Goal: Task Accomplishment & Management: Use online tool/utility

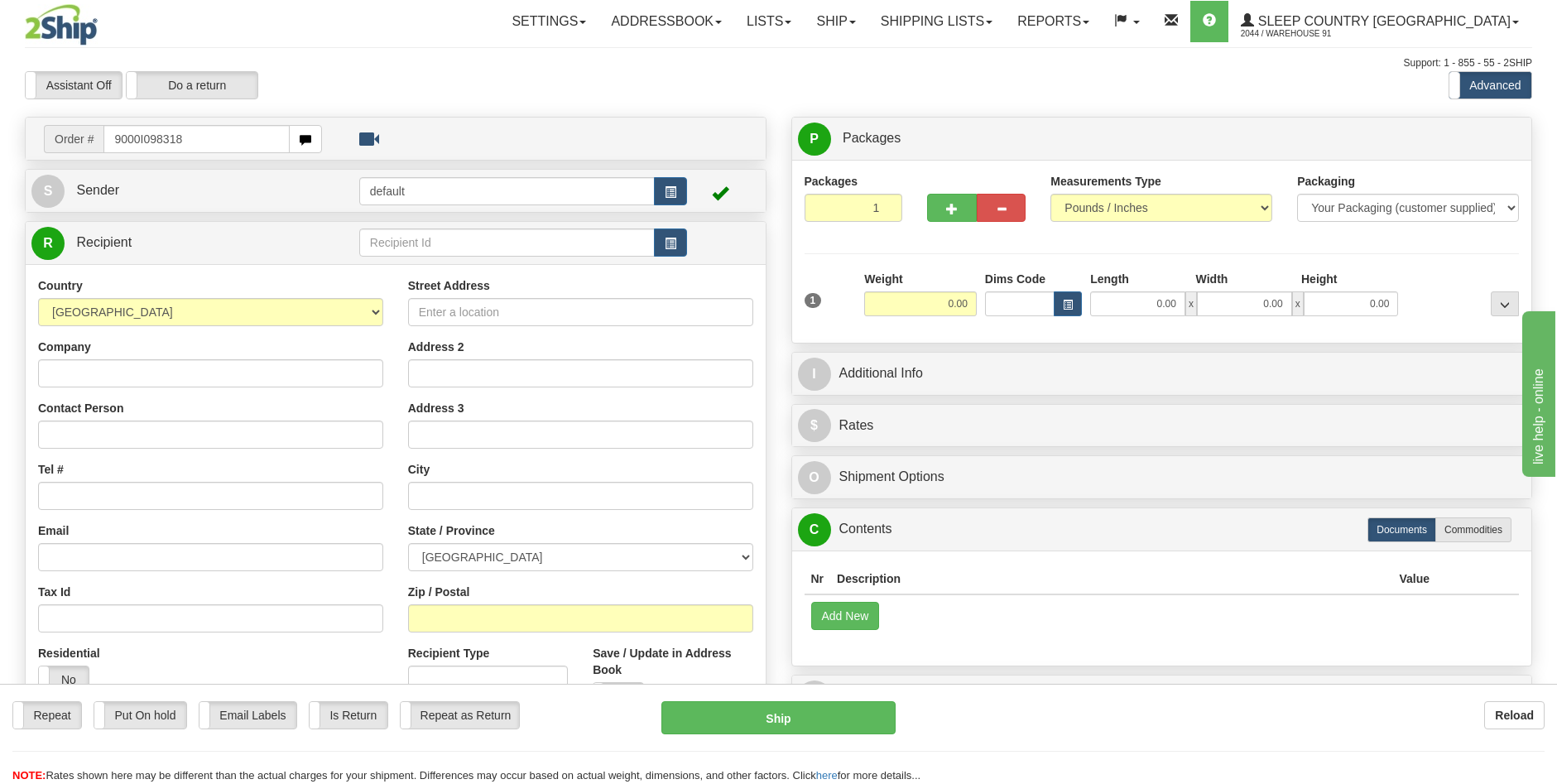
type input "9000I098318"
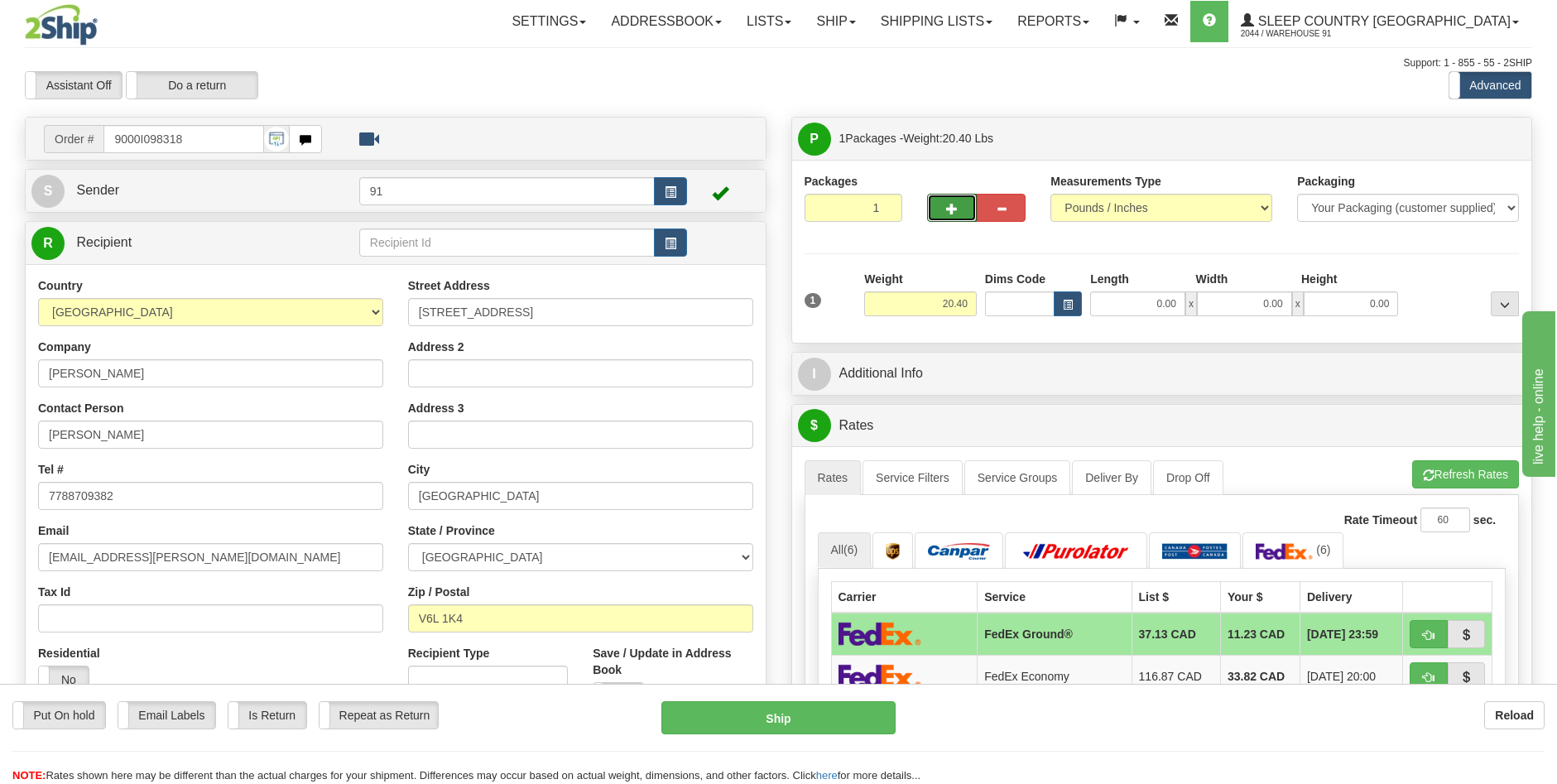
click at [930, 214] on button "button" at bounding box center [952, 207] width 49 height 29
type input "2"
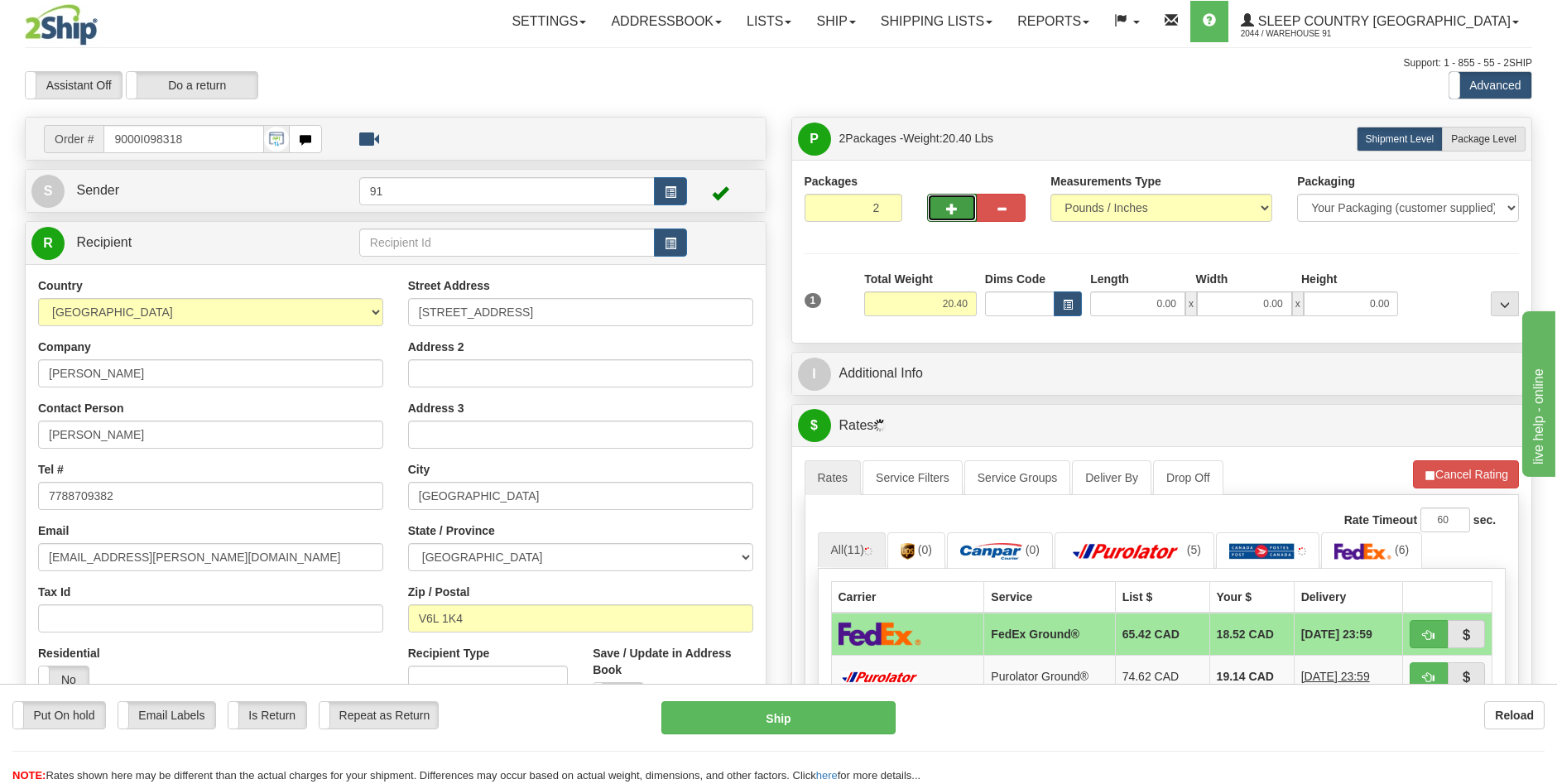
drag, startPoint x: 1496, startPoint y: 143, endPoint x: 1428, endPoint y: 232, distance: 112.0
click at [1496, 143] on span "Package Level" at bounding box center [1484, 138] width 66 height 11
radio input "true"
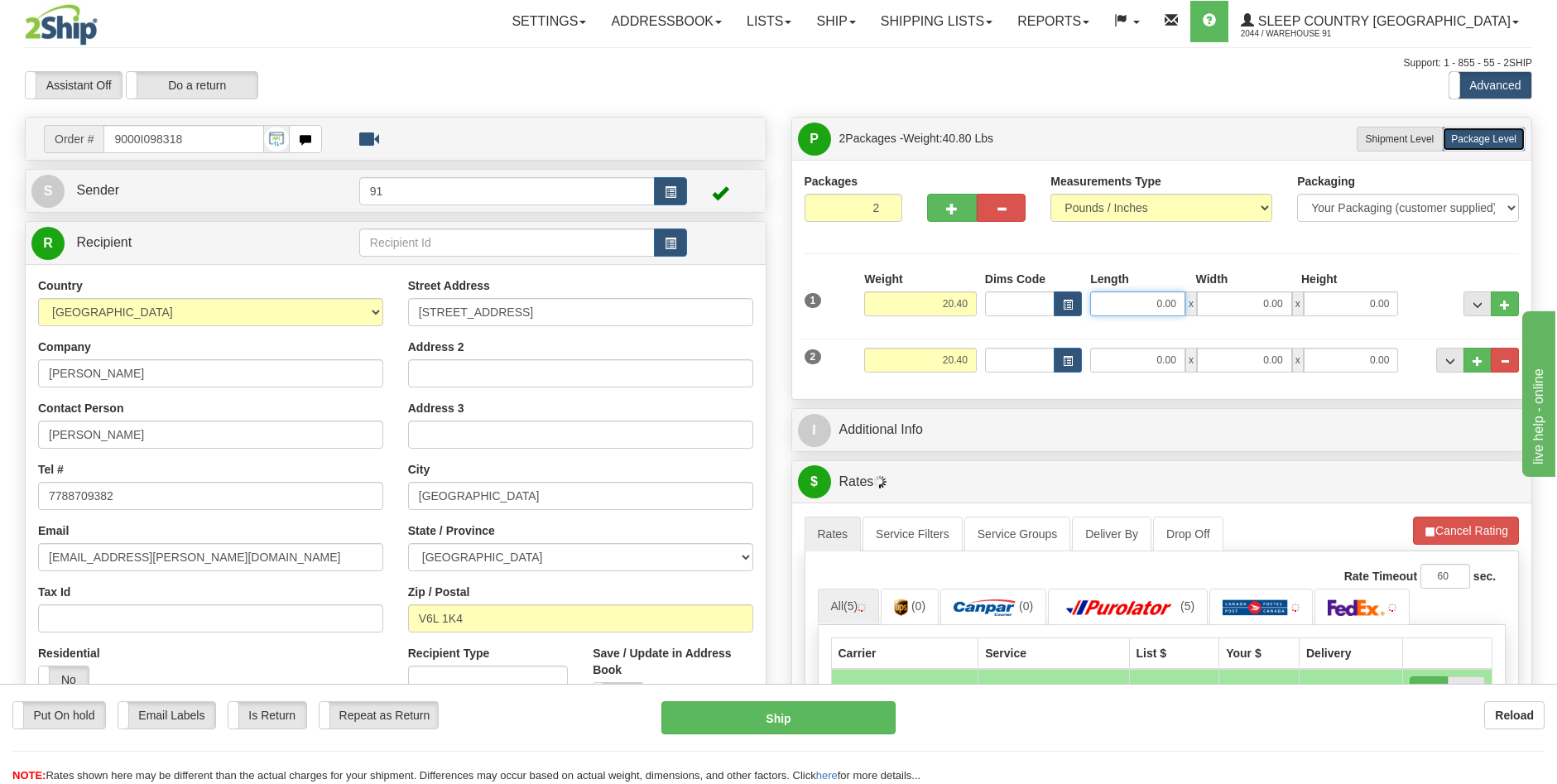
click at [1164, 305] on input "0.00" at bounding box center [1138, 303] width 95 height 25
type input "40.00"
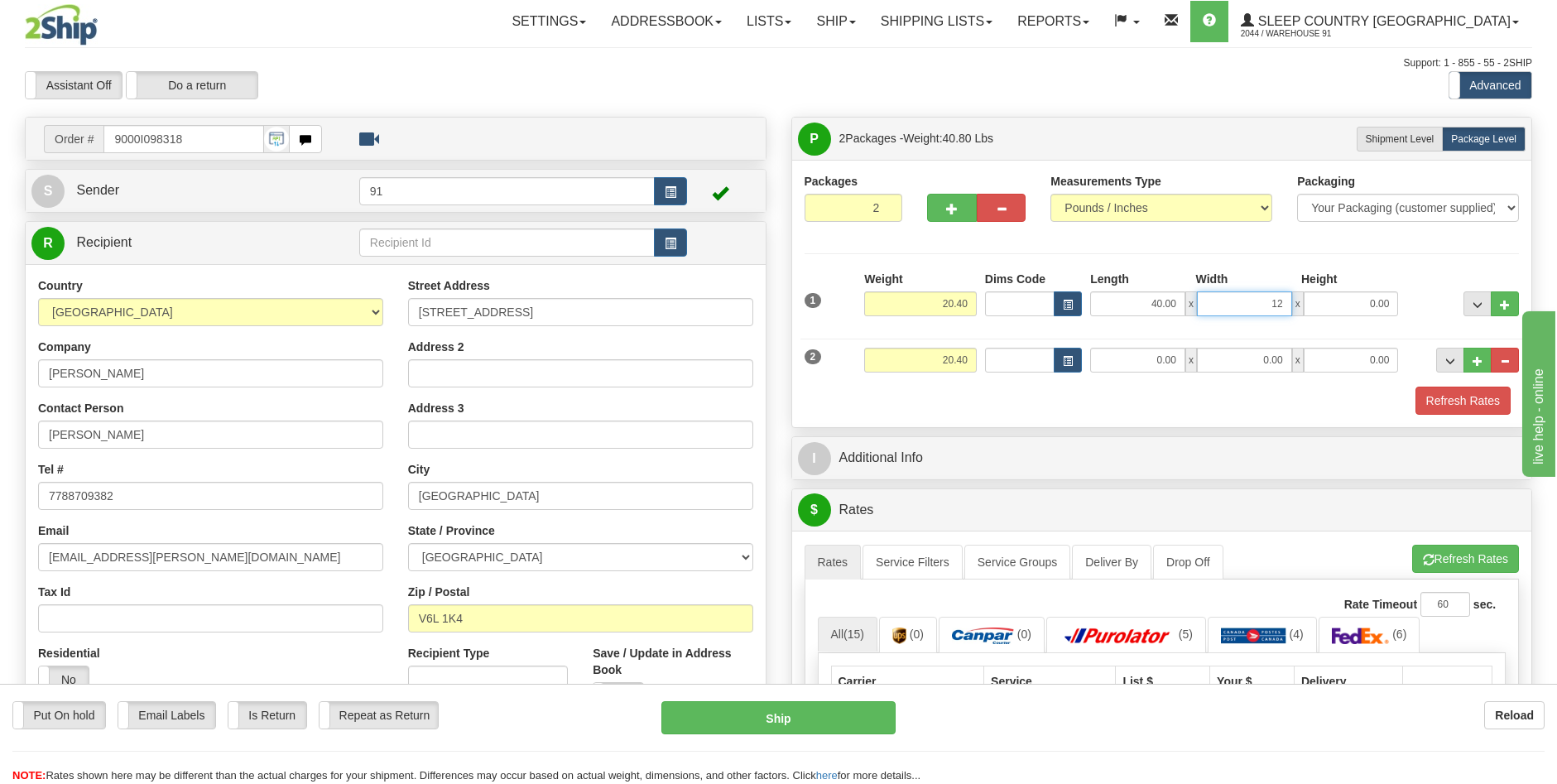
type input "12.00"
type input "8.00"
click at [1163, 362] on input "0.00" at bounding box center [1138, 360] width 95 height 25
type input "10.00"
type input "12.00"
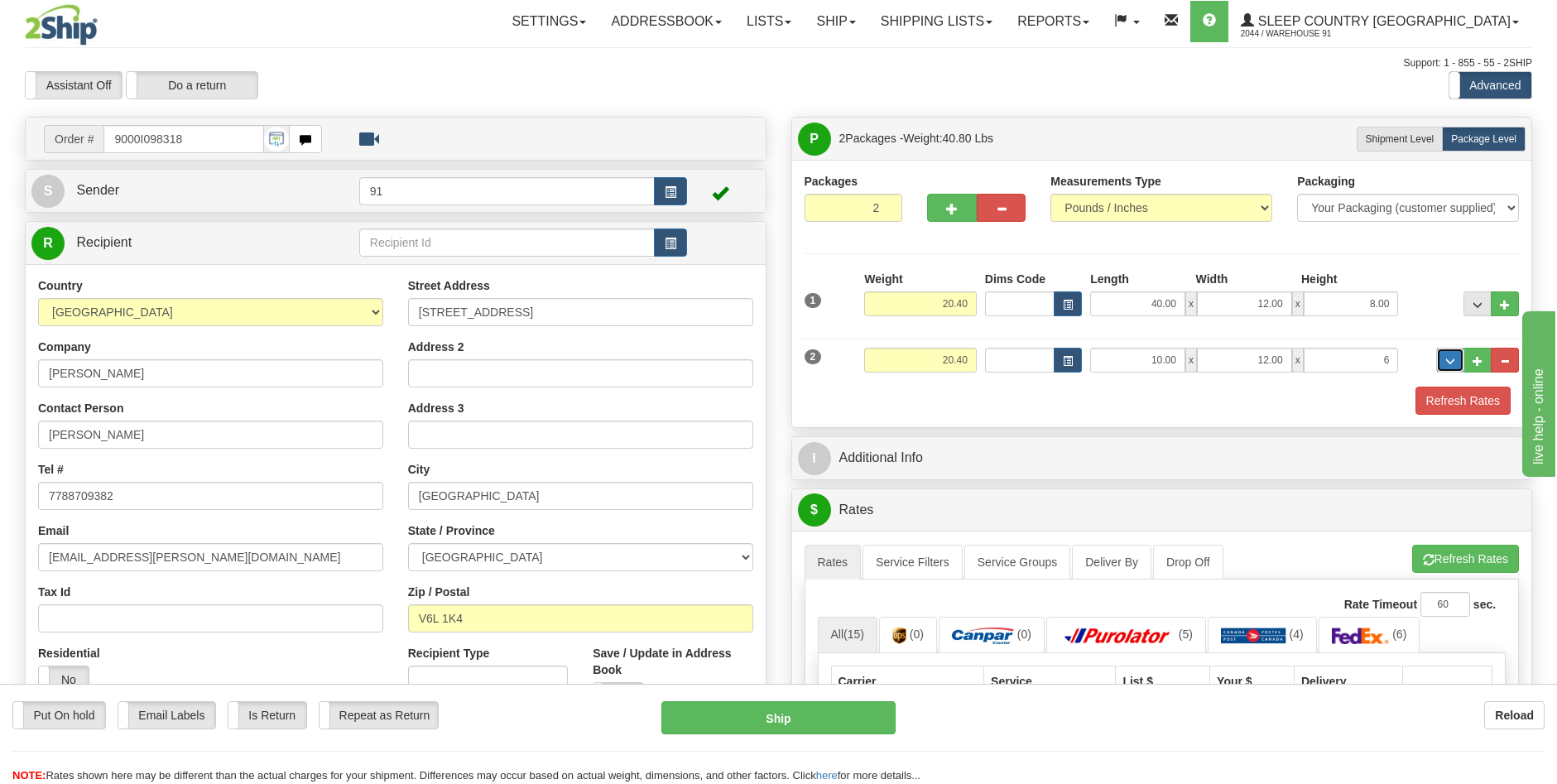
type input "6.00"
click at [951, 358] on input "20.40" at bounding box center [921, 360] width 112 height 25
type input "2.40"
click at [950, 303] on input "20.40" at bounding box center [921, 303] width 112 height 25
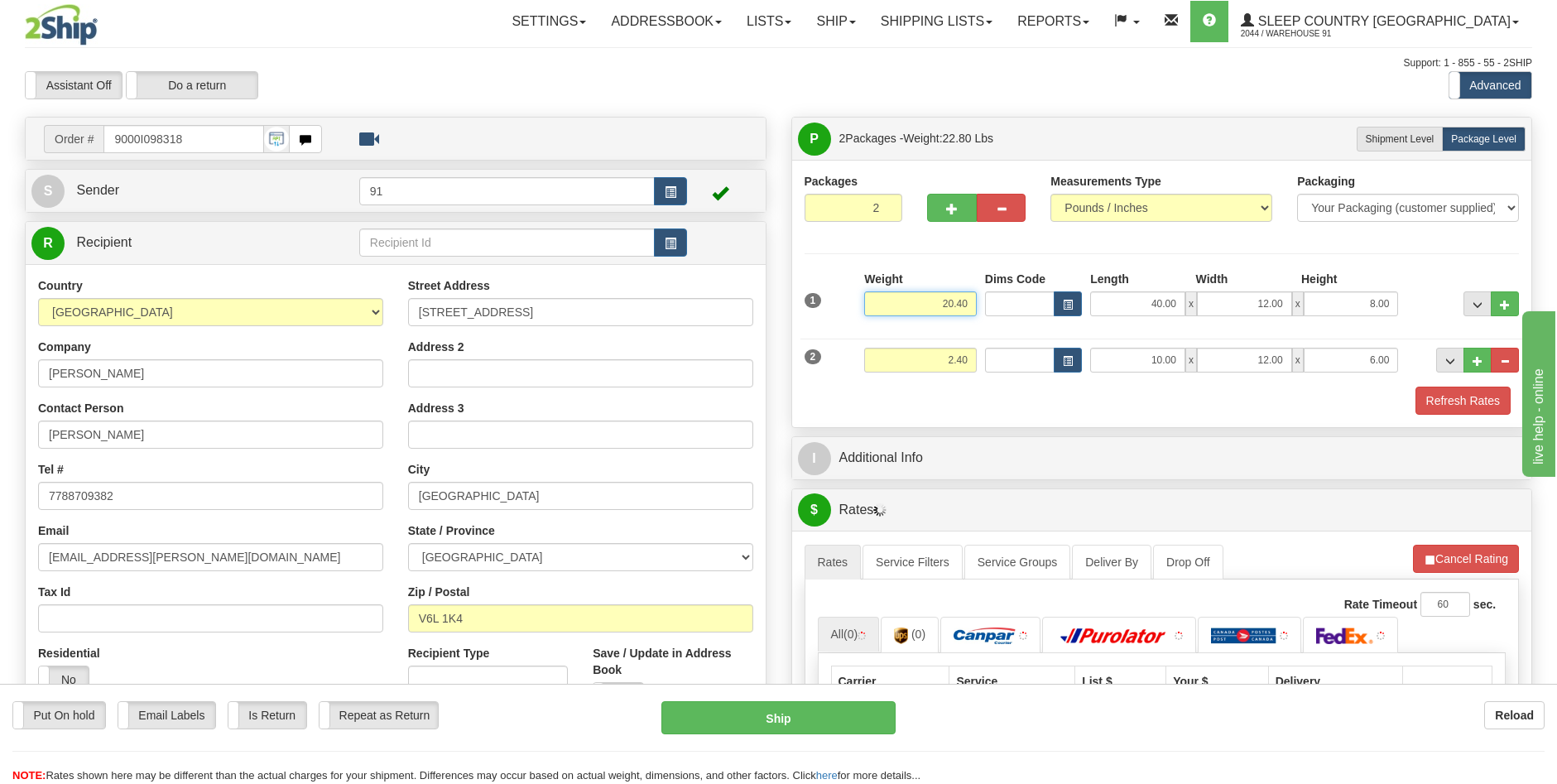
drag, startPoint x: 941, startPoint y: 300, endPoint x: 994, endPoint y: 301, distance: 53.0
click at [997, 300] on div "1 Weight 20.40 Dims Code x x" at bounding box center [1162, 300] width 724 height 59
type input "18.00"
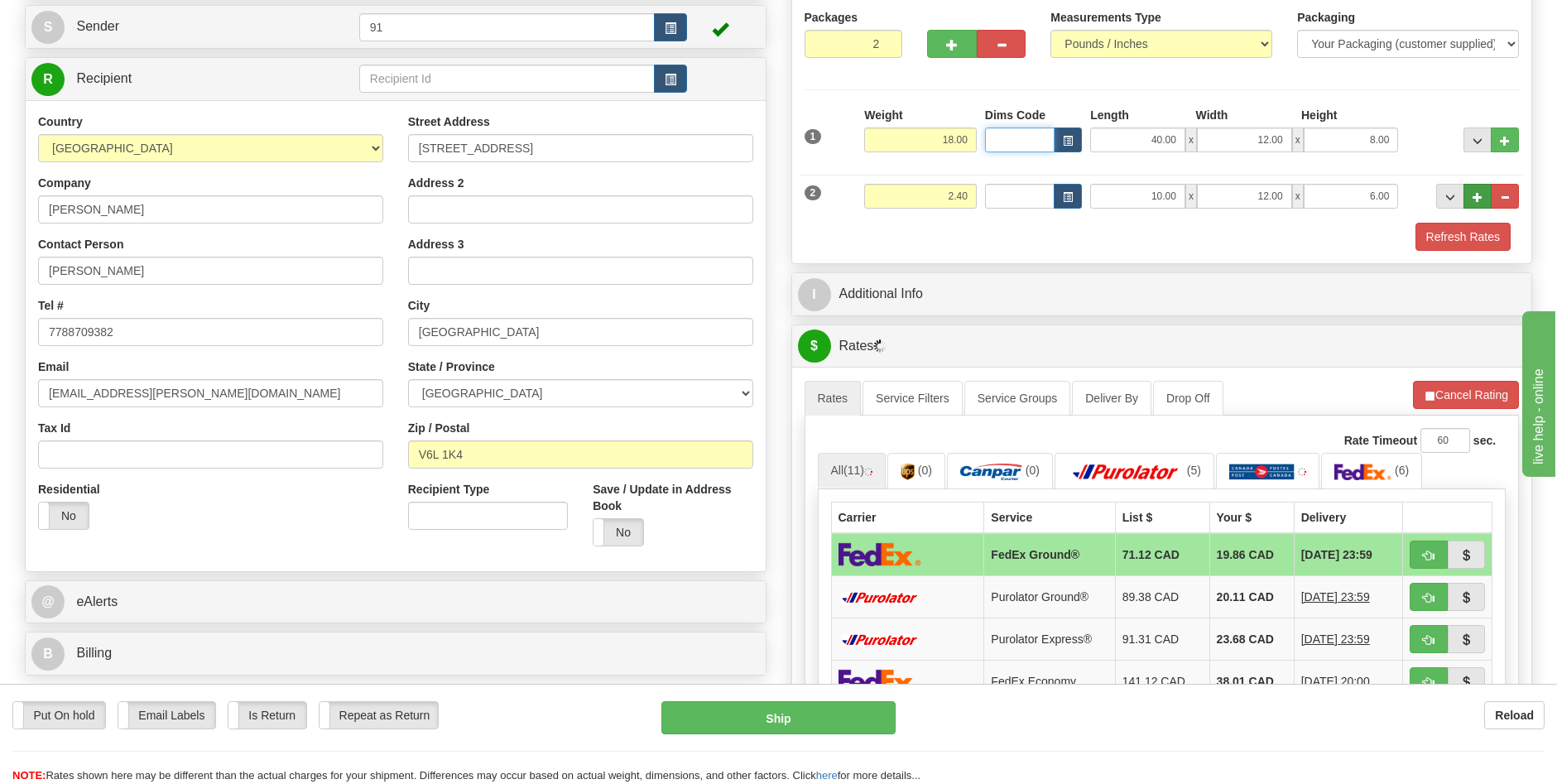
scroll to position [166, 0]
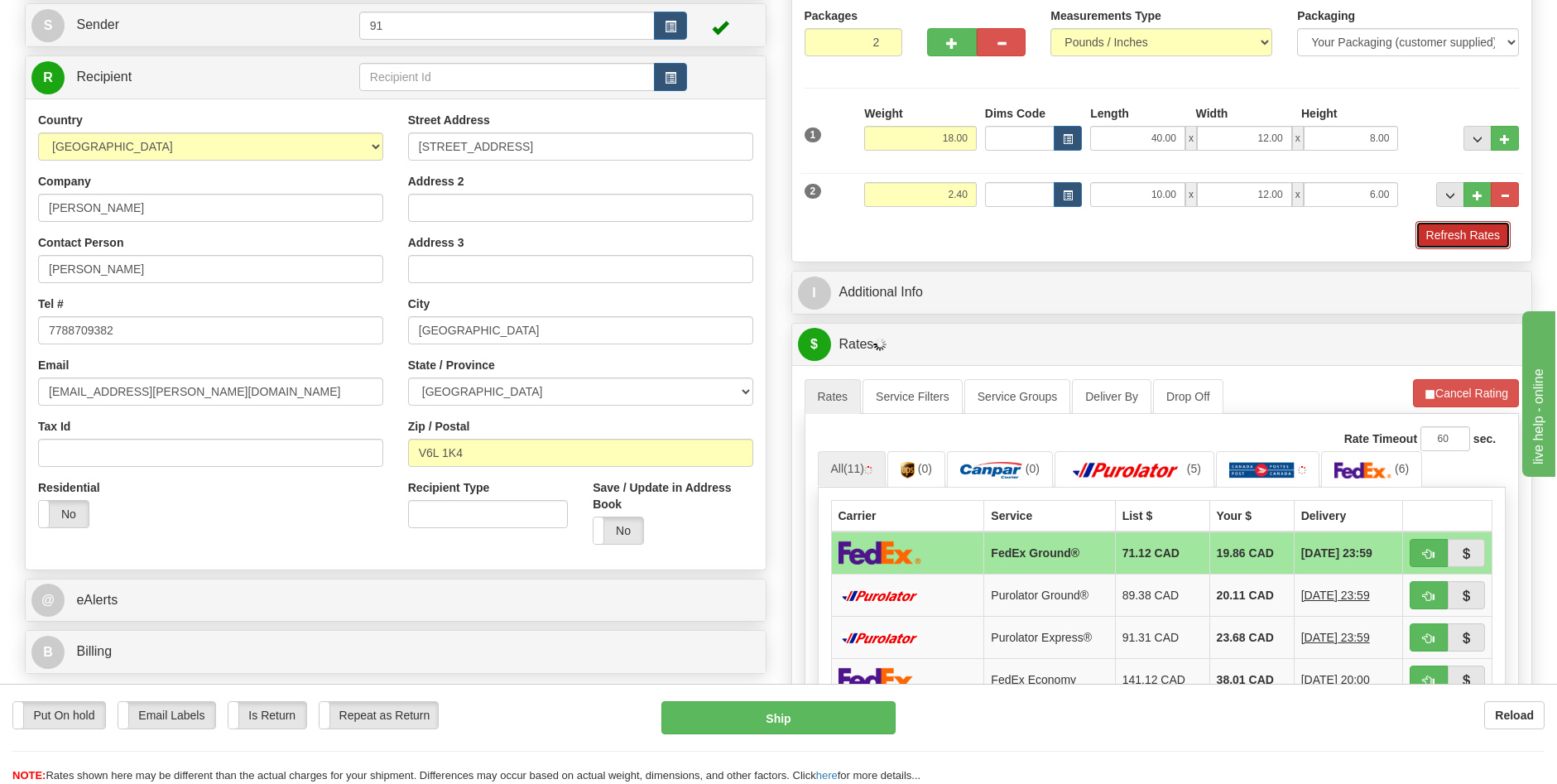
click at [1445, 236] on button "Refresh Rates" at bounding box center [1464, 235] width 95 height 29
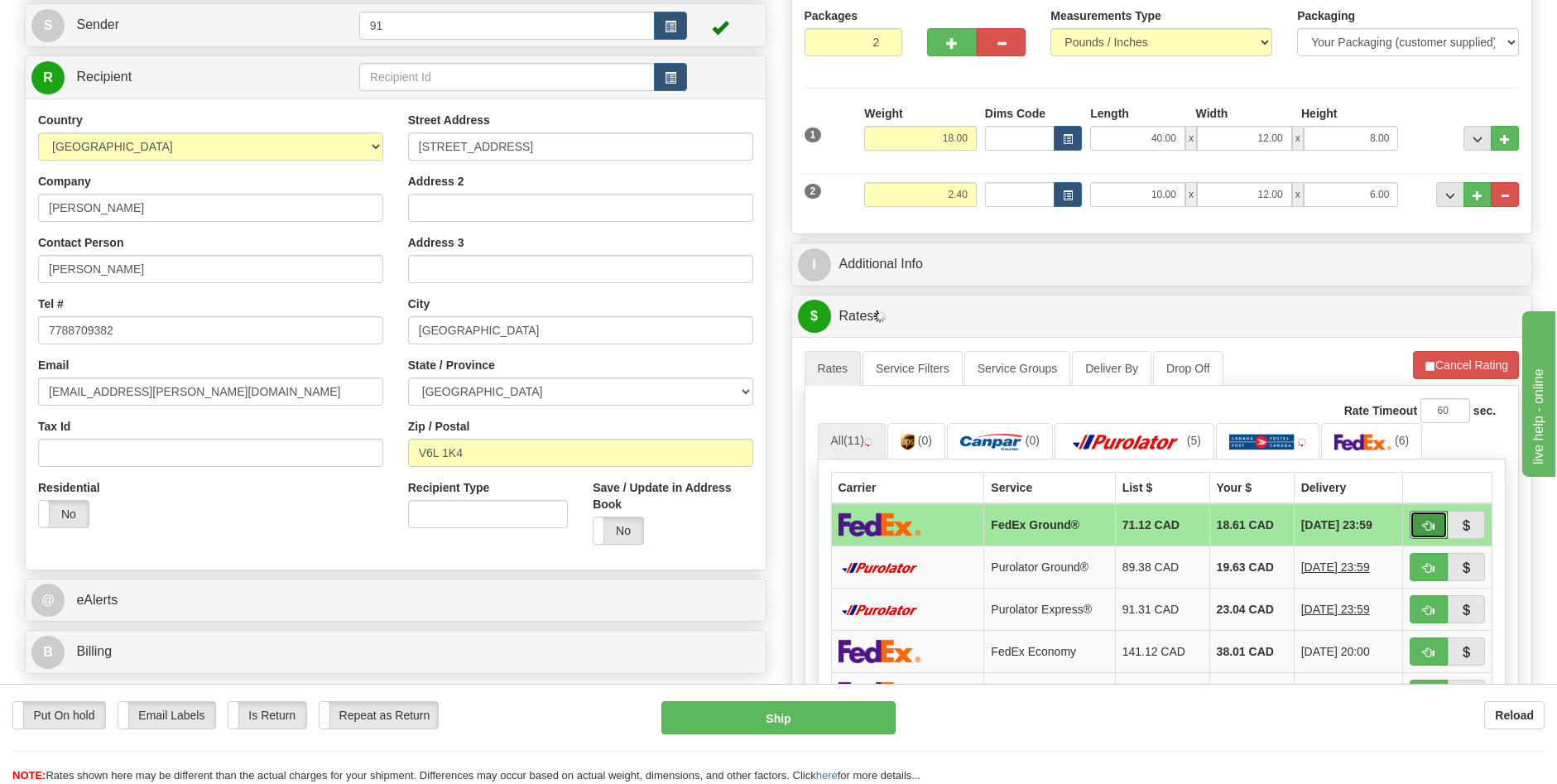
click at [1426, 525] on span "button" at bounding box center [1428, 526] width 11 height 10
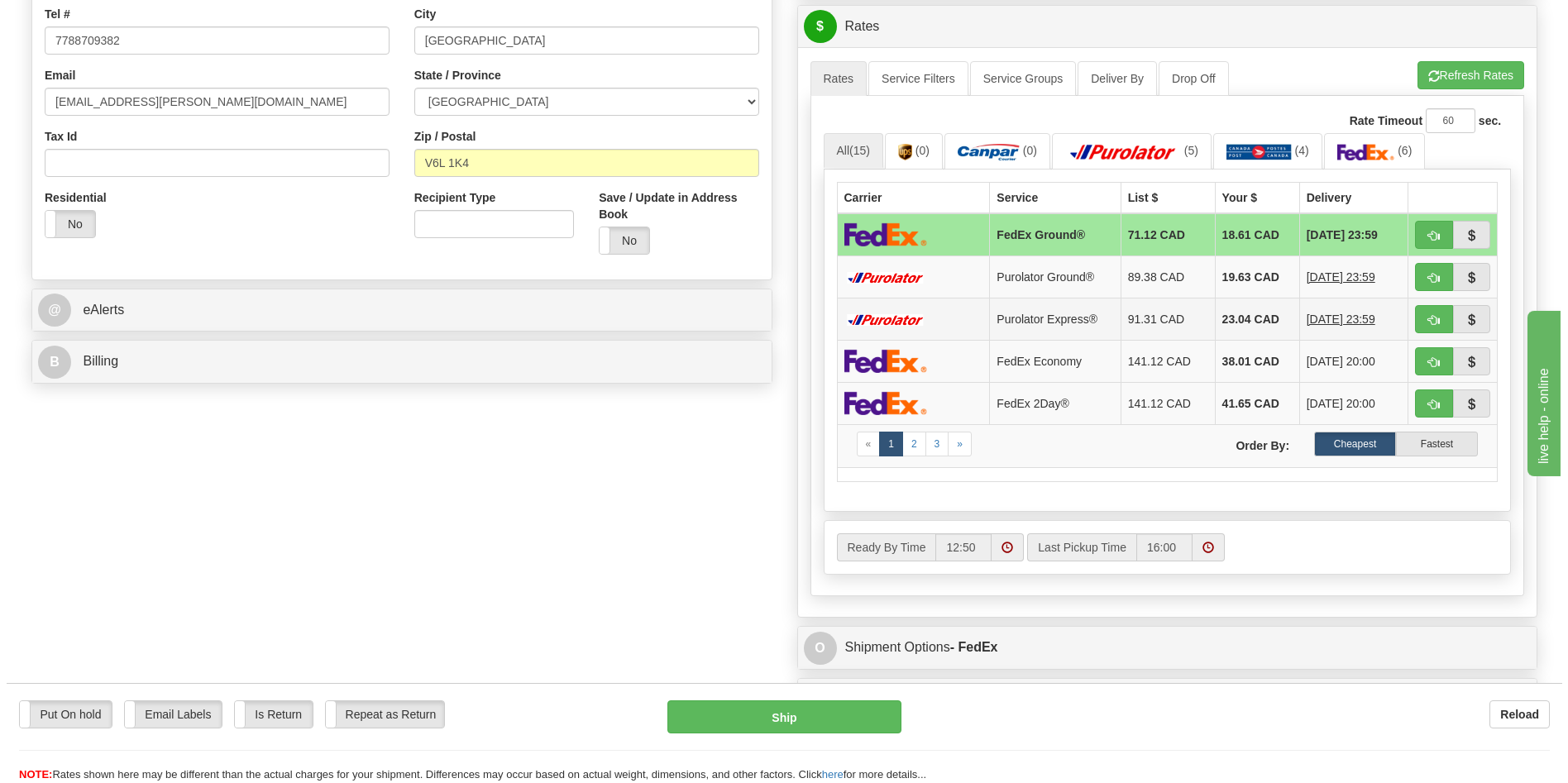
scroll to position [496, 0]
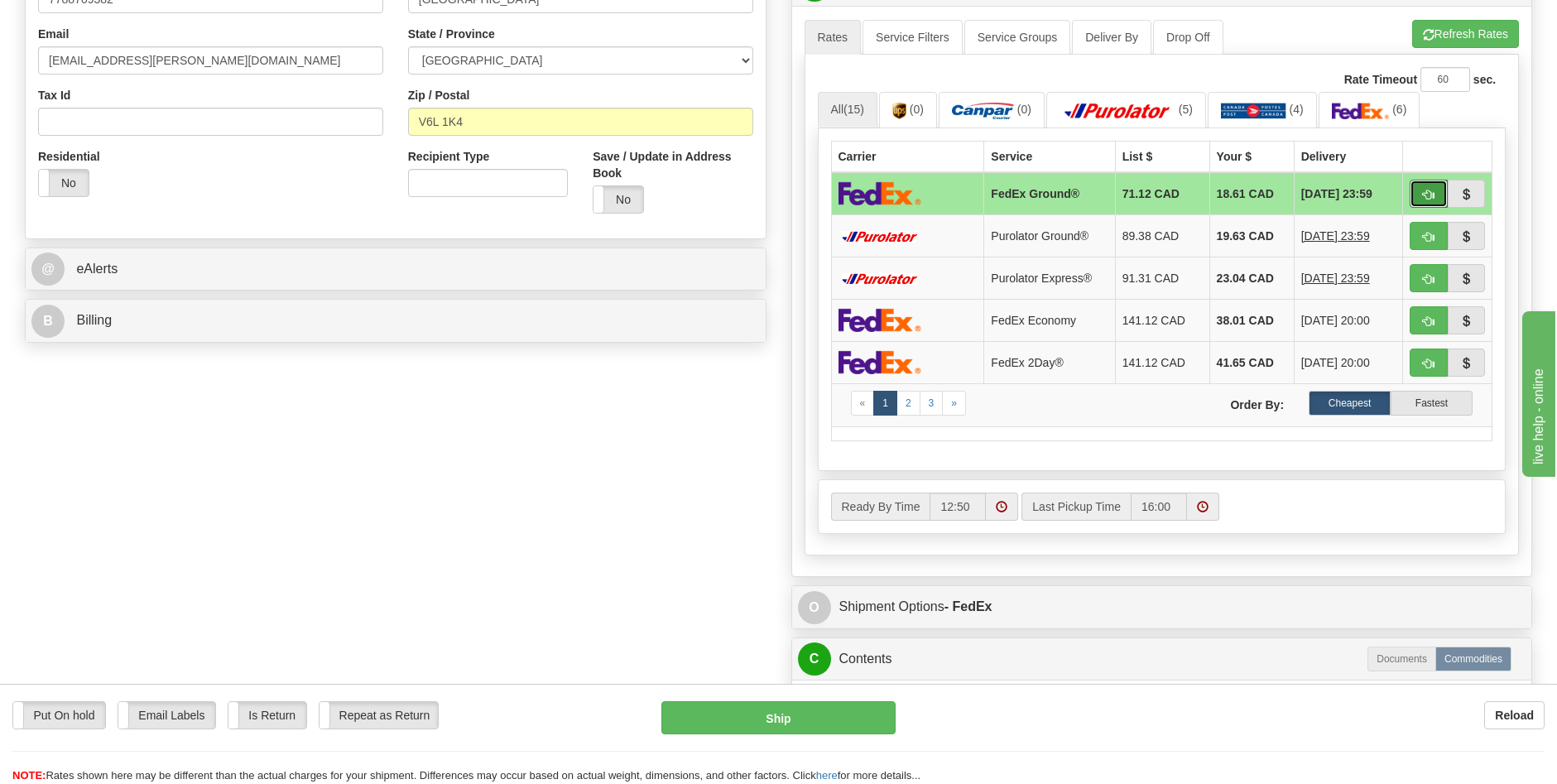
click at [1420, 186] on button "button" at bounding box center [1429, 194] width 38 height 29
type input "92"
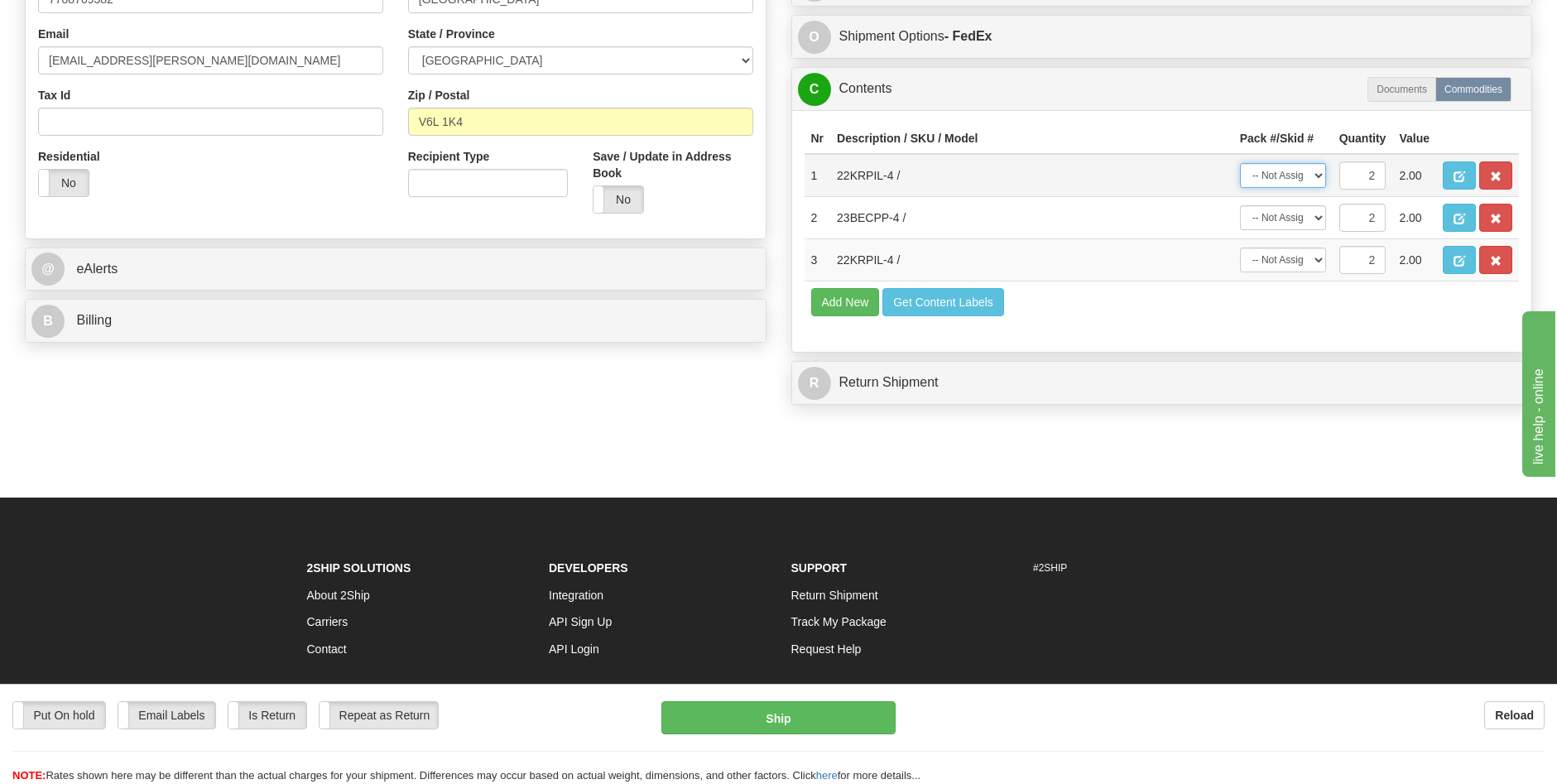
drag, startPoint x: 1318, startPoint y: 178, endPoint x: 1313, endPoint y: 186, distance: 9.4
click at [1318, 178] on select "-- Not Assigned -- Package 1 Package 2 Split" at bounding box center [1284, 175] width 86 height 25
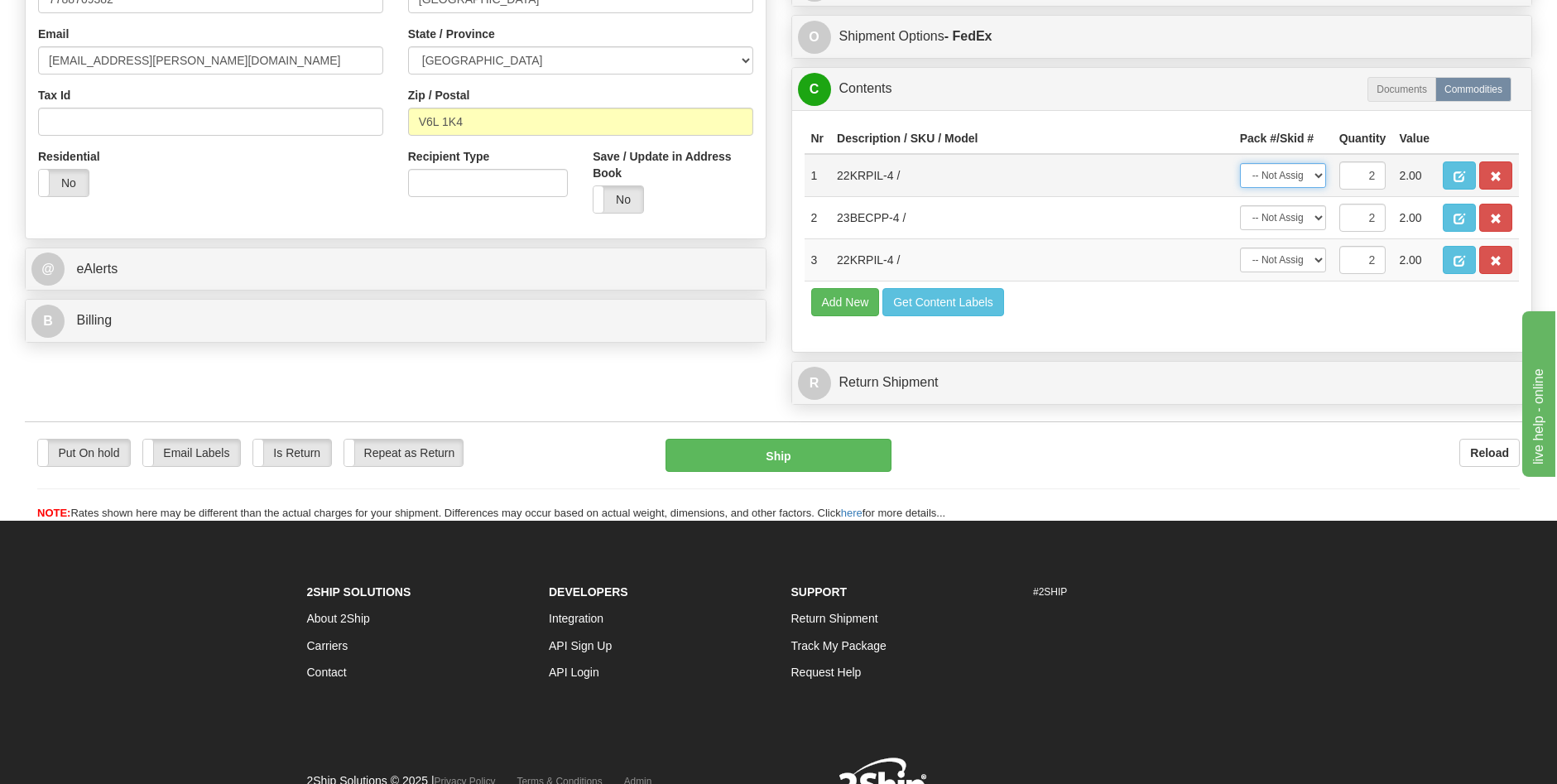
select select "0"
click at [1241, 163] on select "-- Not Assigned -- Package 1 Package 2 Split" at bounding box center [1284, 175] width 86 height 25
click at [1318, 257] on select "-- Not Assigned -- Package 1 Package 2 Split" at bounding box center [1284, 259] width 86 height 25
select select "0"
click at [1241, 247] on select "-- Not Assigned -- Package 1 Package 2 Split" at bounding box center [1284, 259] width 86 height 25
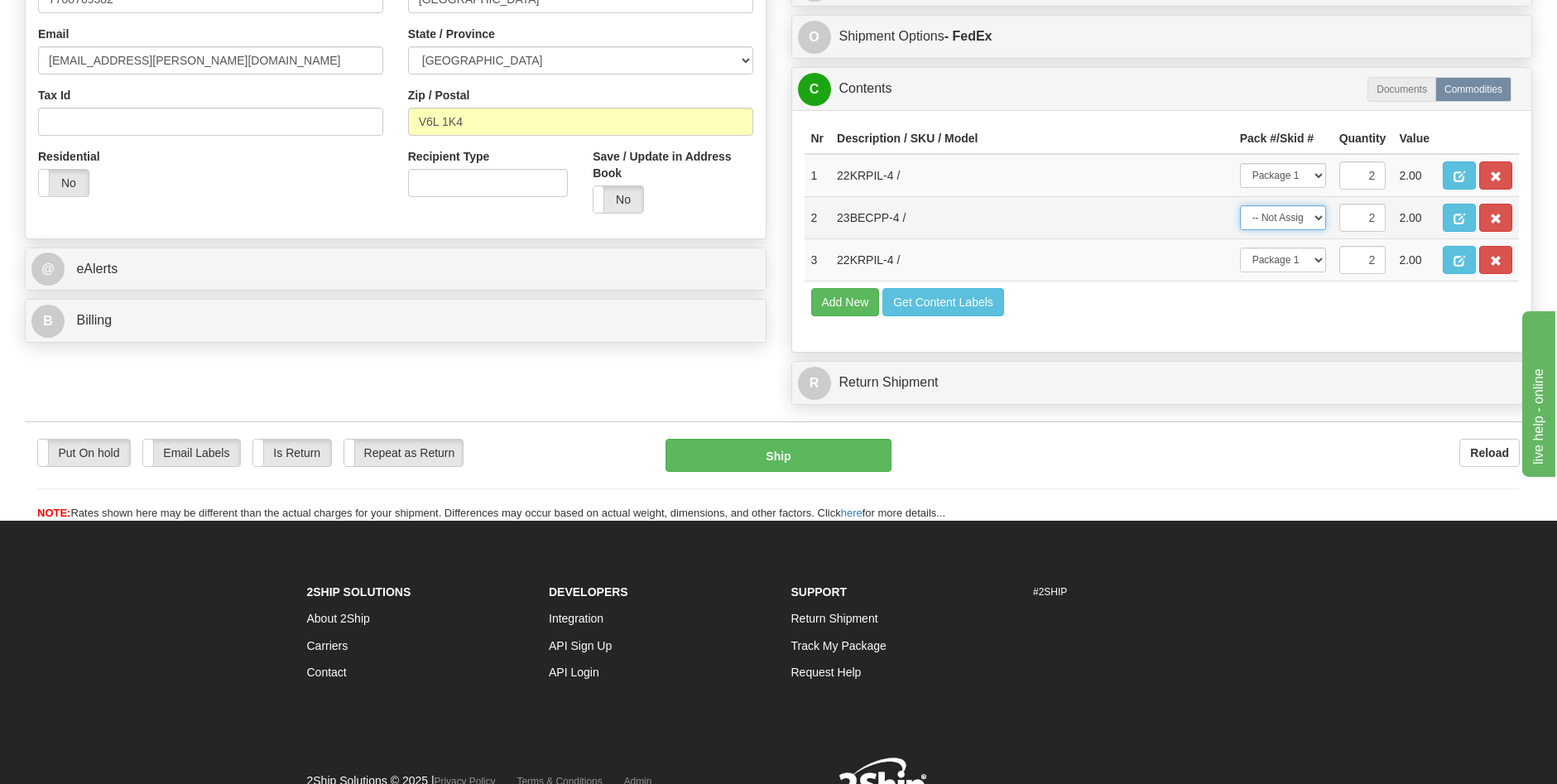
click at [1318, 217] on select "-- Not Assigned -- Package 1 Package 2 Split" at bounding box center [1284, 218] width 86 height 25
select select "1"
click at [1241, 206] on select "-- Not Assigned -- Package 1 Package 2 Split" at bounding box center [1284, 218] width 86 height 25
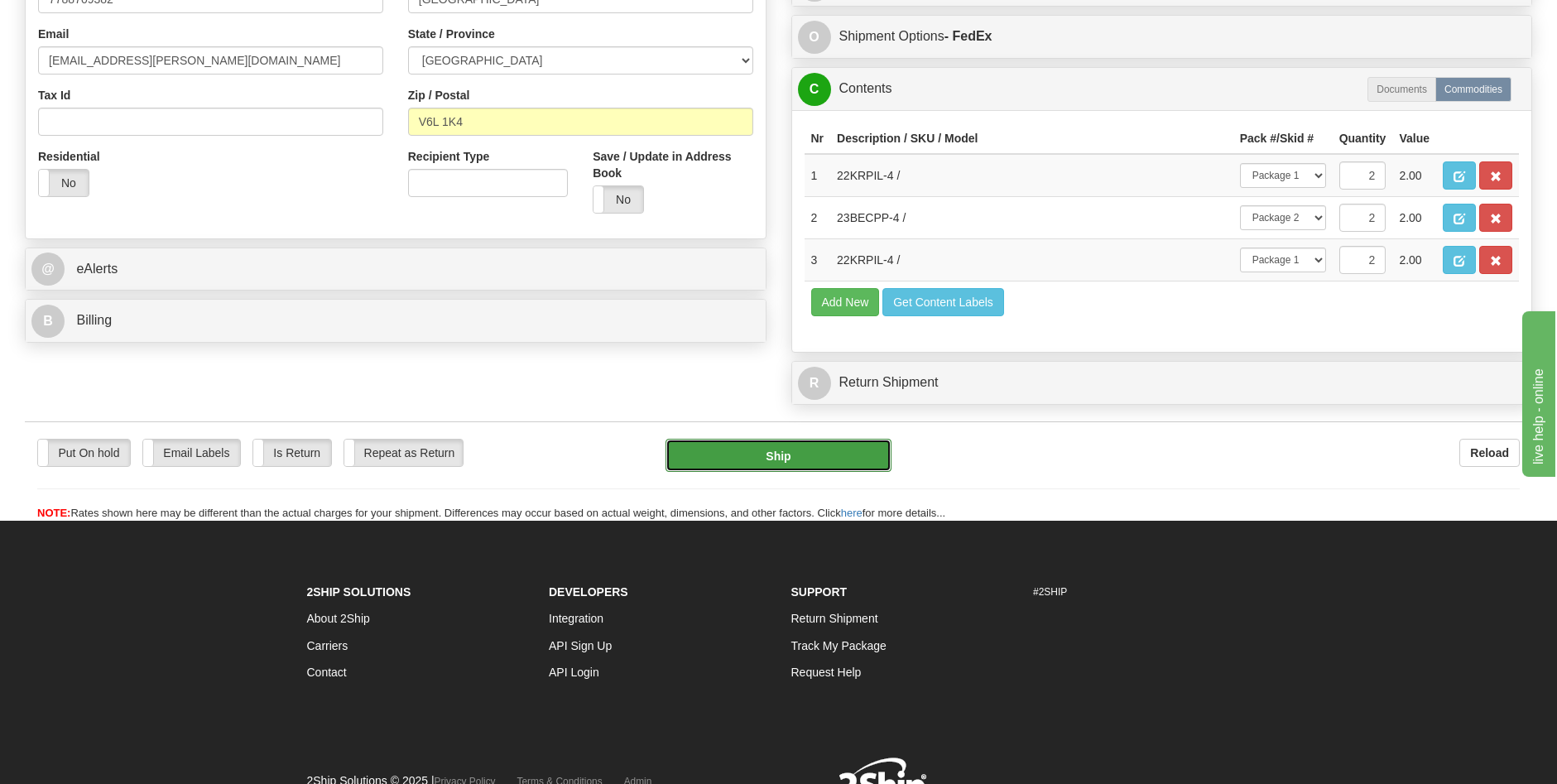
click at [807, 462] on button "Ship" at bounding box center [778, 456] width 226 height 33
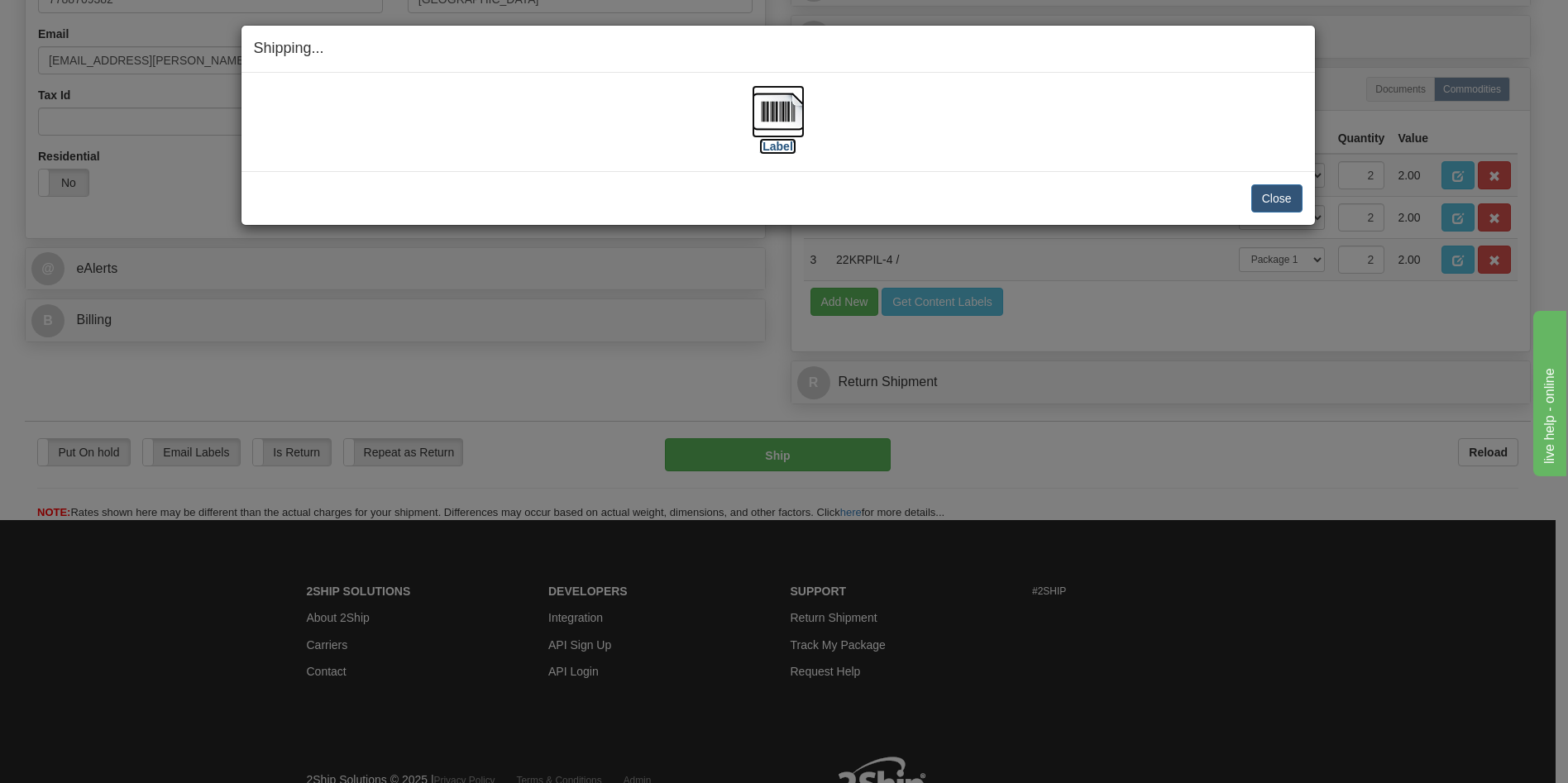
click at [787, 148] on label "[Label]" at bounding box center [778, 146] width 38 height 16
click at [1278, 193] on button "Close" at bounding box center [1276, 199] width 51 height 28
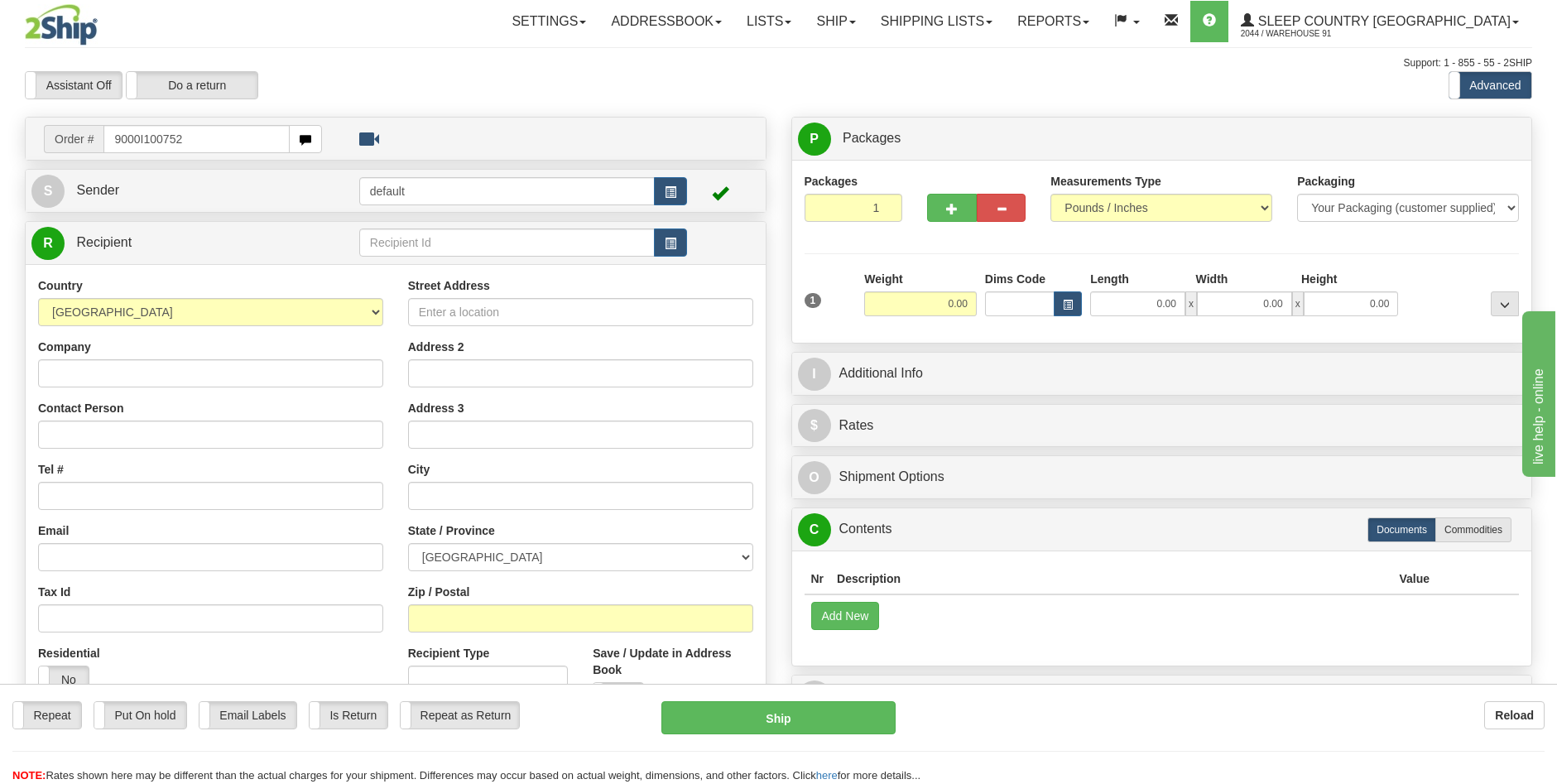
type input "9000I100752"
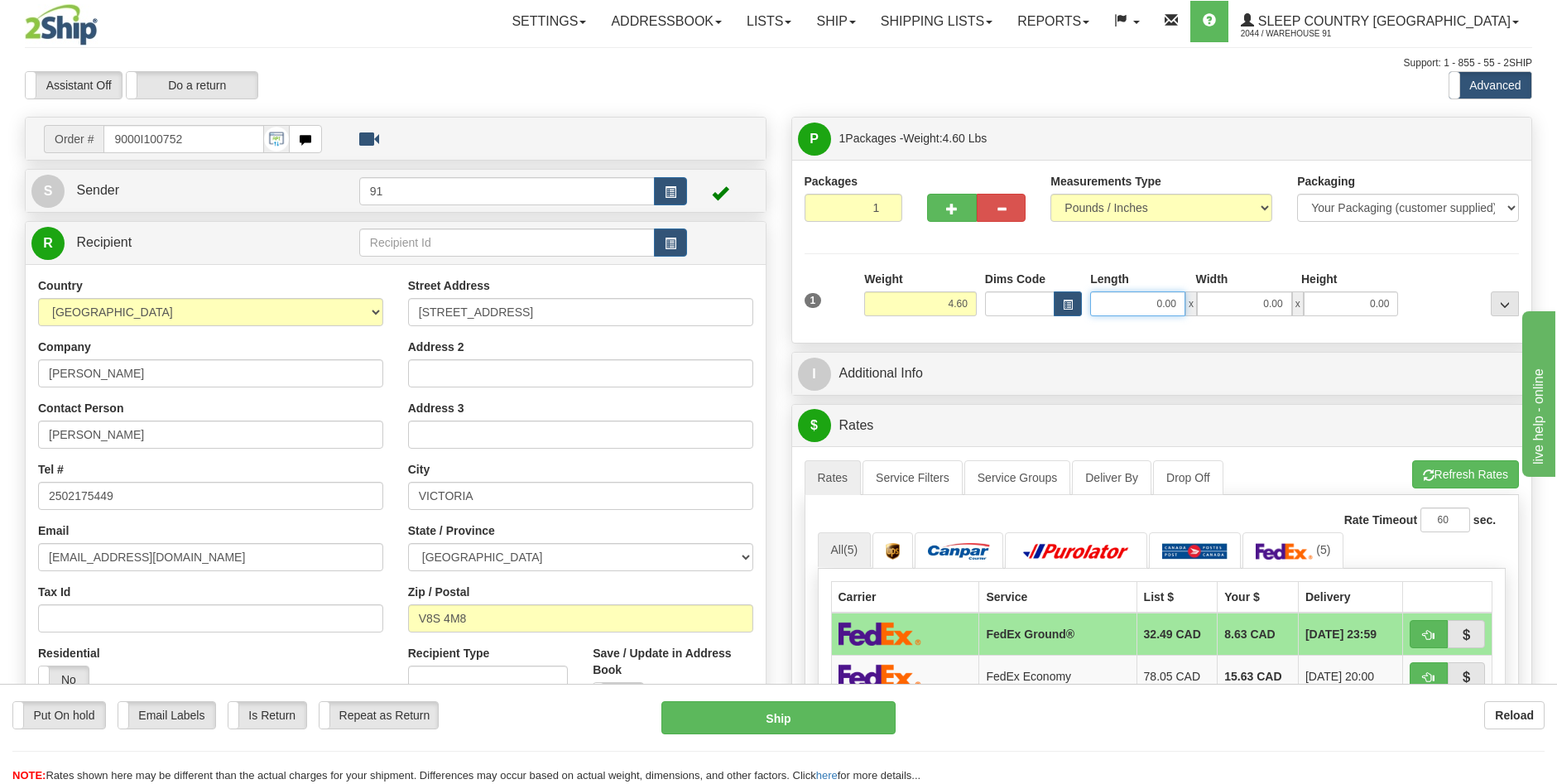
click at [1158, 306] on input "0.00" at bounding box center [1138, 303] width 95 height 25
type input "16.00"
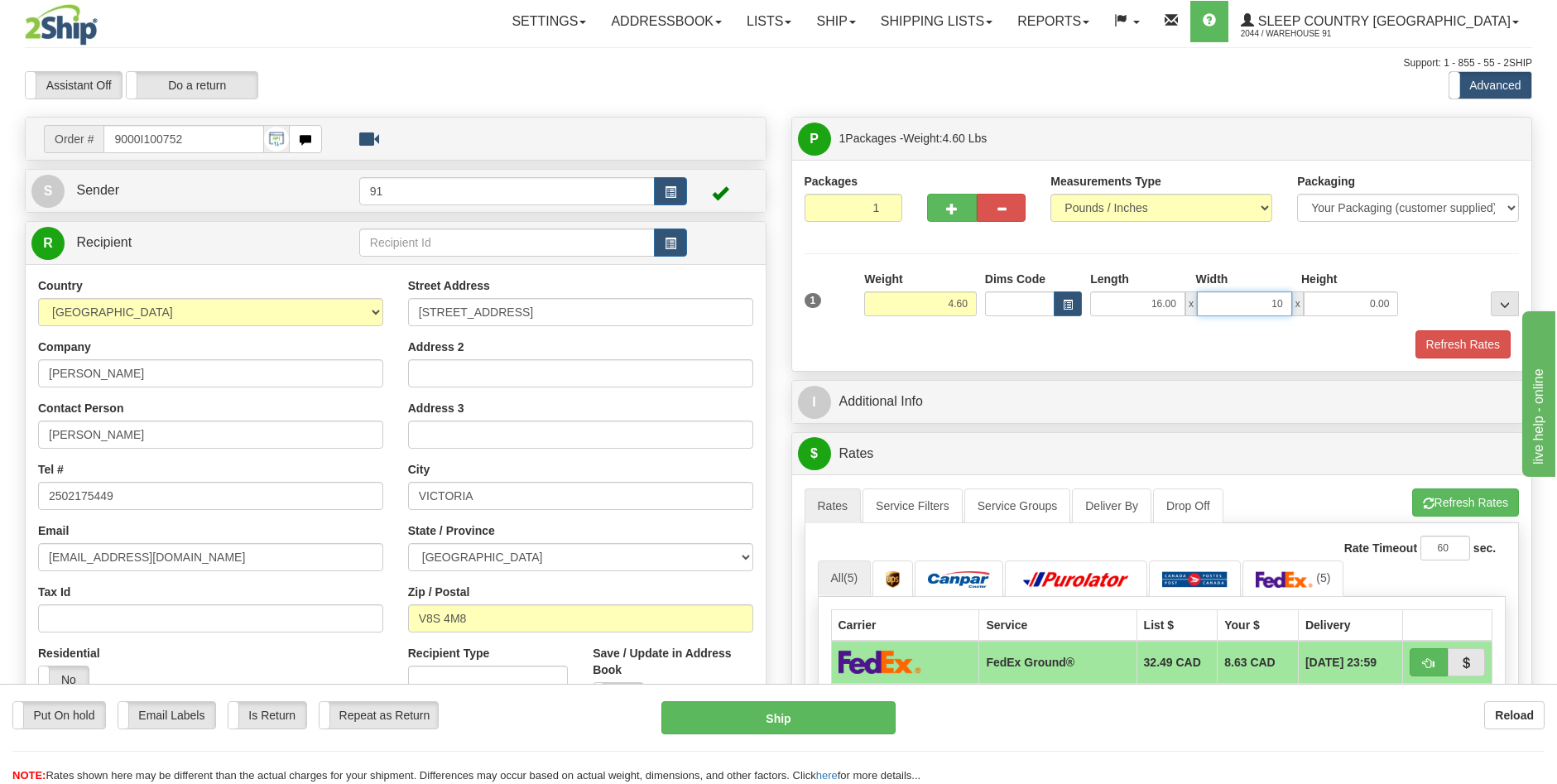
type input "10.00"
type input "5.00"
click at [1433, 345] on button "Refresh Rates" at bounding box center [1464, 344] width 95 height 29
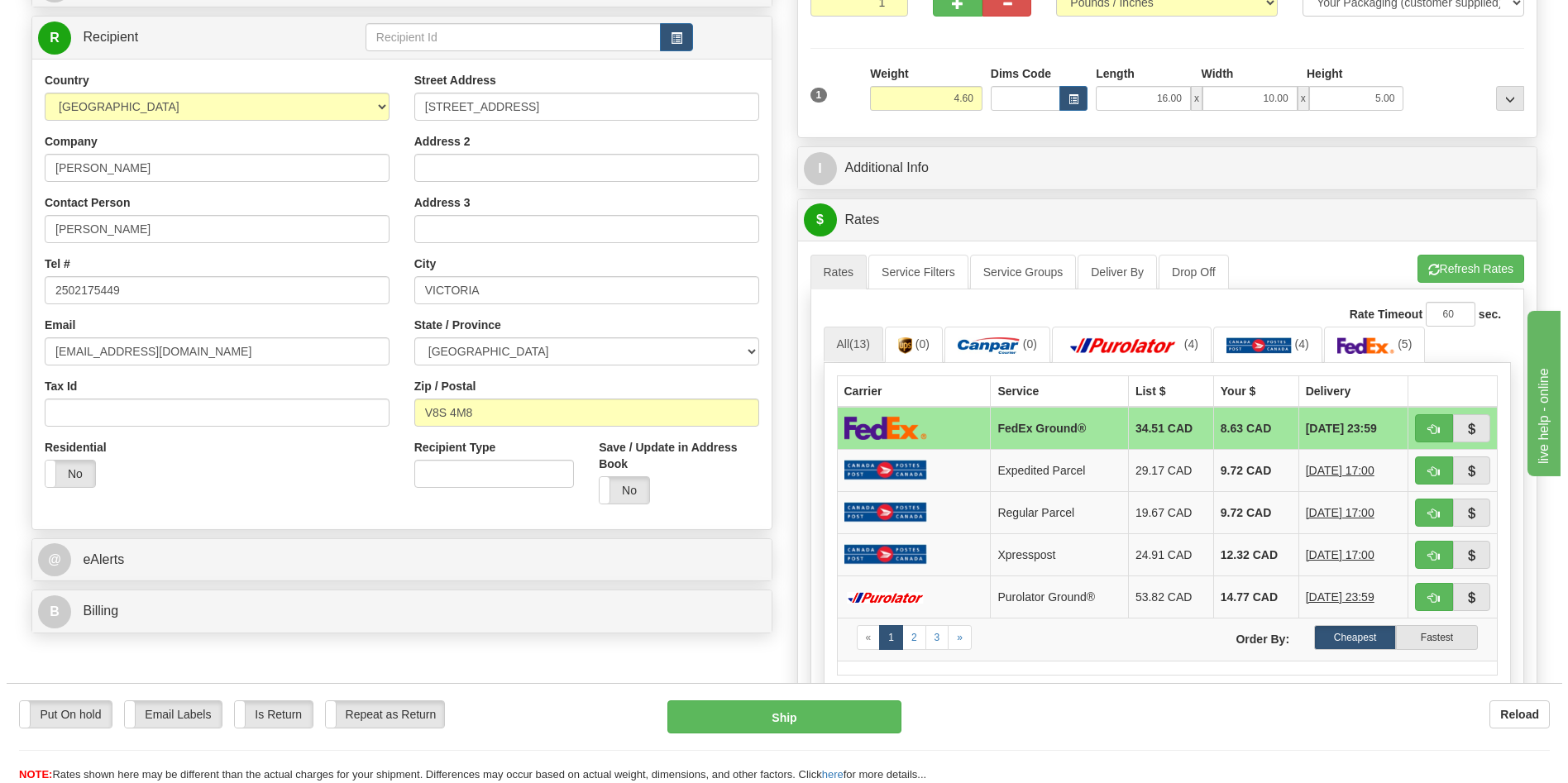
scroll to position [248, 0]
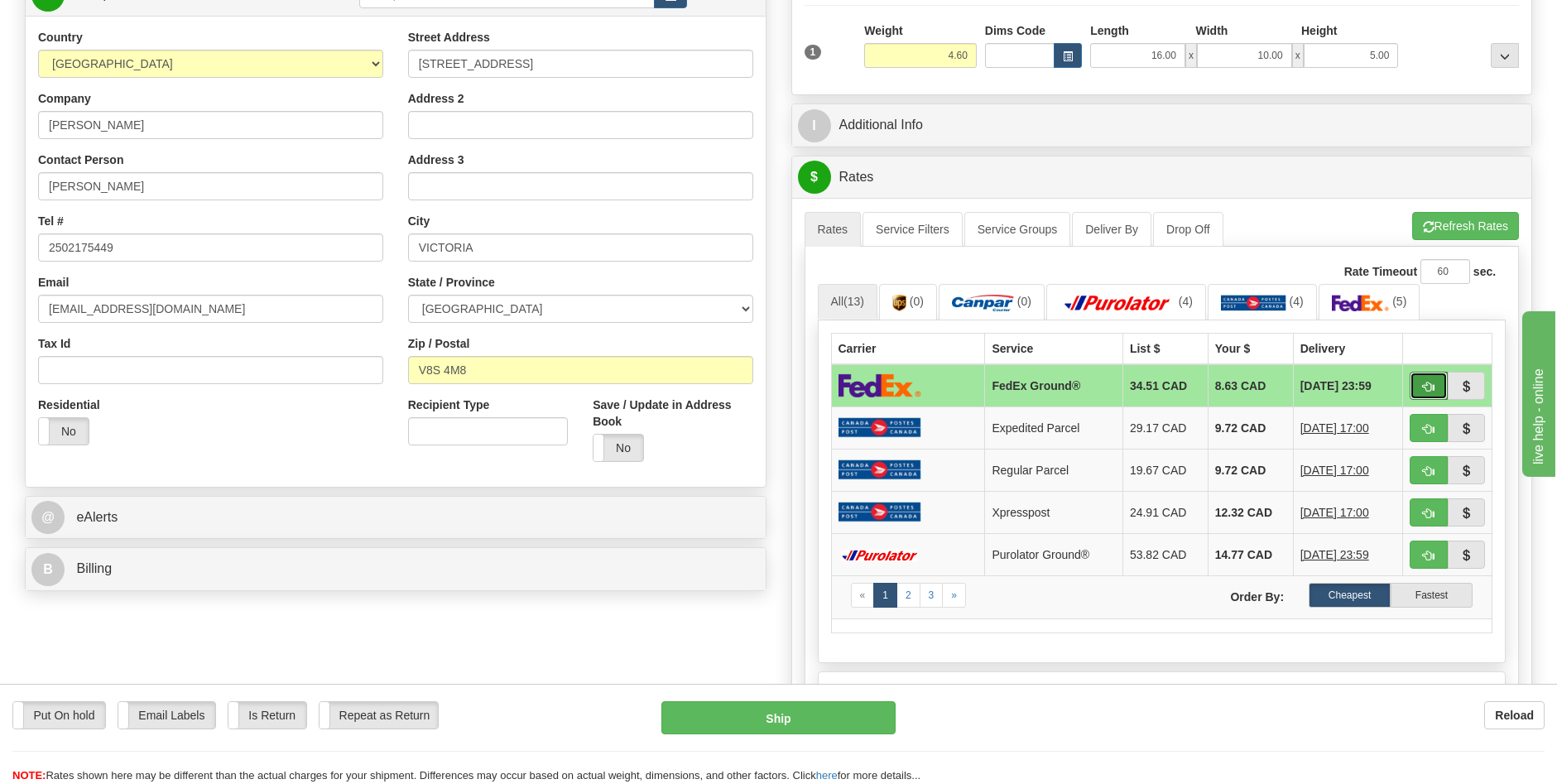
click at [1421, 379] on button "button" at bounding box center [1429, 386] width 38 height 29
type input "92"
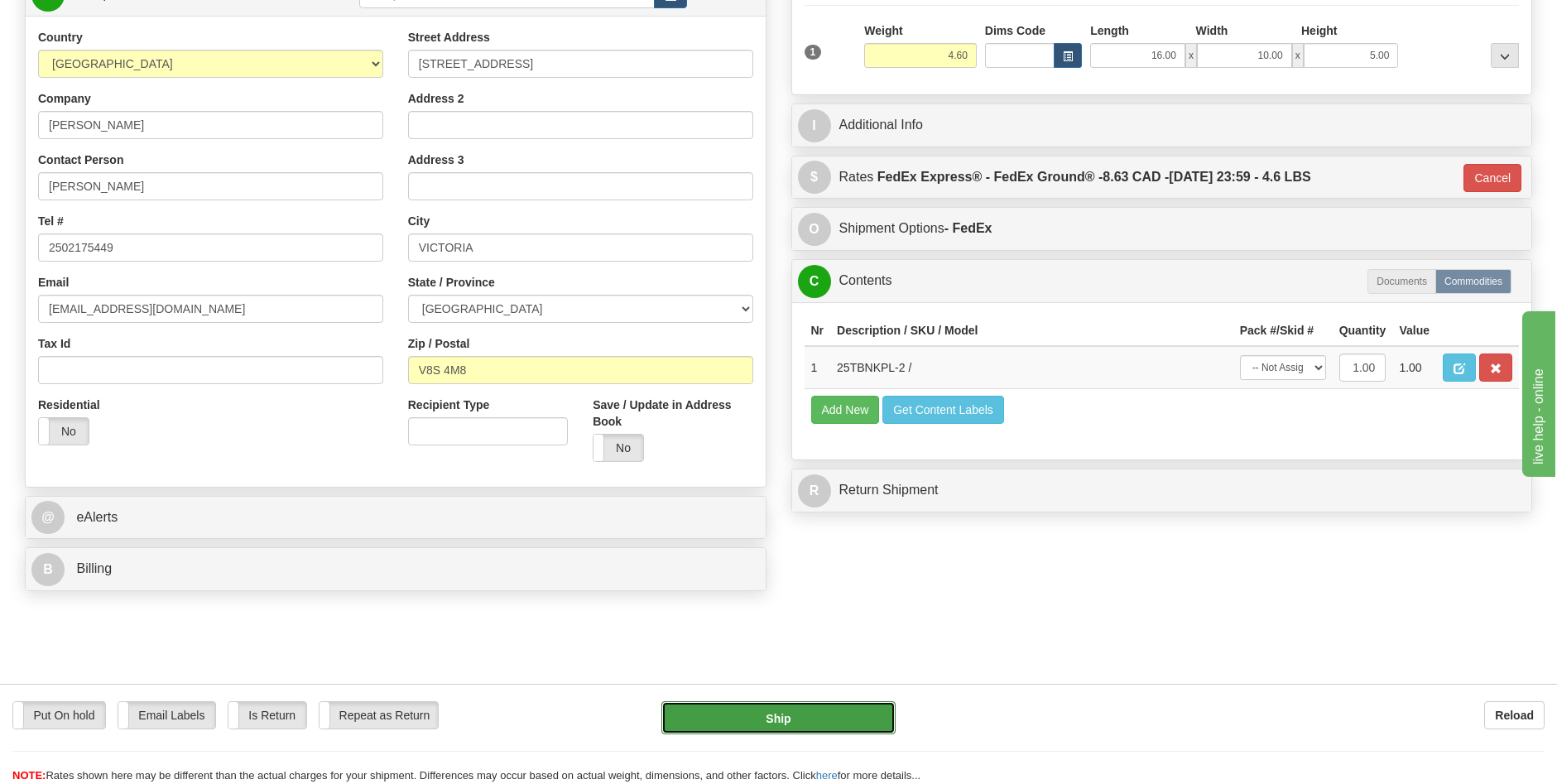
click at [854, 711] on button "Ship" at bounding box center [778, 717] width 234 height 33
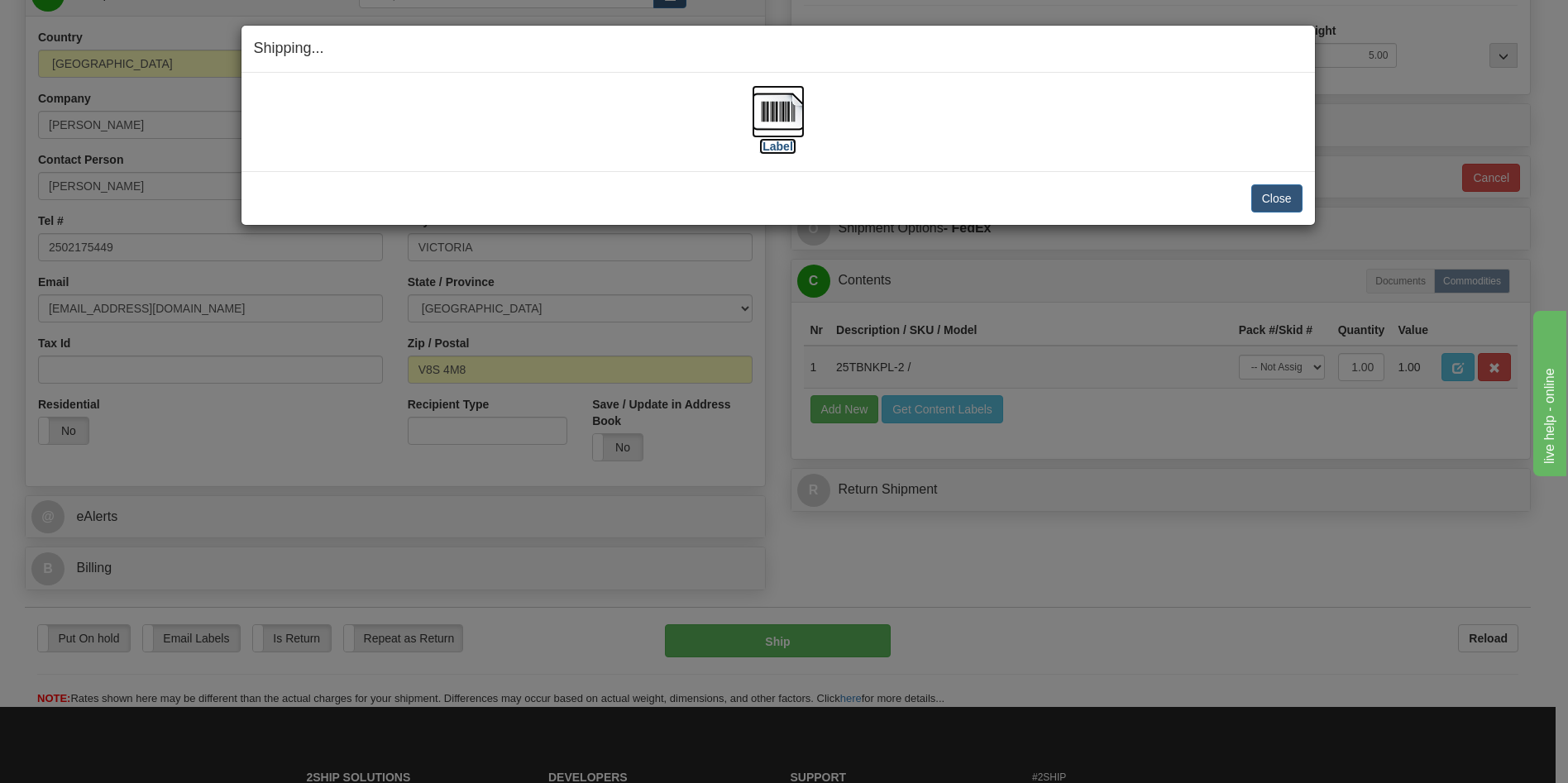
click at [779, 147] on label "[Label]" at bounding box center [778, 146] width 38 height 16
click at [1260, 201] on button "Close" at bounding box center [1276, 199] width 51 height 28
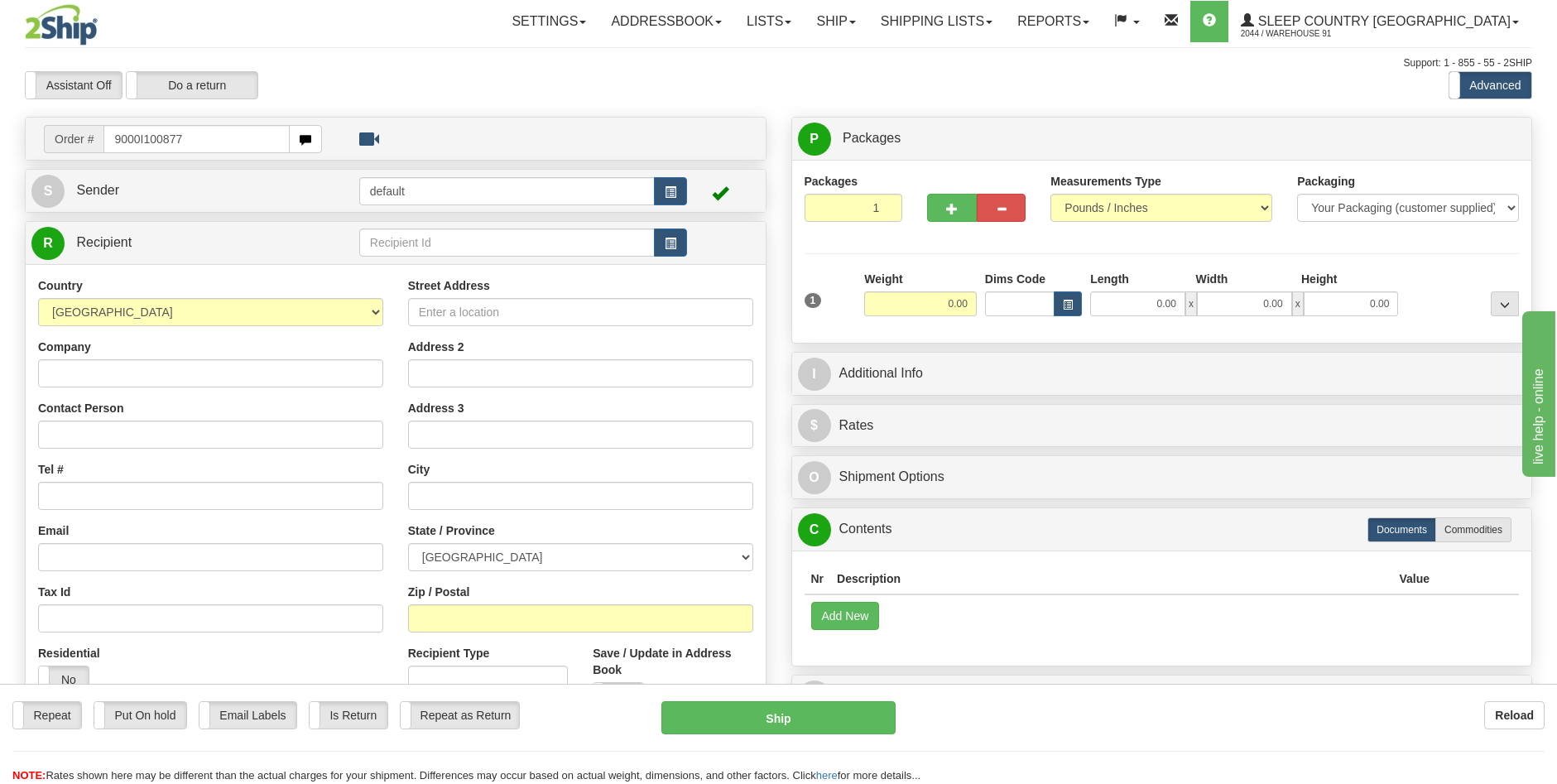
type input "9000I100877"
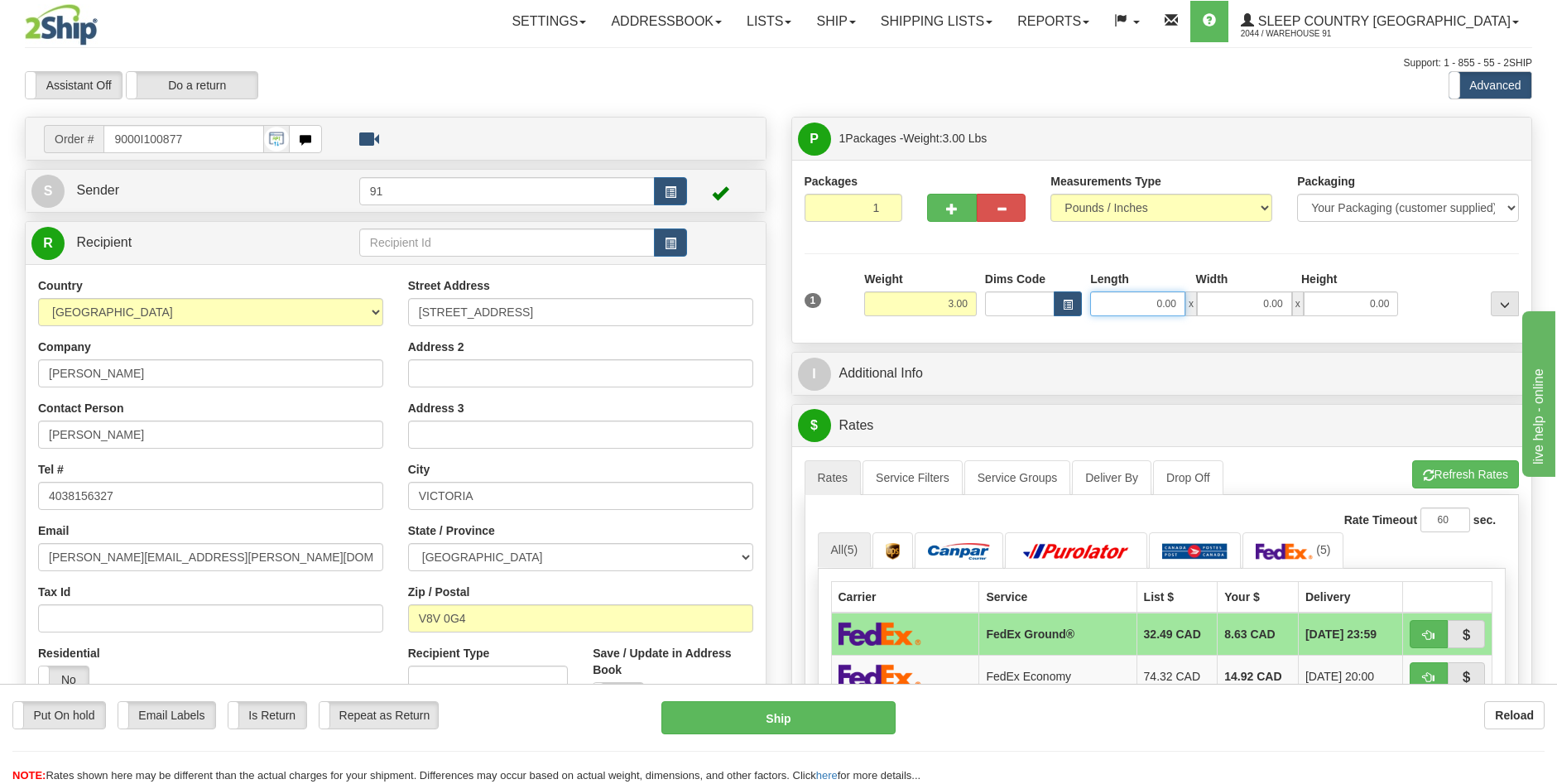
click at [1163, 303] on input "0.00" at bounding box center [1138, 303] width 95 height 25
type input "8.00"
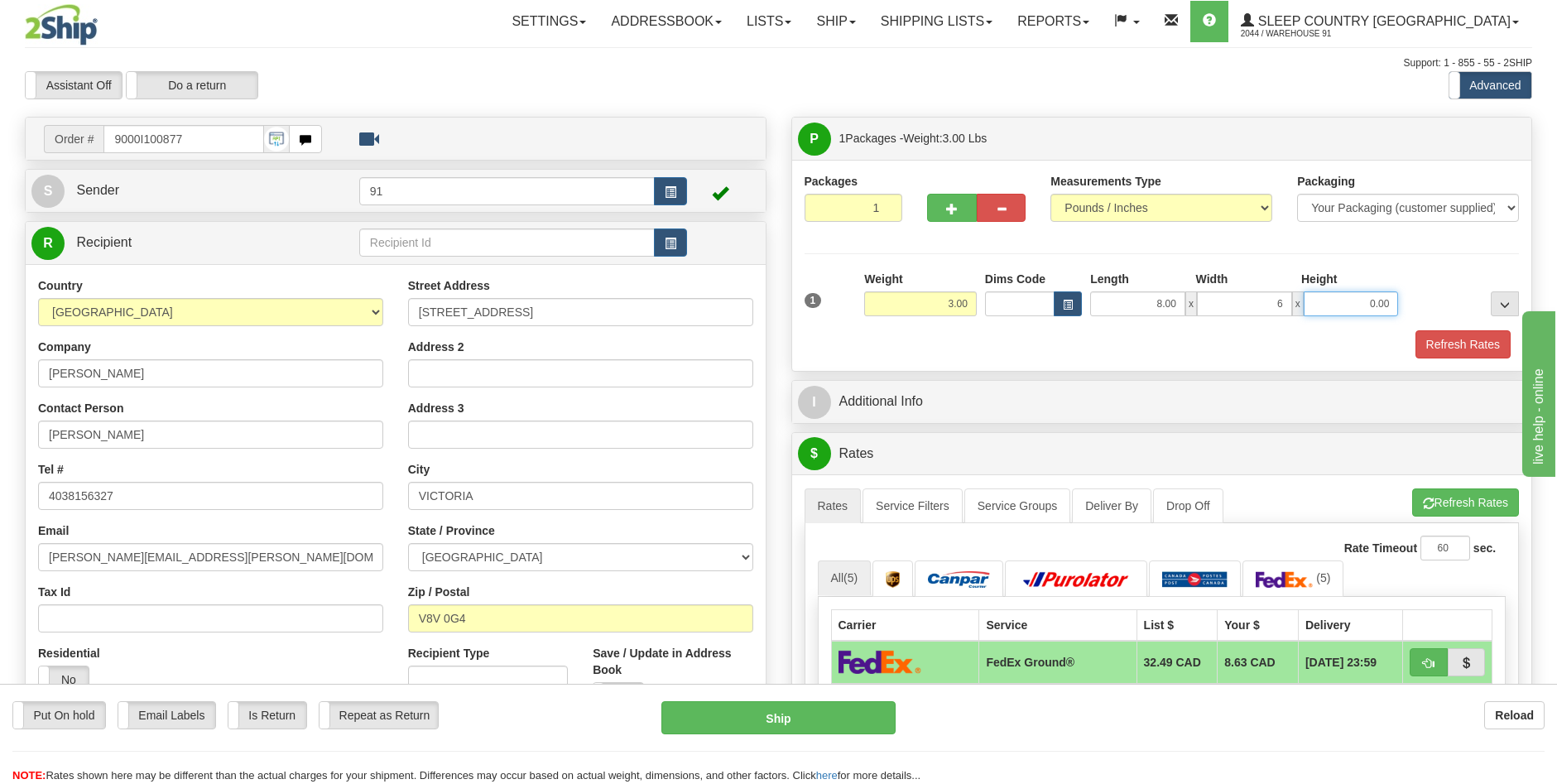
type input "6.00"
click at [1475, 346] on button "Refresh Rates" at bounding box center [1464, 344] width 95 height 29
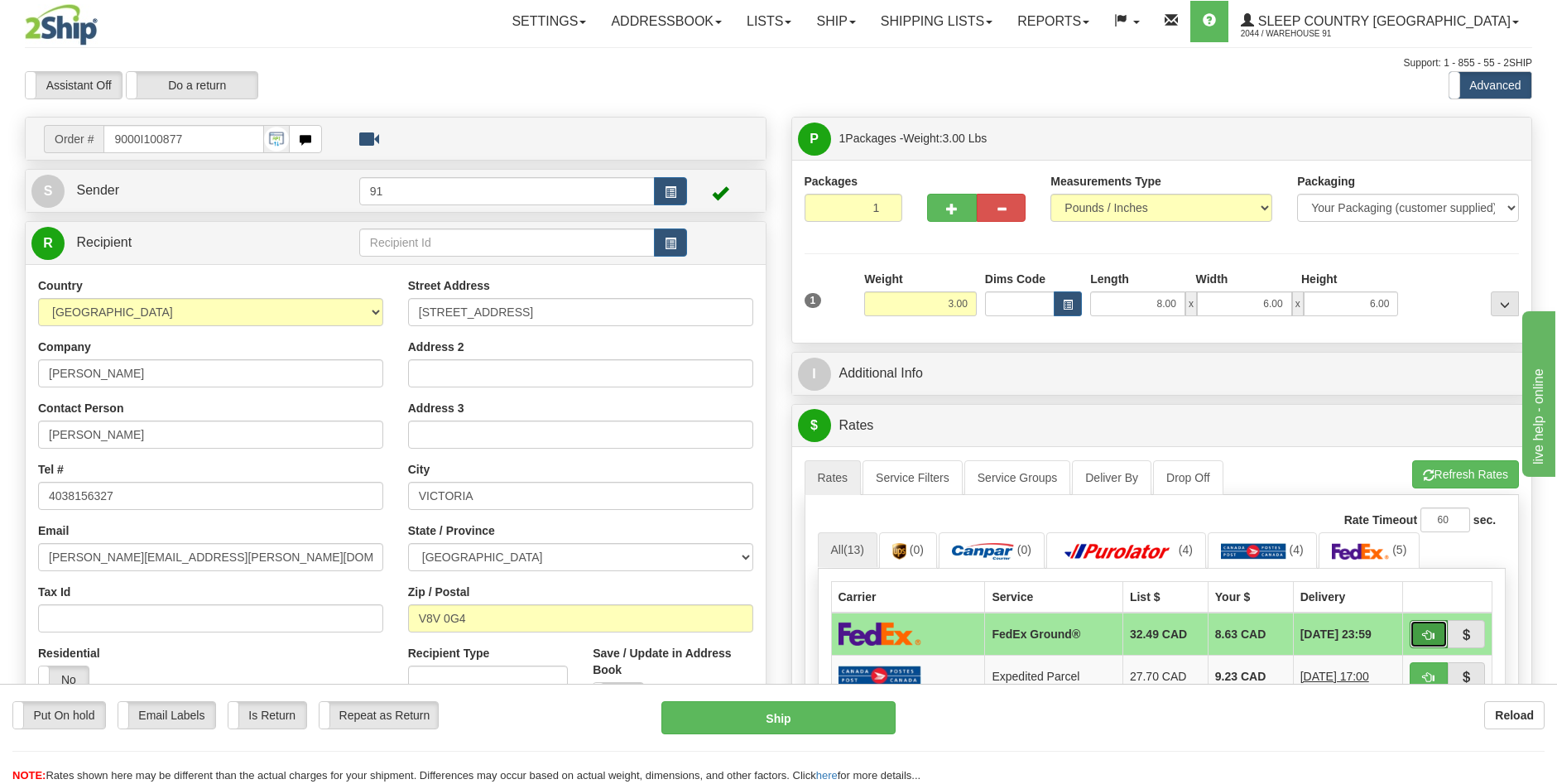
click at [1427, 634] on span "button" at bounding box center [1428, 635] width 11 height 10
type input "92"
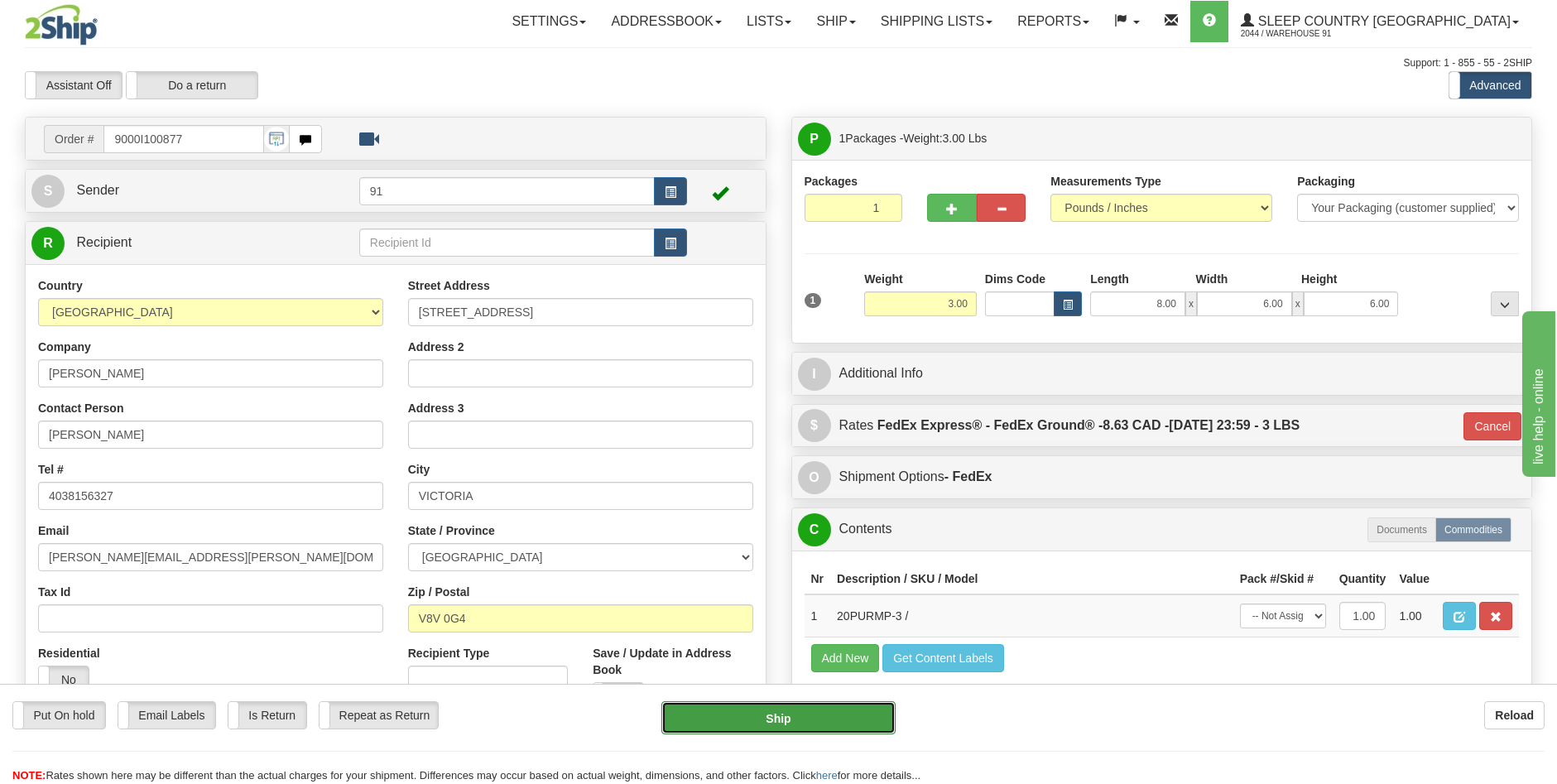
click at [811, 731] on button "Ship" at bounding box center [778, 717] width 234 height 33
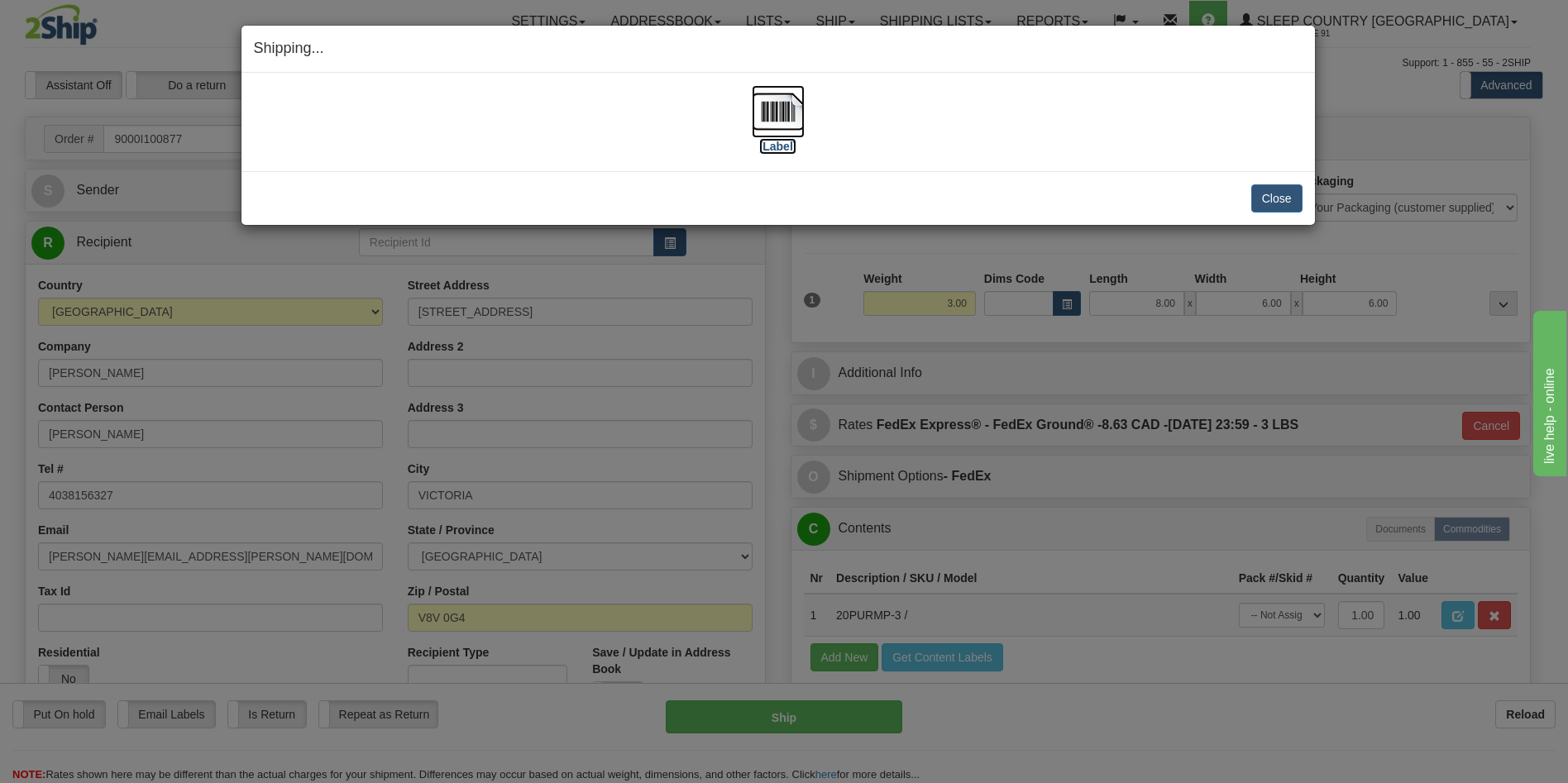
click at [787, 148] on label "[Label]" at bounding box center [778, 146] width 38 height 16
click at [1274, 198] on button "Close" at bounding box center [1276, 199] width 51 height 28
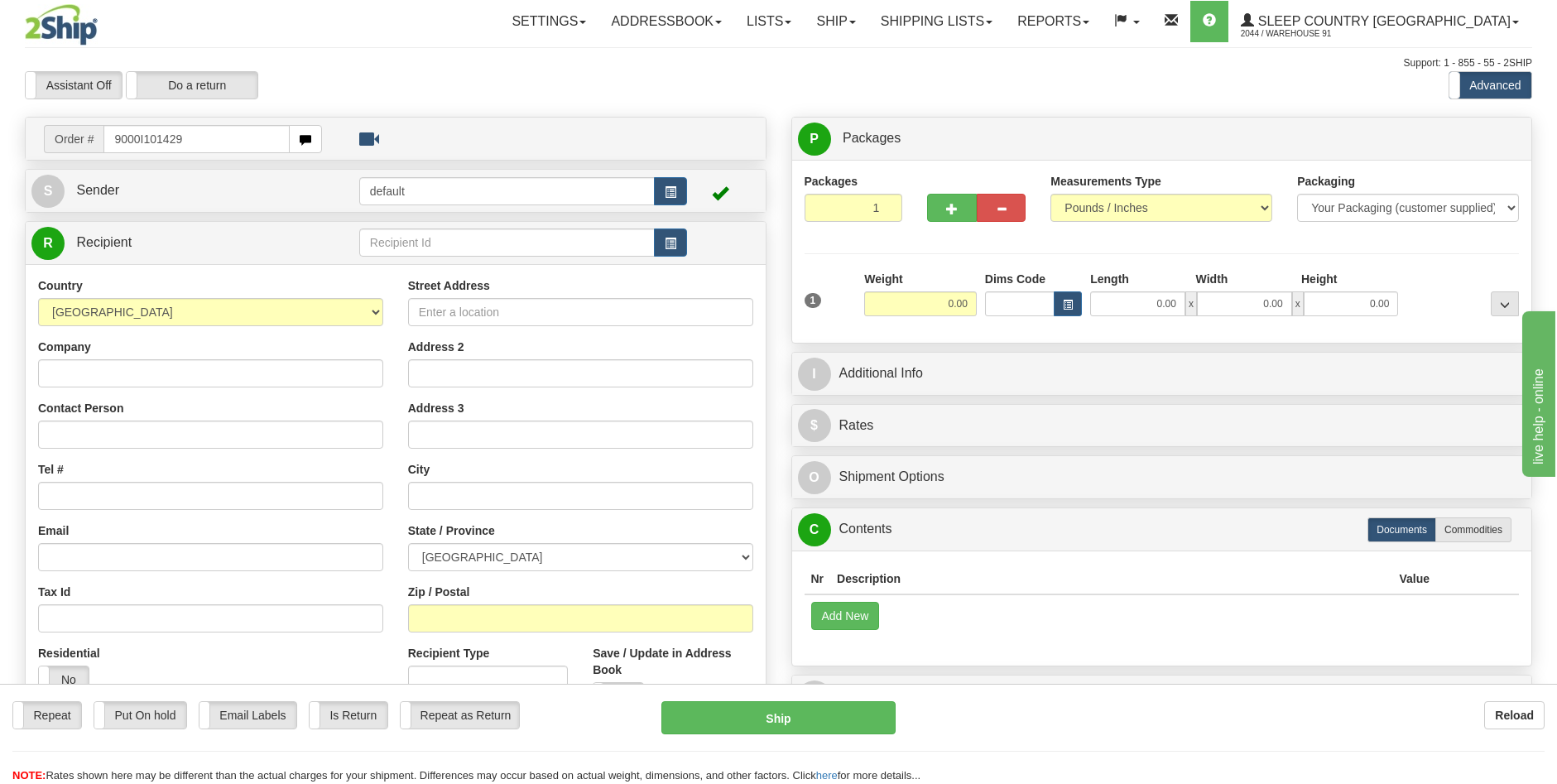
type input "9000I101429"
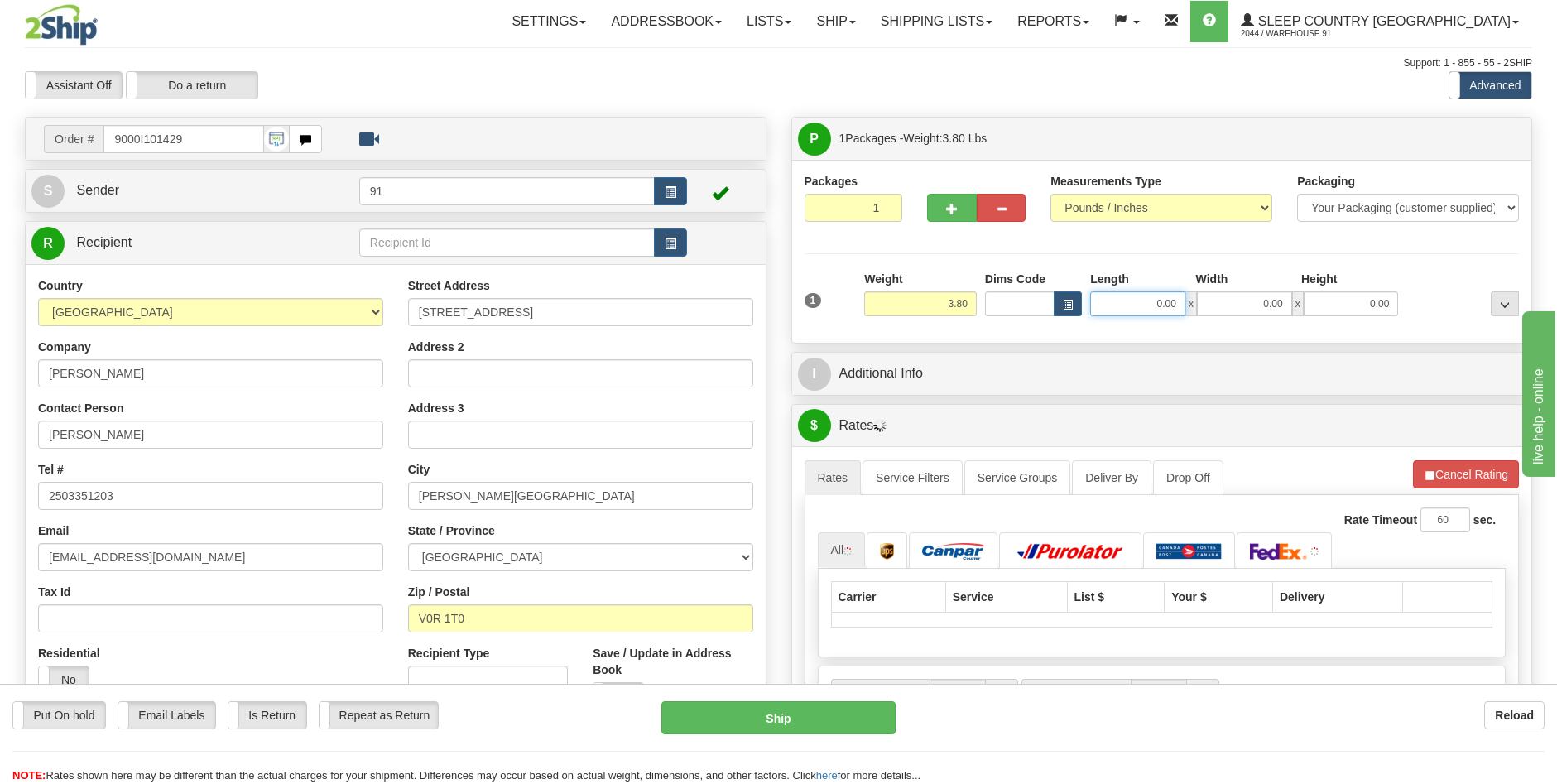
click at [1165, 298] on input "0.00" at bounding box center [1138, 303] width 95 height 25
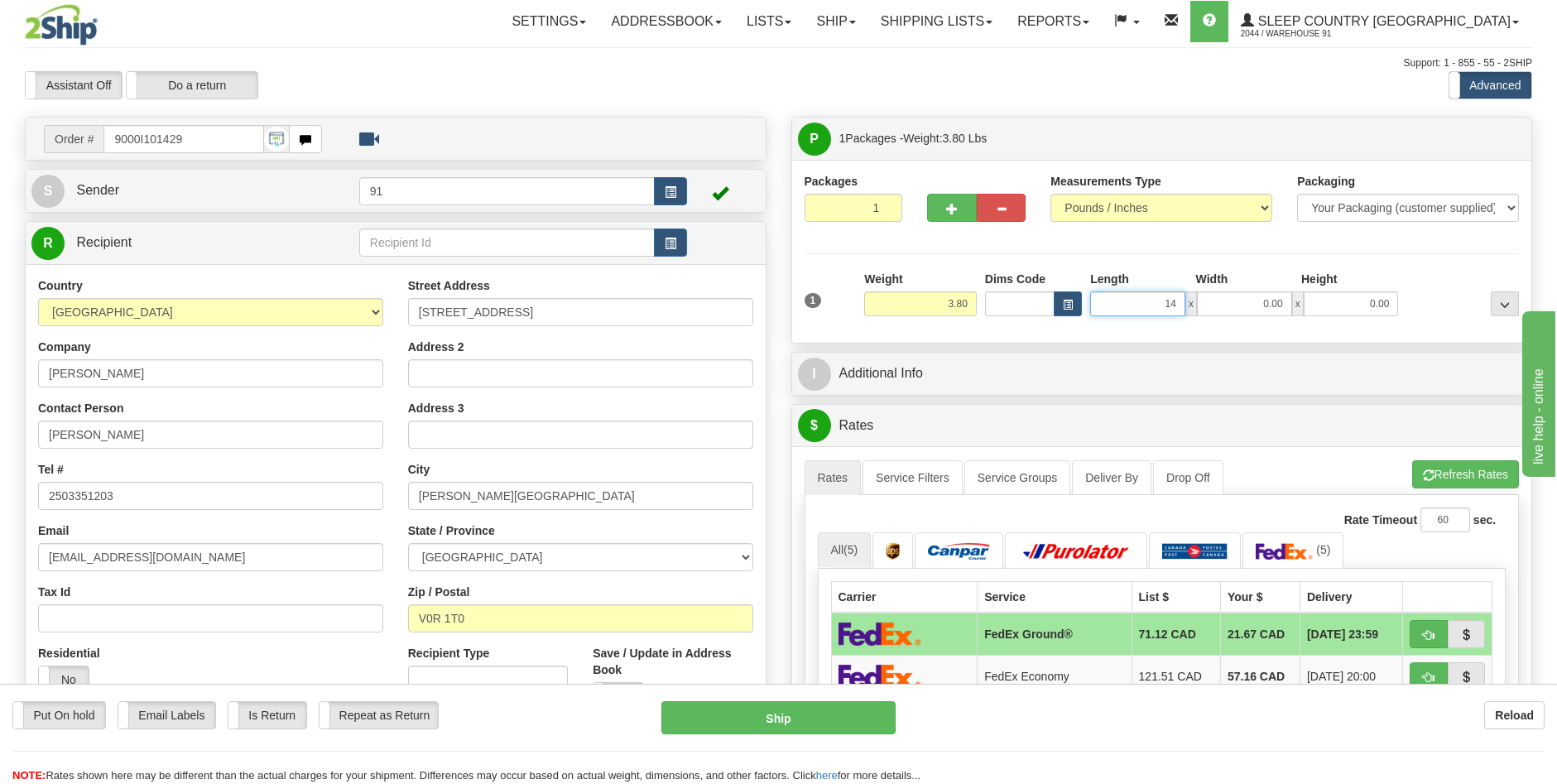
type input "14.00"
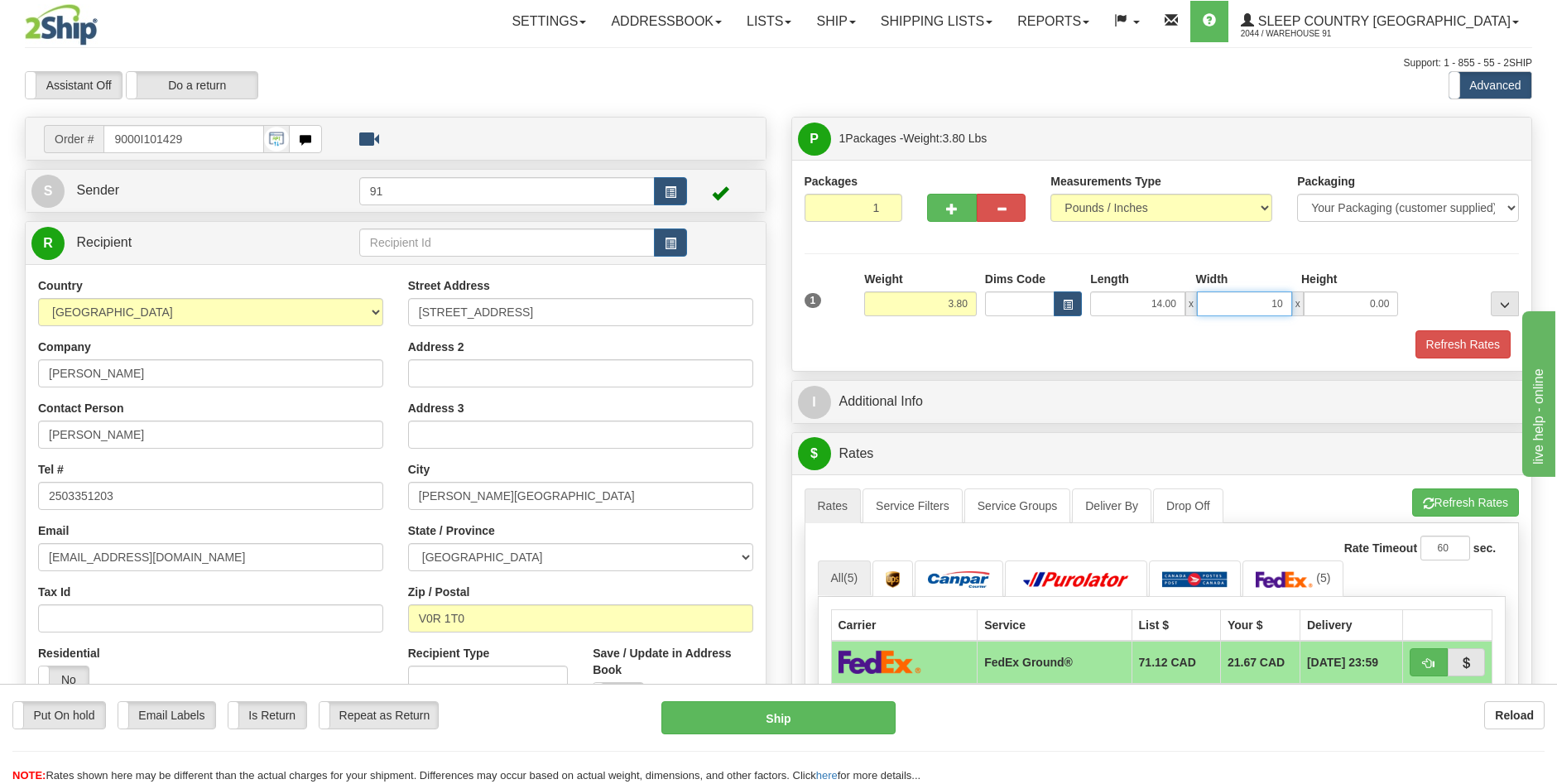
type input "10.00"
type input "6.00"
click at [1444, 342] on button "Refresh Rates" at bounding box center [1464, 344] width 95 height 29
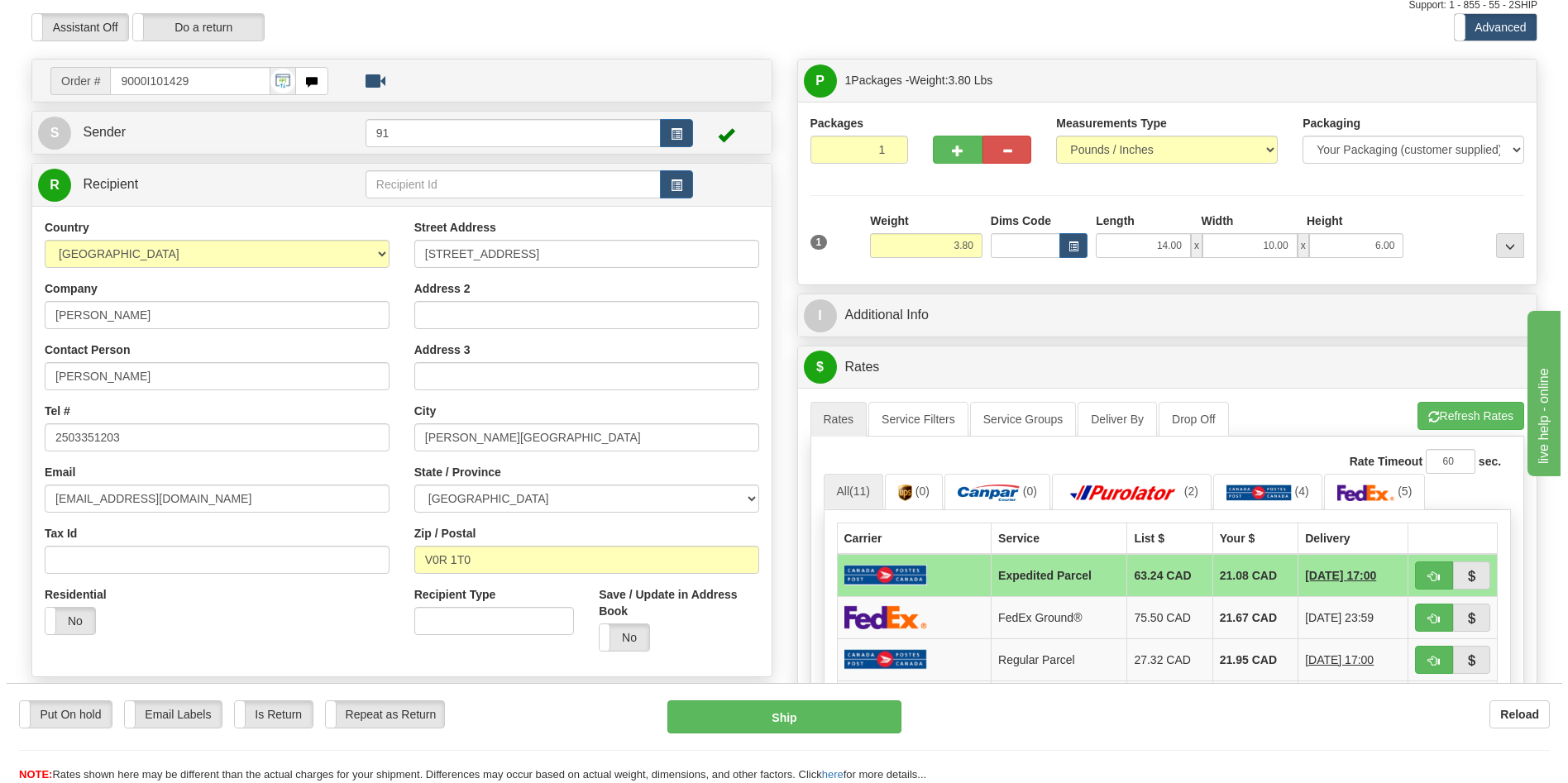
scroll to position [83, 0]
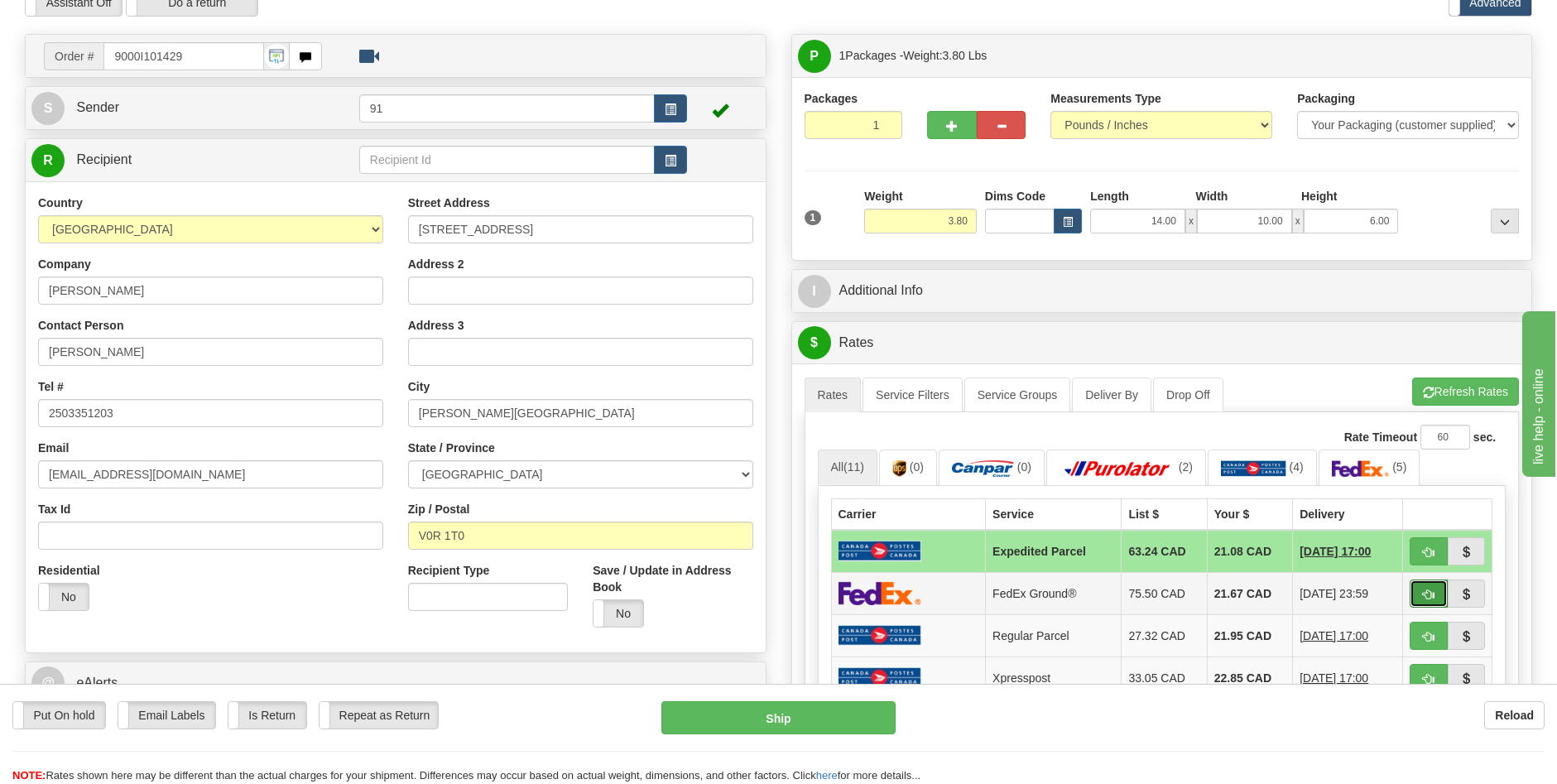
click at [1421, 596] on button "button" at bounding box center [1429, 593] width 38 height 29
type input "92"
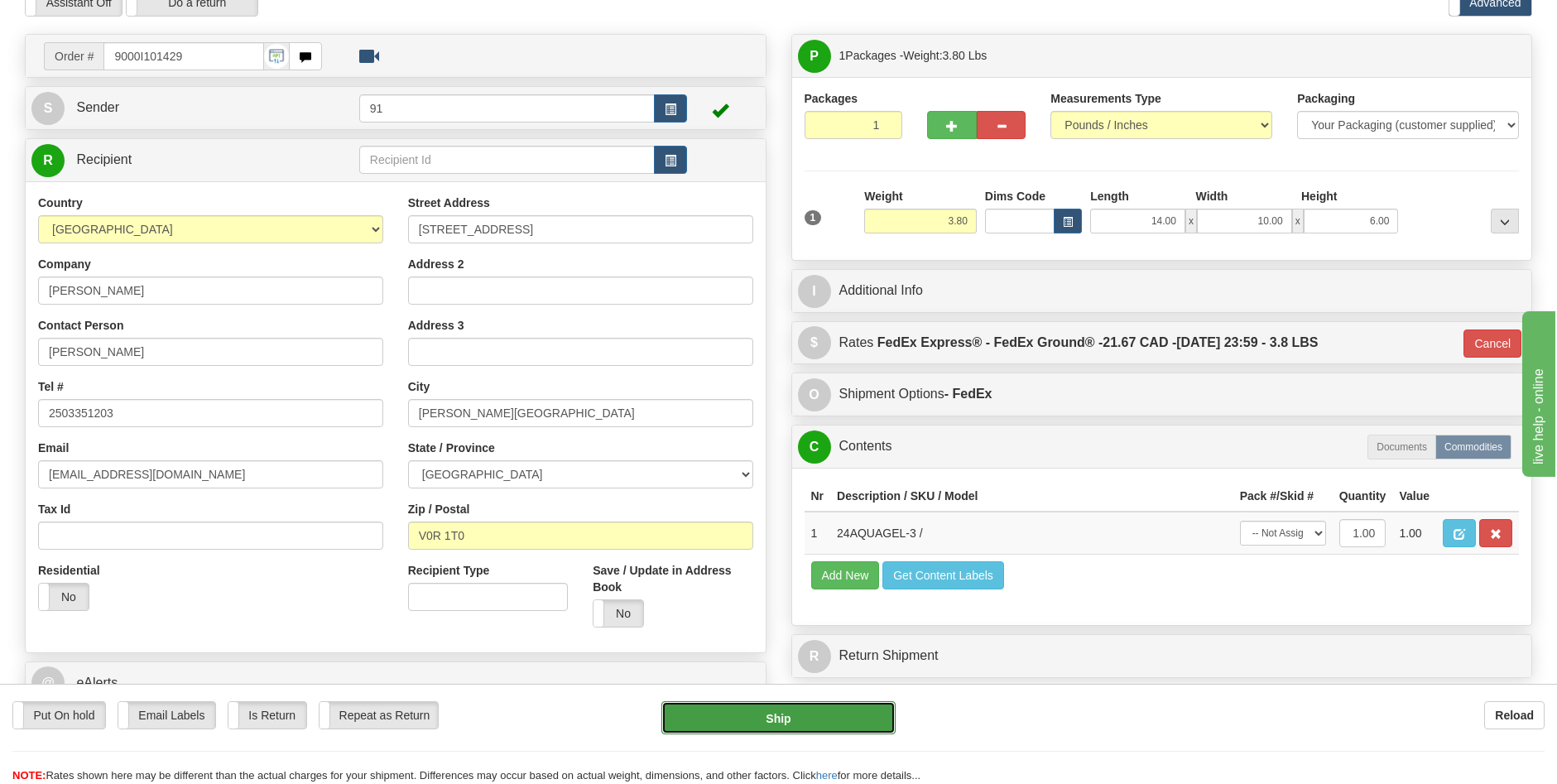
click at [865, 720] on button "Ship" at bounding box center [778, 717] width 234 height 33
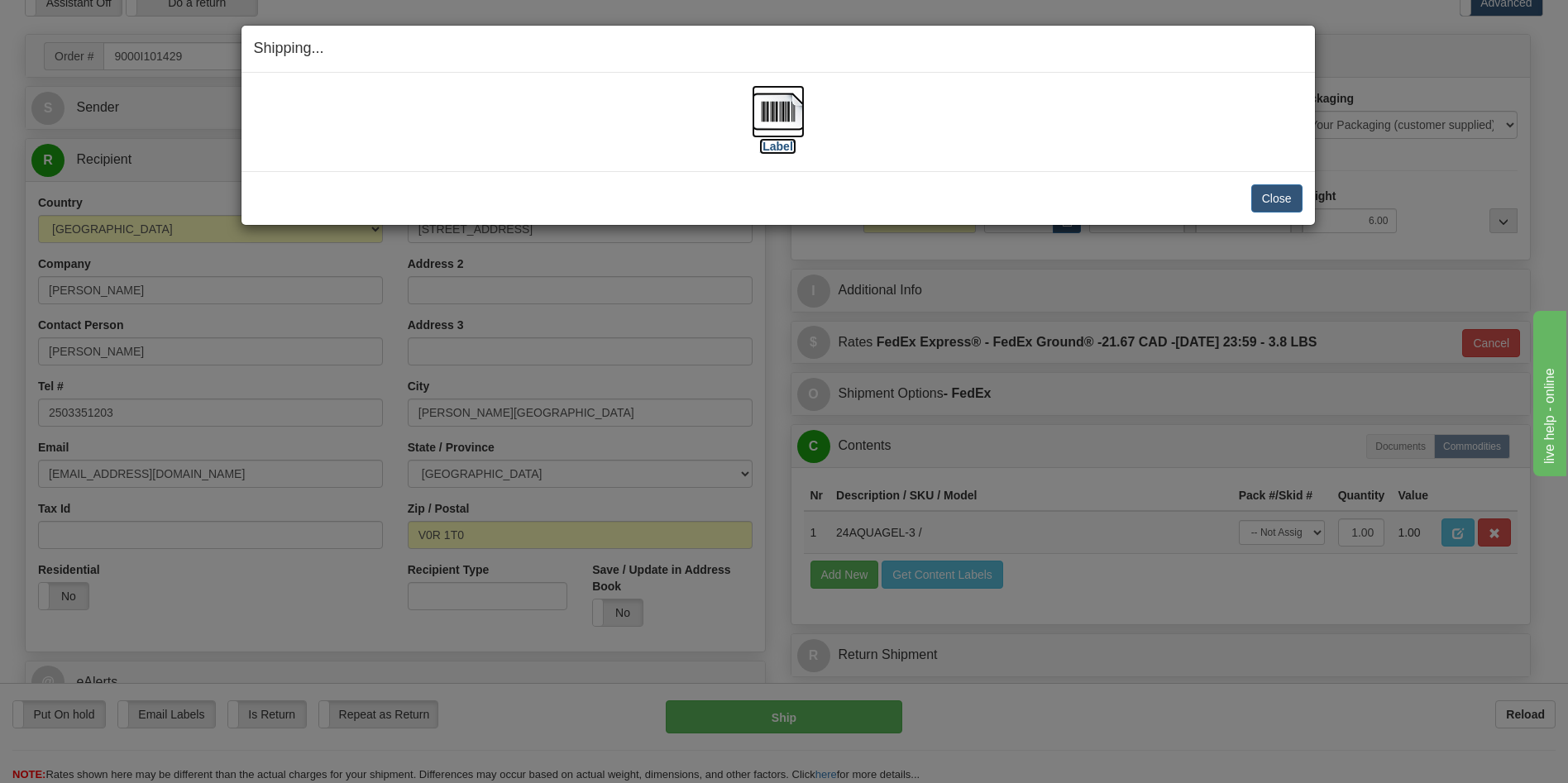
click at [782, 141] on label "[Label]" at bounding box center [778, 146] width 38 height 16
click at [1259, 193] on button "Close" at bounding box center [1276, 199] width 51 height 28
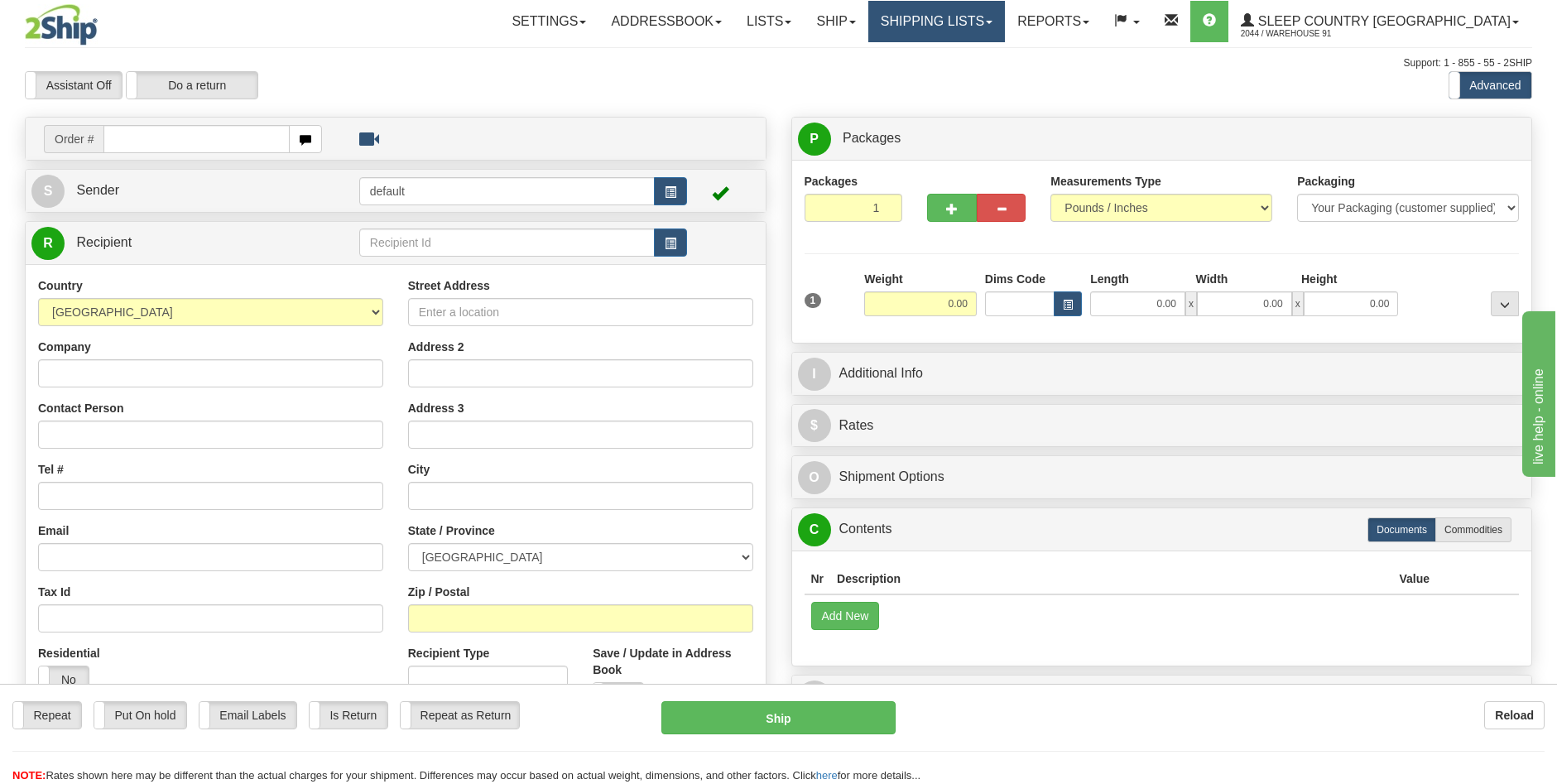
drag, startPoint x: 997, startPoint y: 24, endPoint x: 994, endPoint y: 35, distance: 11.4
click at [997, 24] on link "Shipping lists" at bounding box center [937, 22] width 137 height 41
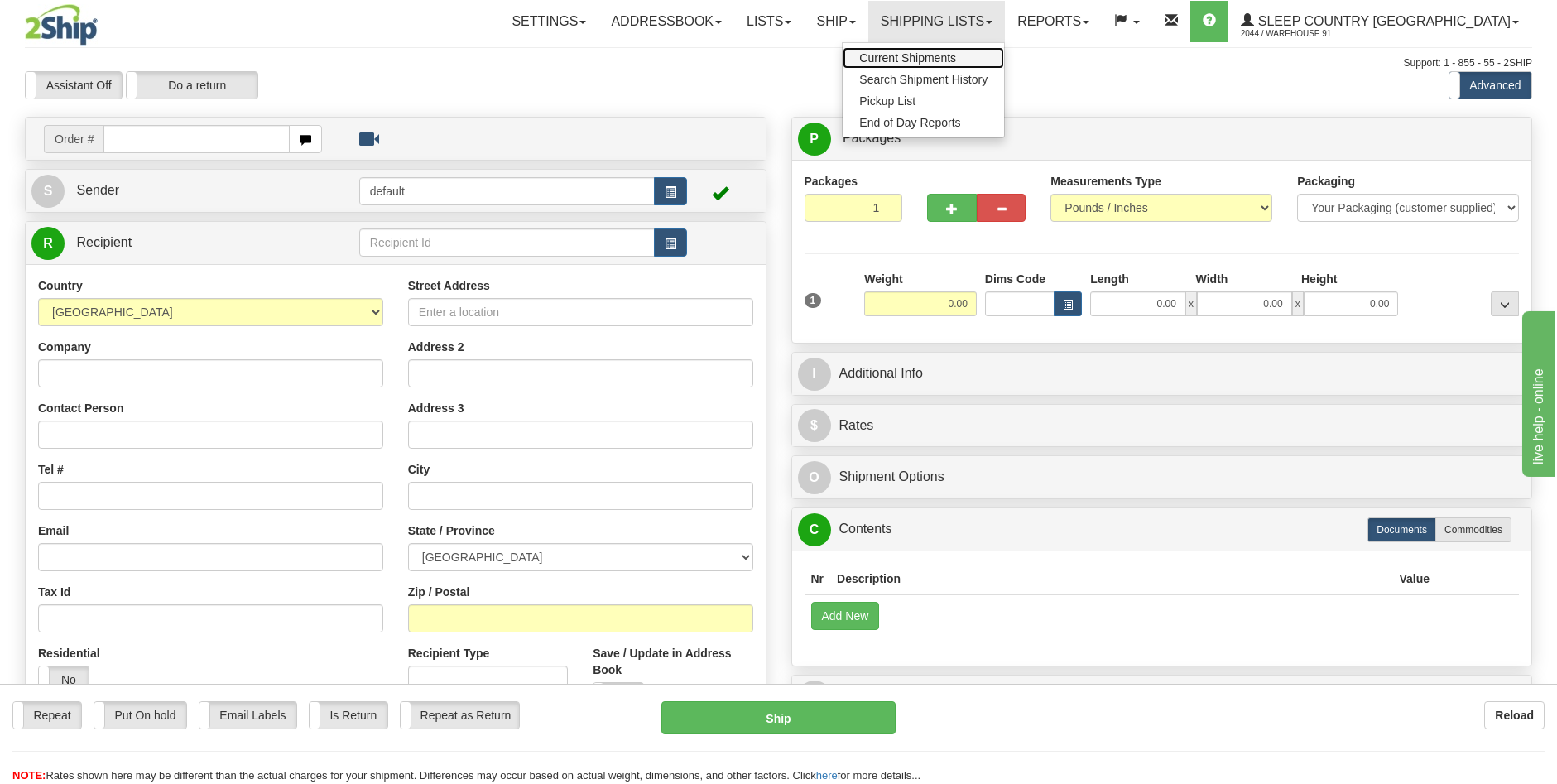
click at [956, 54] on span "Current Shipments" at bounding box center [908, 57] width 97 height 13
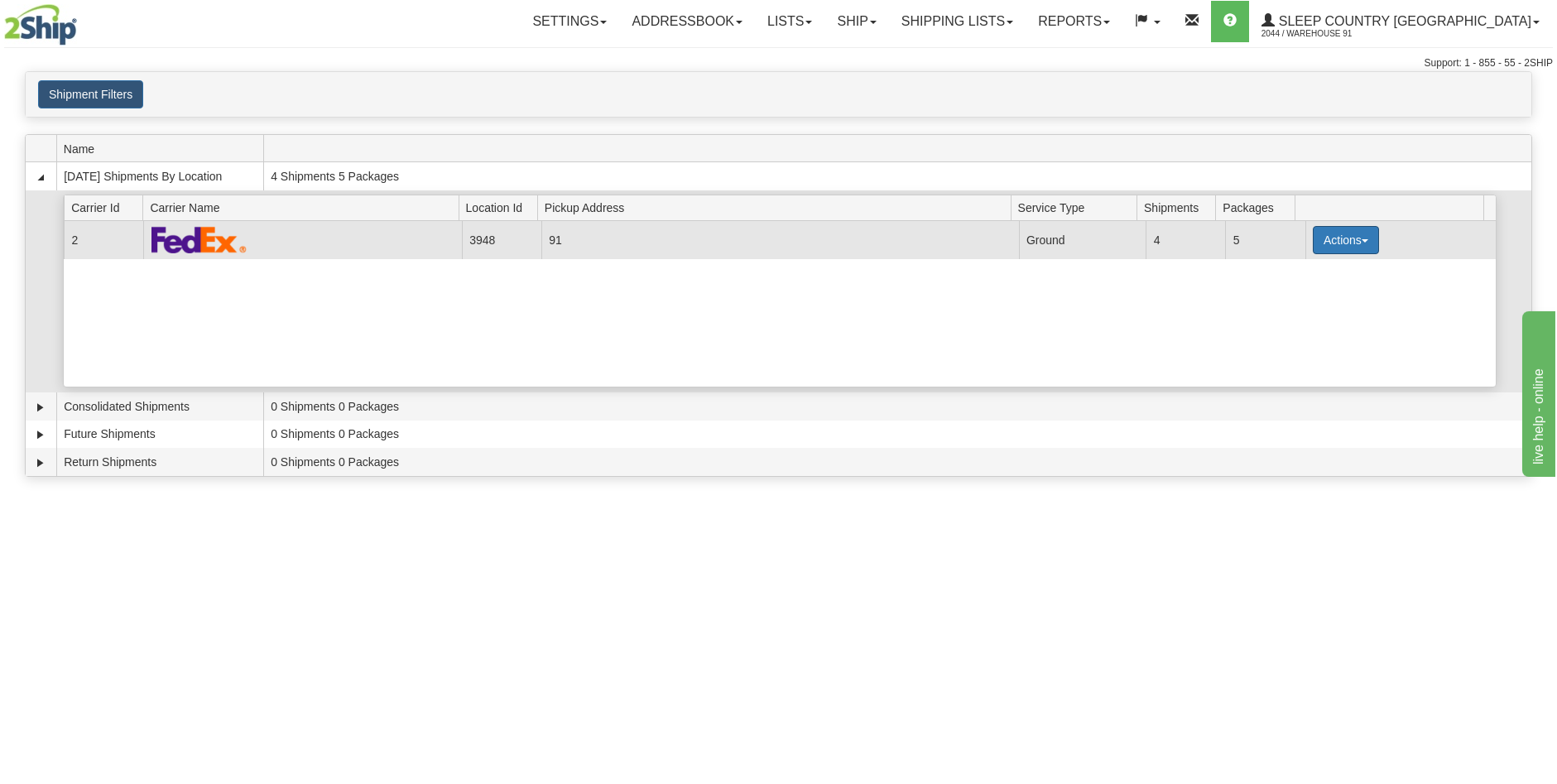
click at [1350, 239] on button "Actions" at bounding box center [1346, 239] width 67 height 29
click at [1299, 295] on span "Close" at bounding box center [1282, 291] width 38 height 11
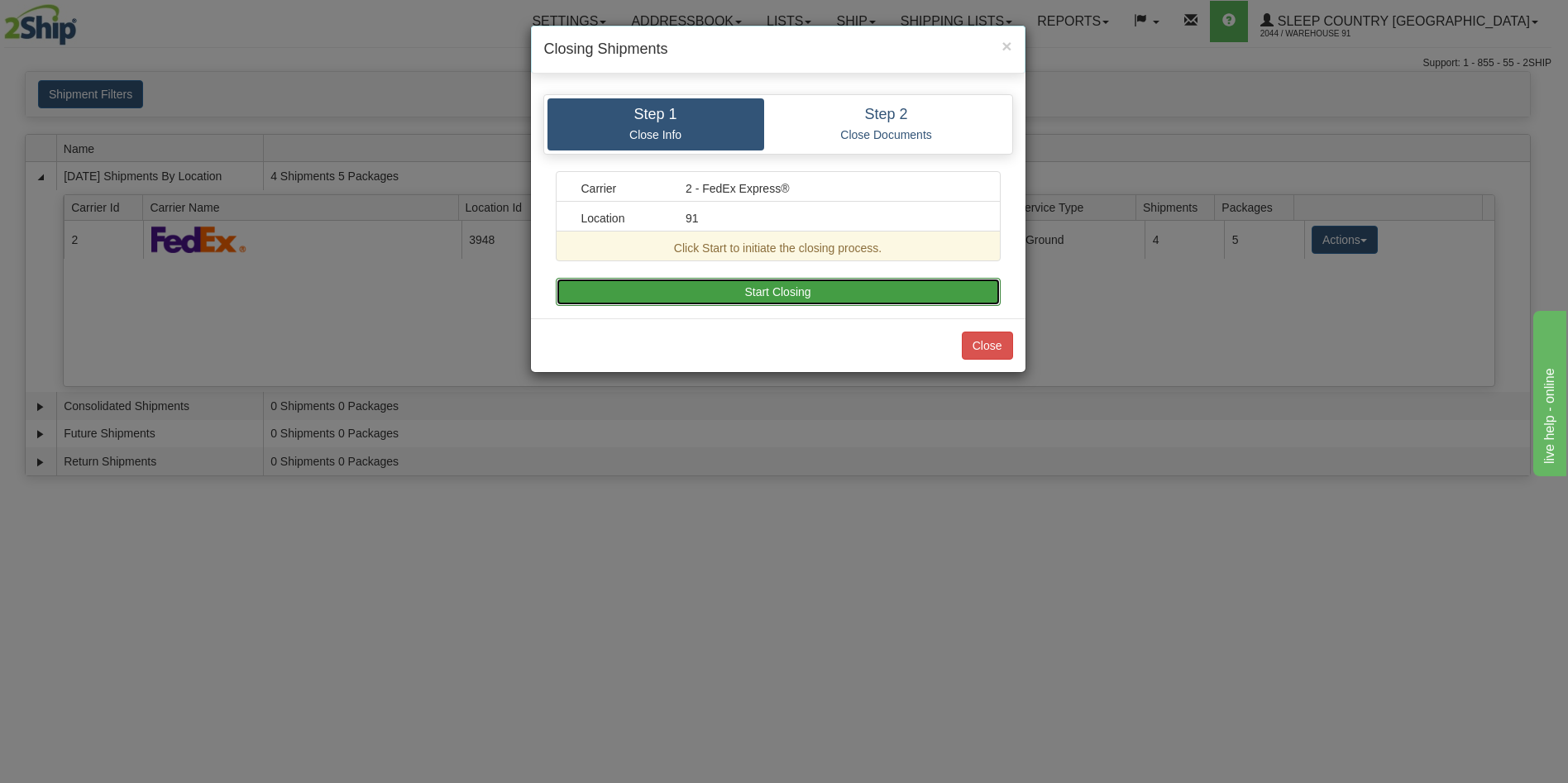
click at [784, 287] on button "Start Closing" at bounding box center [778, 292] width 445 height 28
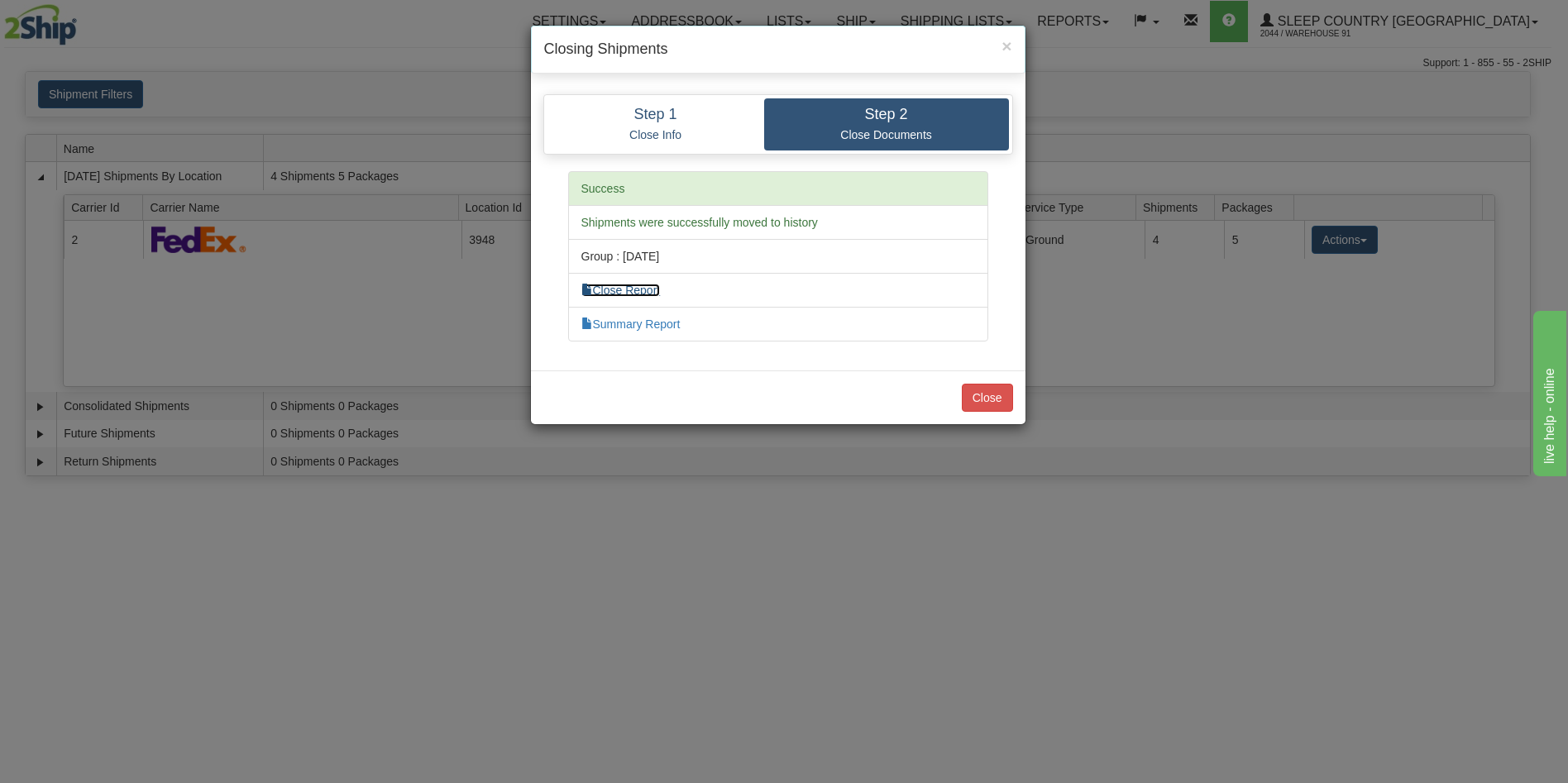
click at [637, 288] on link "Close Report" at bounding box center [621, 289] width 79 height 13
click at [625, 321] on link "Summary Report" at bounding box center [630, 324] width 99 height 13
click at [987, 397] on button "Close" at bounding box center [987, 397] width 51 height 28
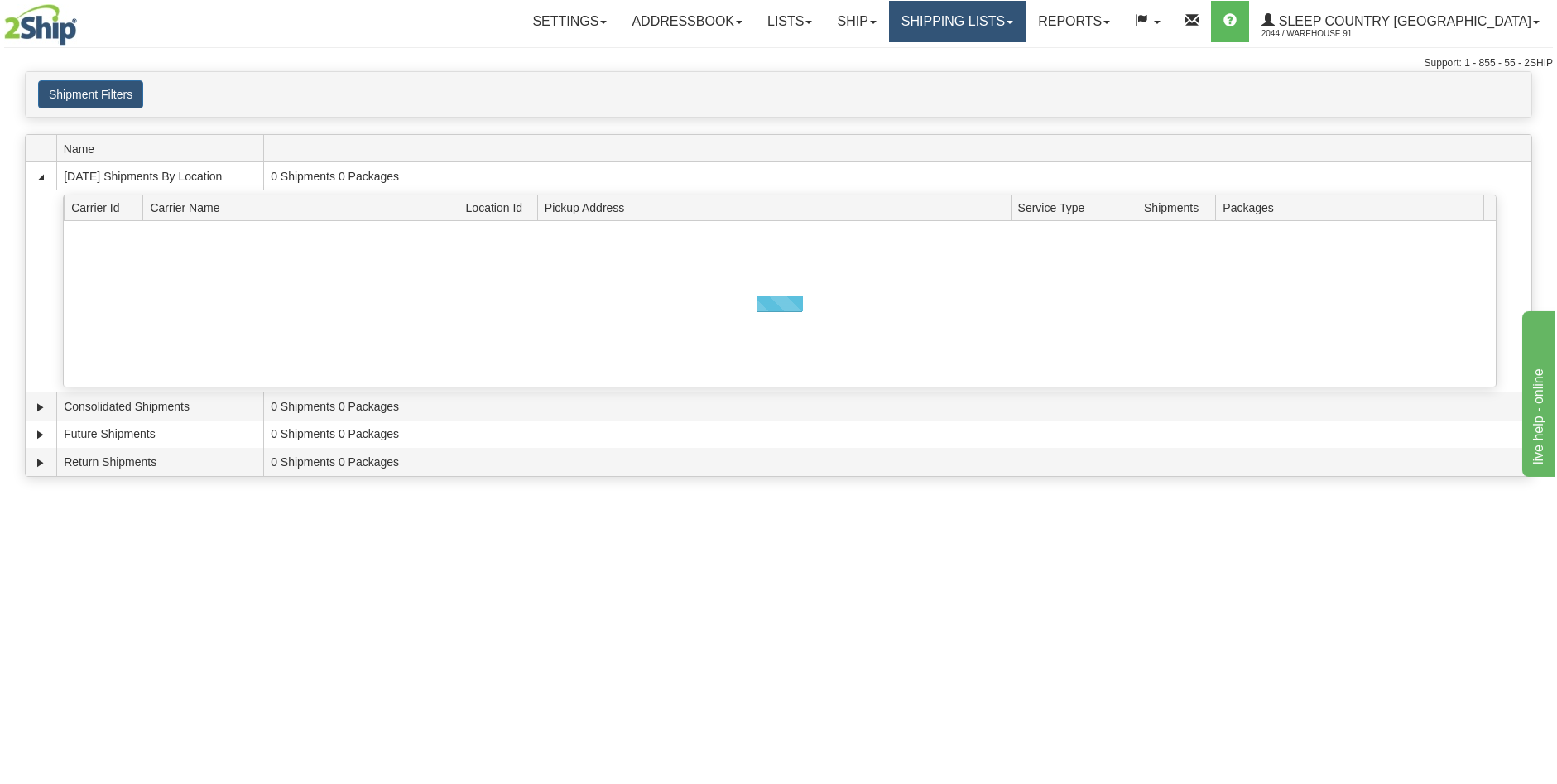
click at [1013, 16] on link "Shipping lists" at bounding box center [958, 22] width 137 height 41
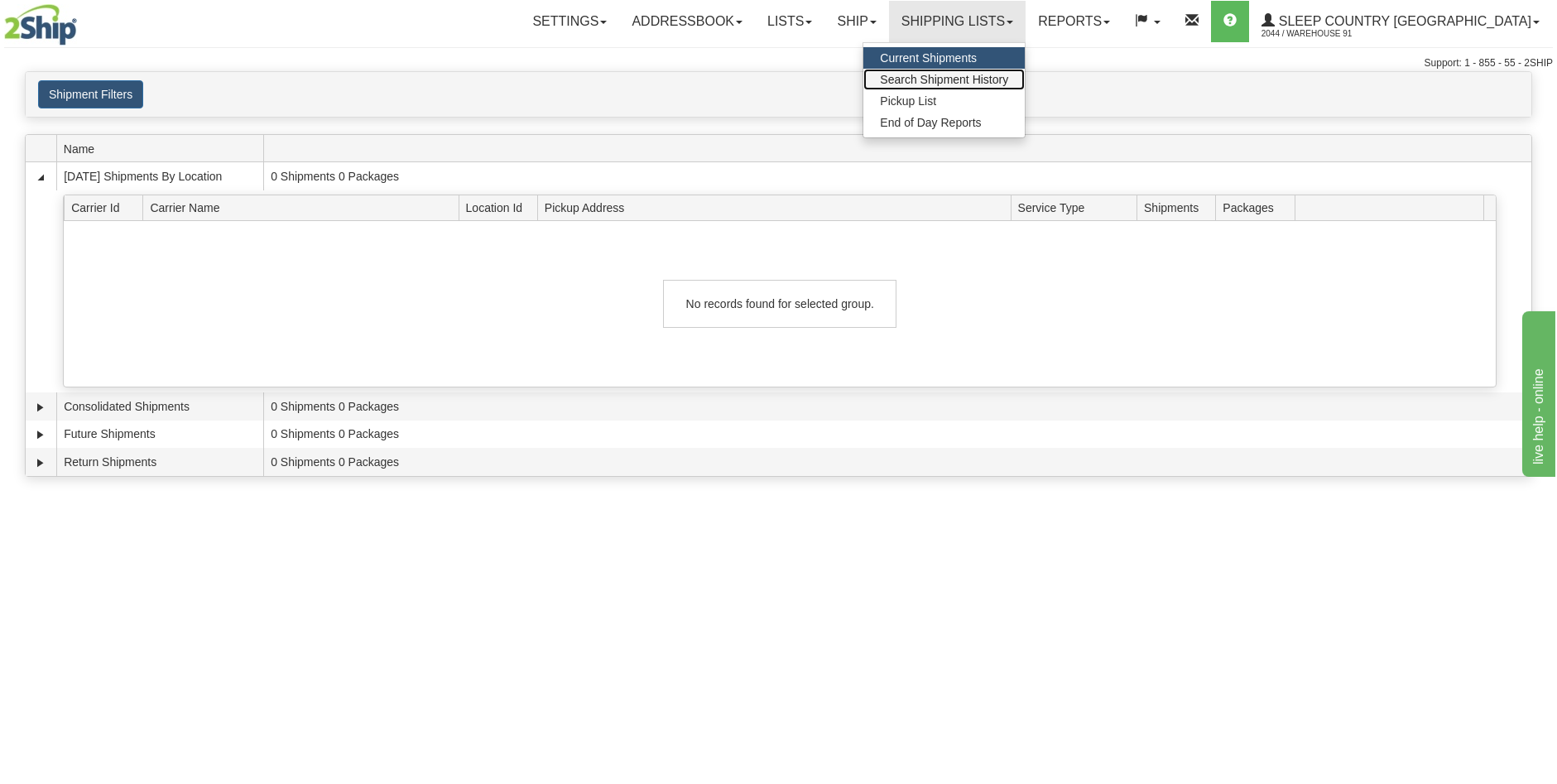
click at [1008, 78] on span "Search Shipment History" at bounding box center [944, 79] width 128 height 13
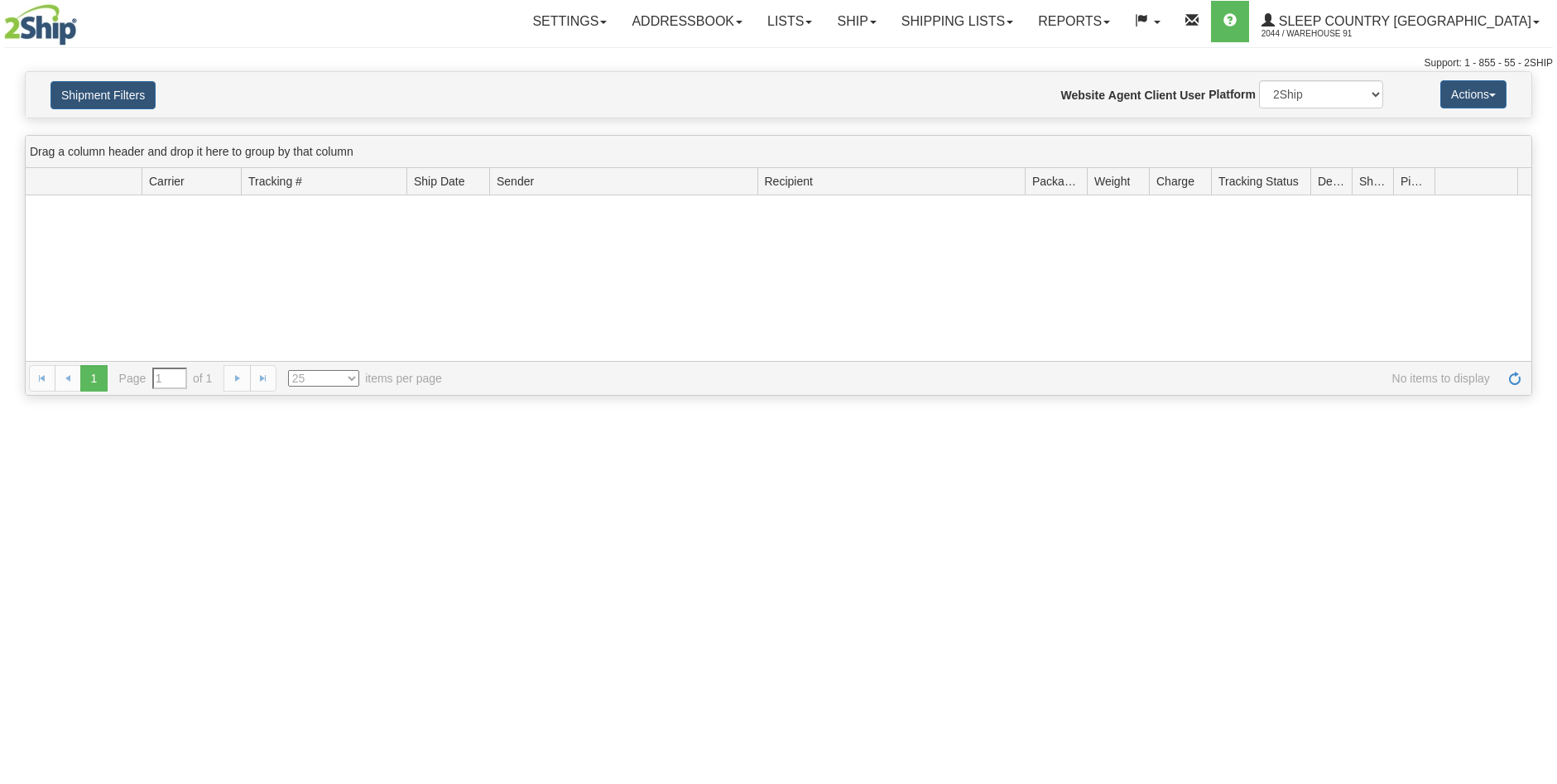
type input "From [DATE] To [DATE]"
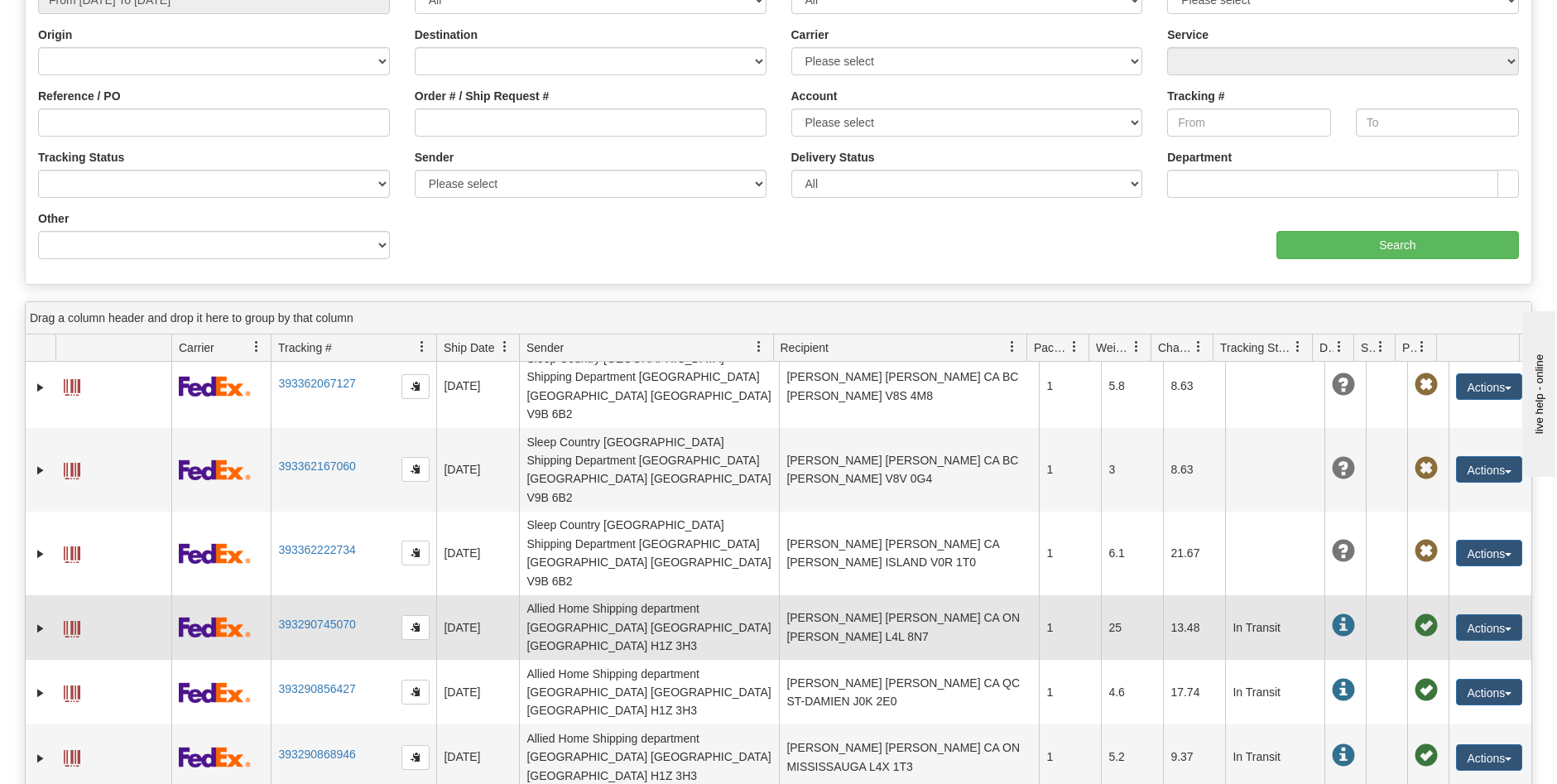
scroll to position [178, 0]
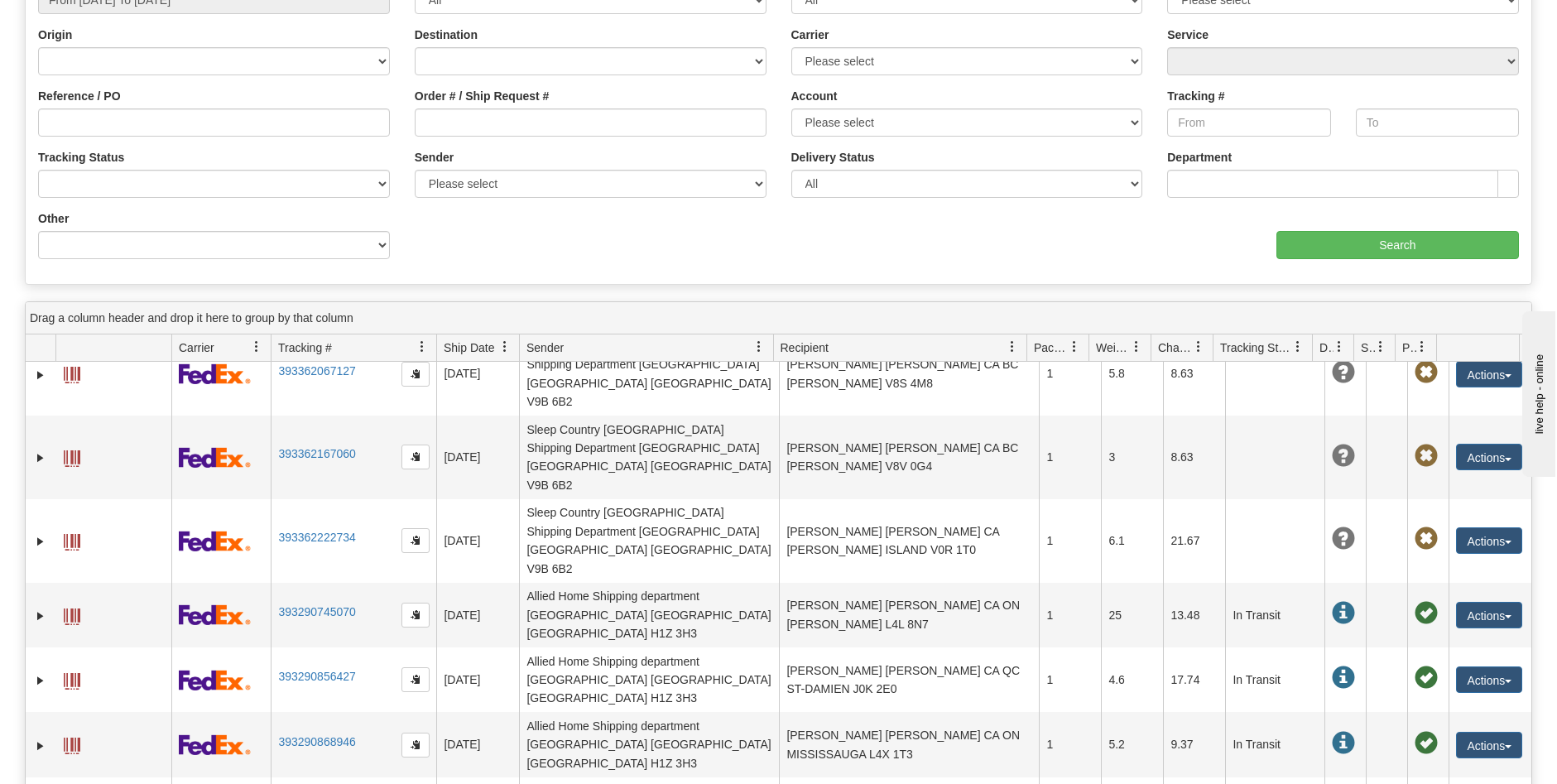
click at [257, 347] on span at bounding box center [256, 347] width 13 height 13
click at [700, 244] on div "Ship Date From 09/17/2025 To 09/18/2025 Category All Inbound Outbound Carrier T…" at bounding box center [779, 118] width 1506 height 306
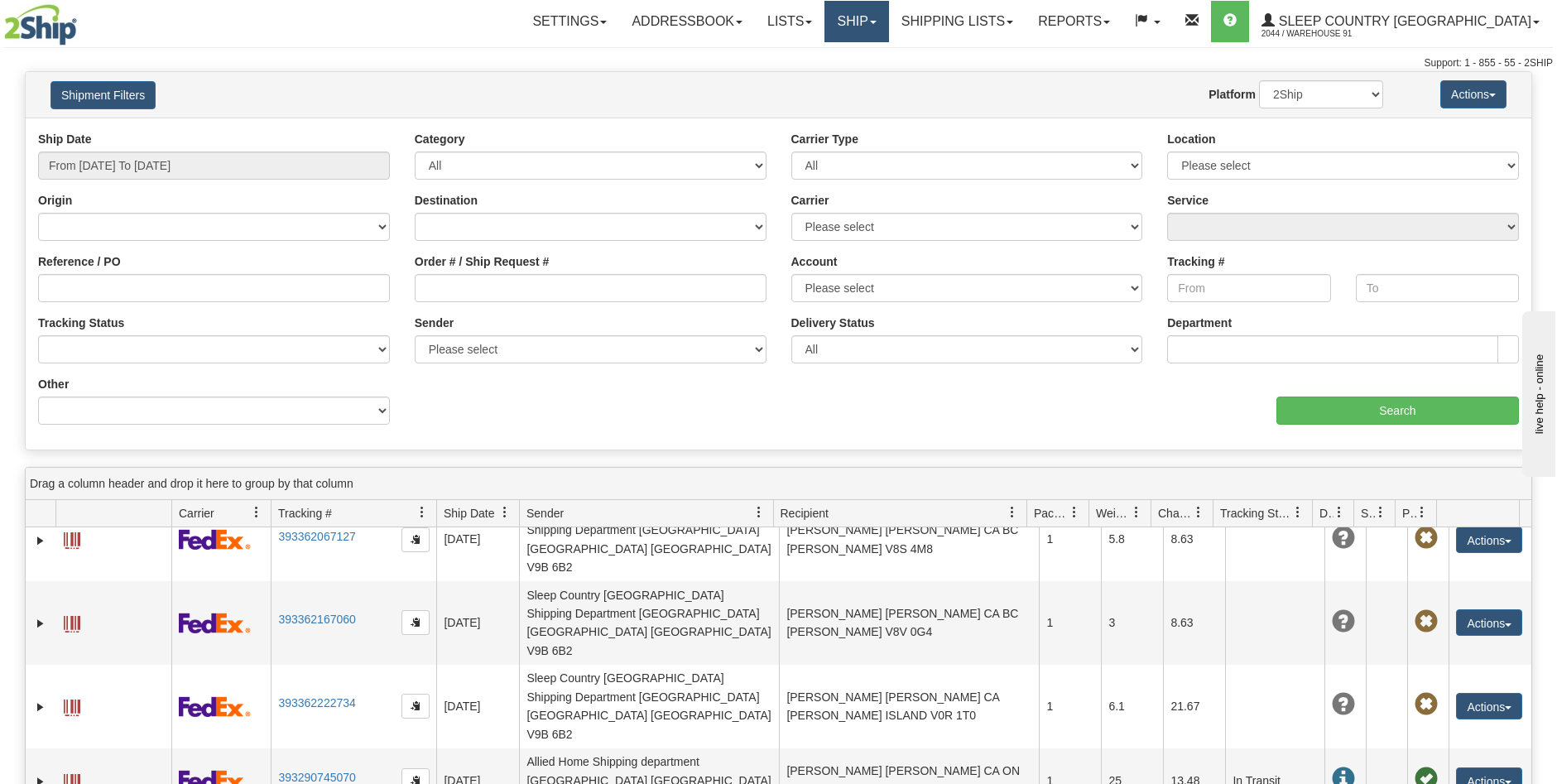
click at [889, 28] on link "Ship" at bounding box center [857, 22] width 64 height 41
click at [889, 56] on link "Ship Screen" at bounding box center [813, 58] width 150 height 22
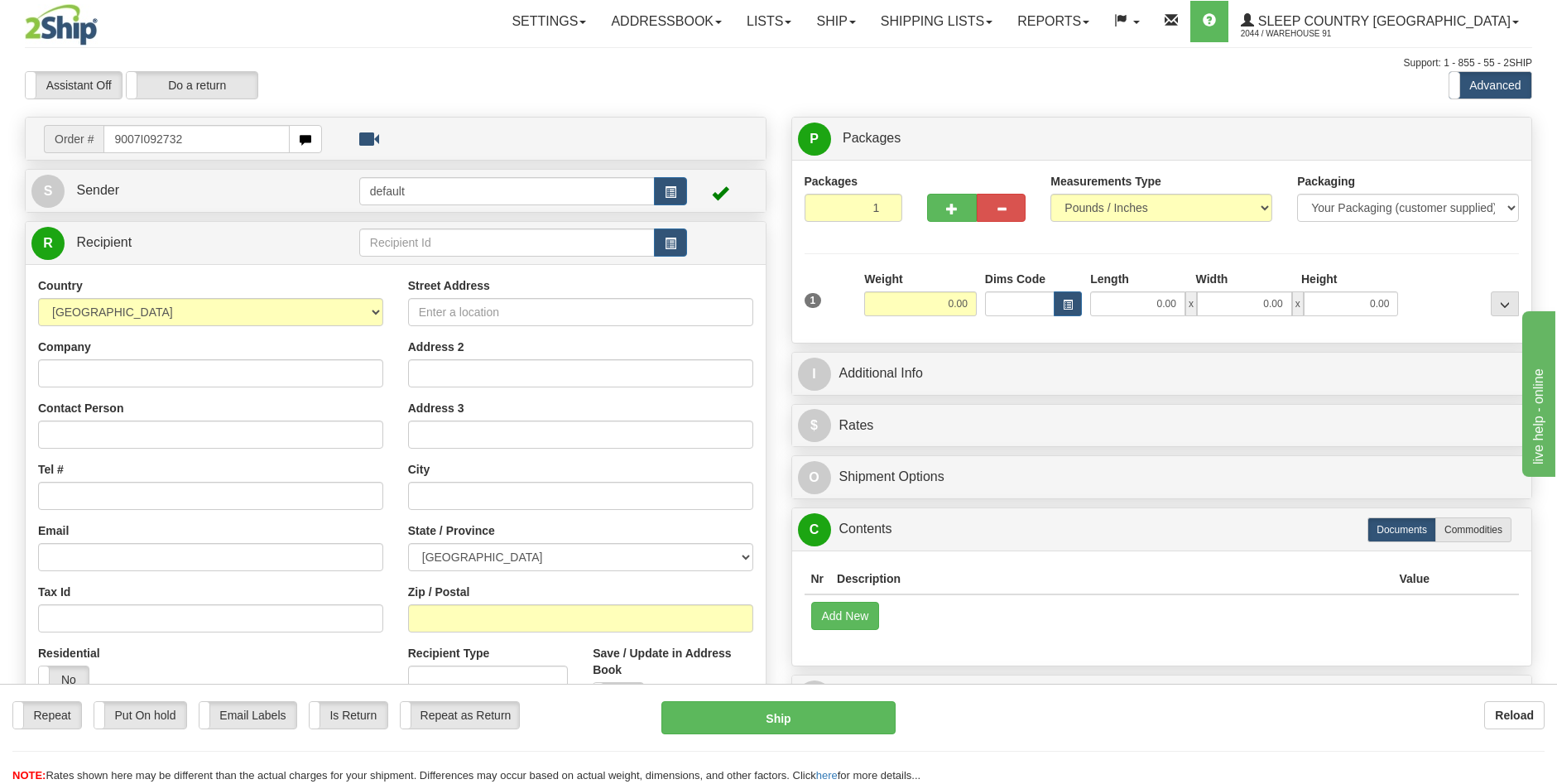
type input "9007I092732"
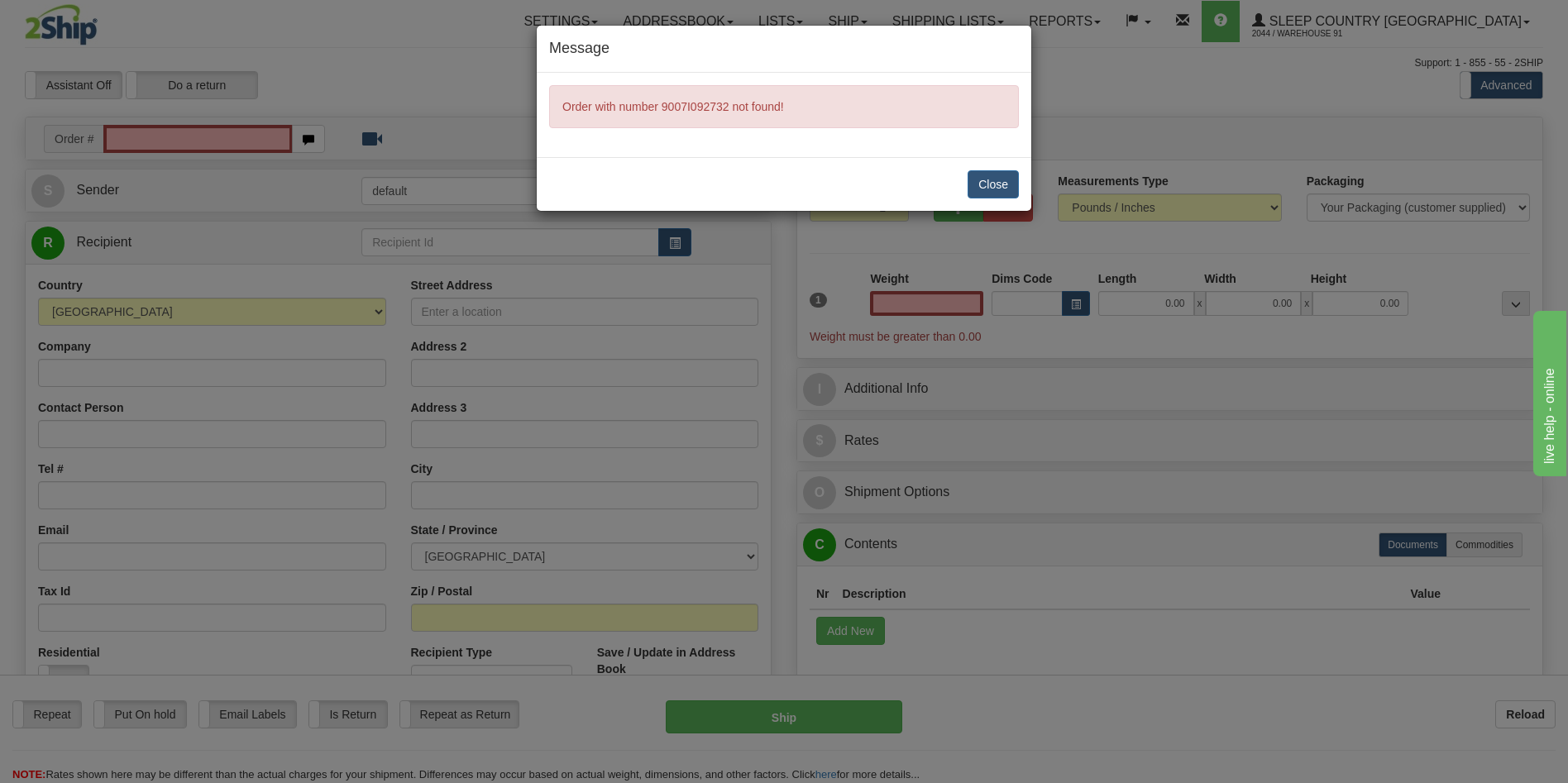
type input "0.00"
click at [991, 183] on button "Close" at bounding box center [993, 184] width 51 height 28
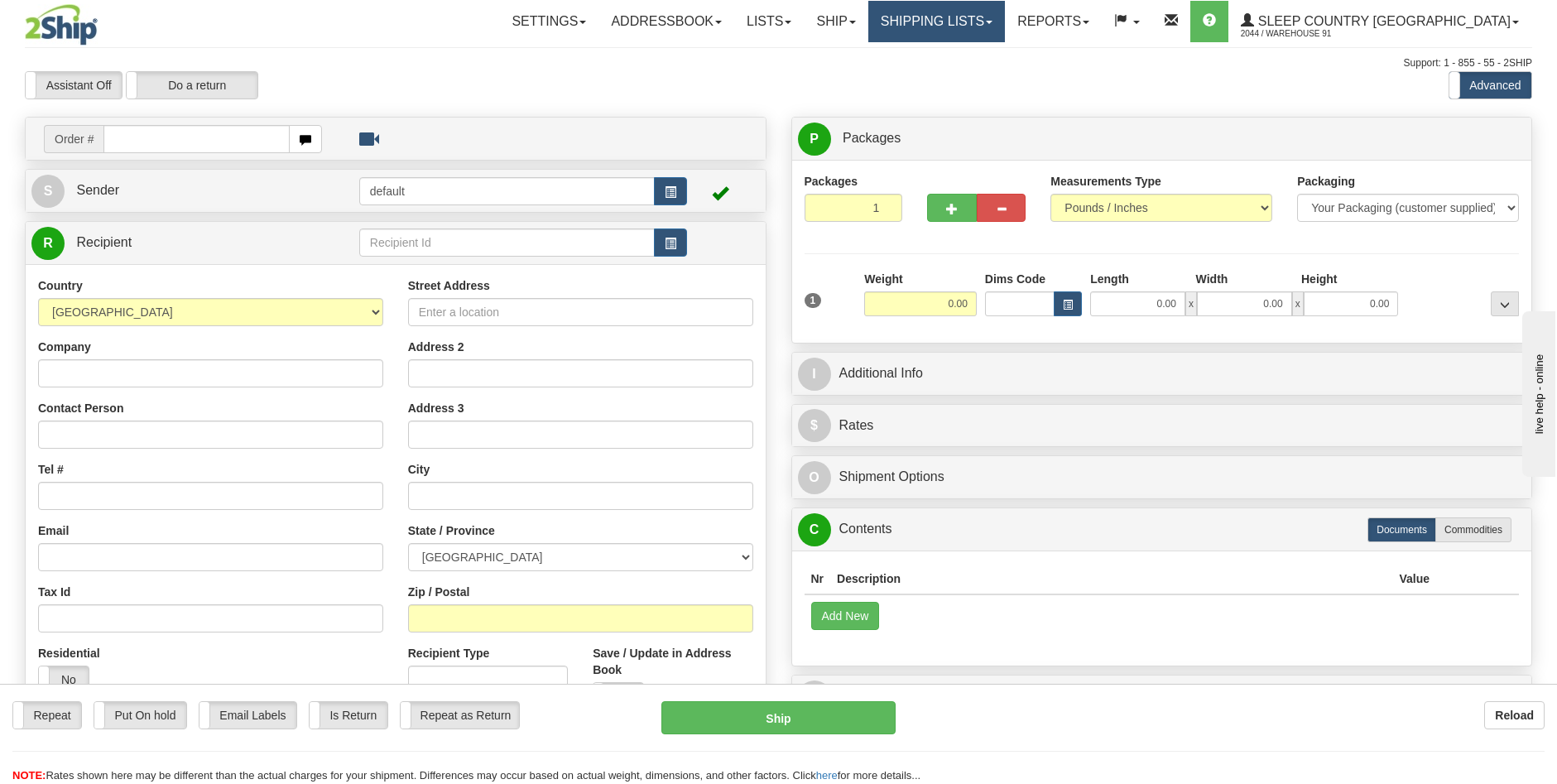
click at [1000, 31] on link "Shipping lists" at bounding box center [937, 22] width 137 height 41
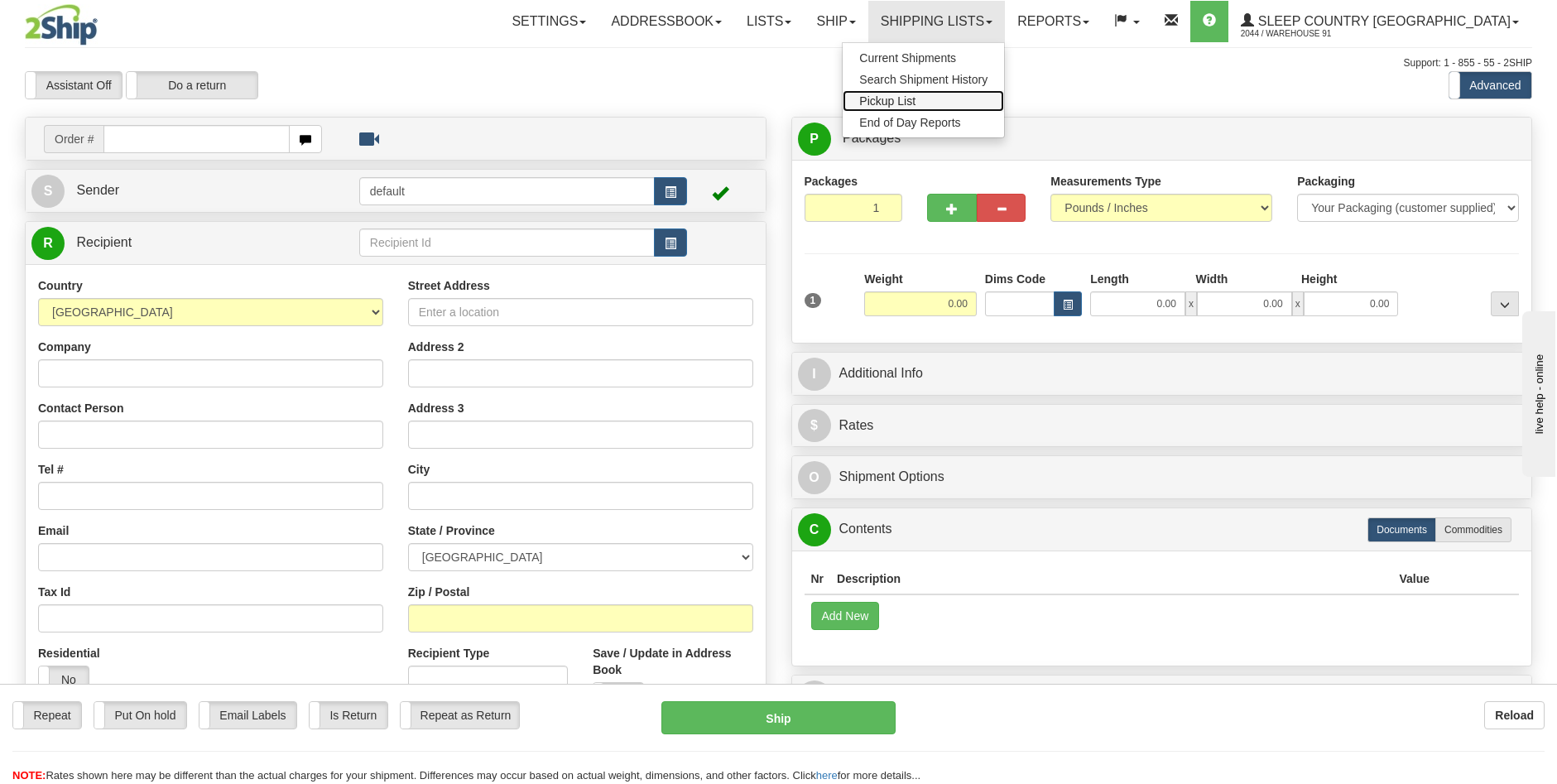
click at [998, 103] on link "Pickup List" at bounding box center [923, 100] width 162 height 22
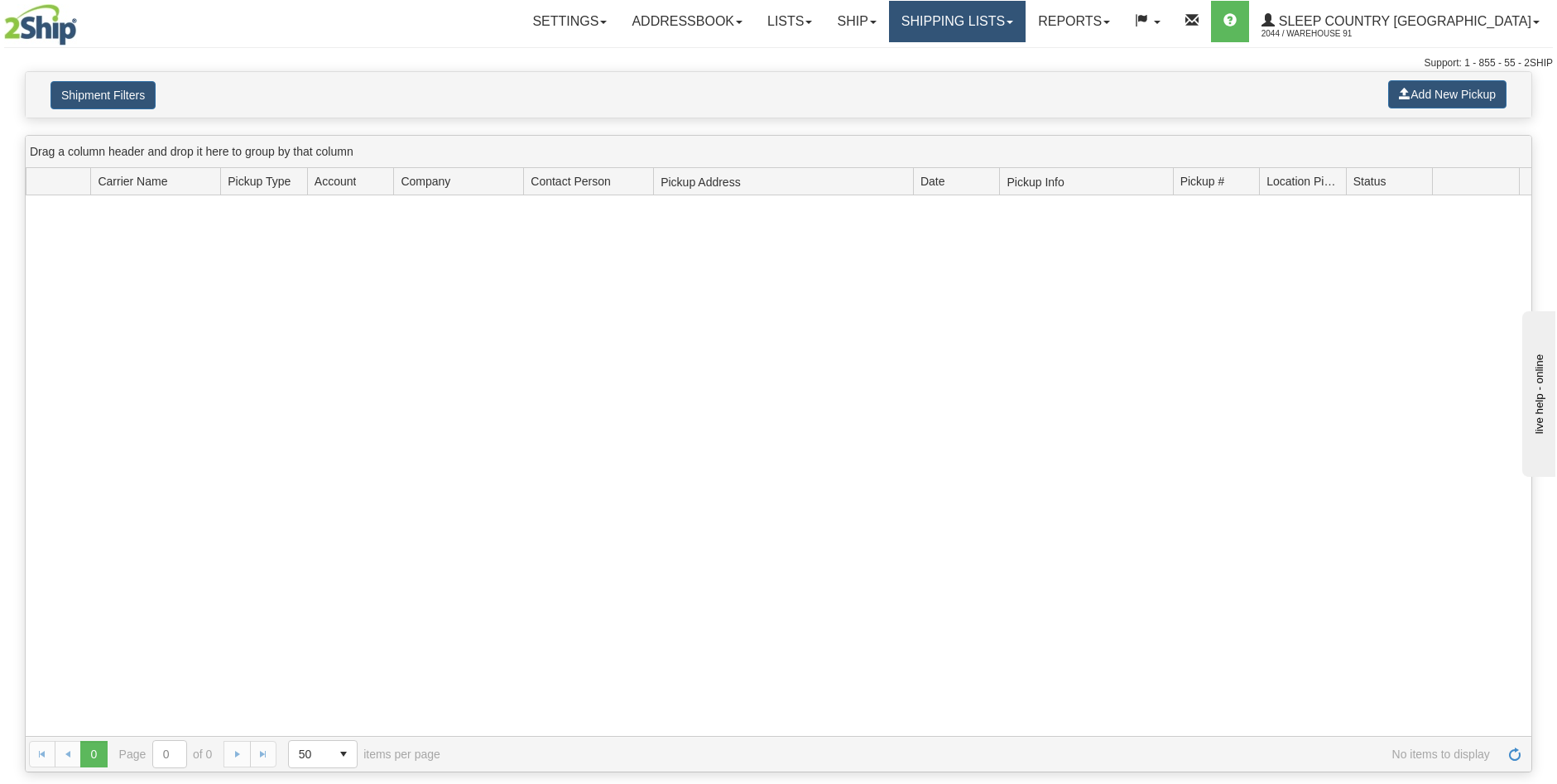
click at [998, 19] on link "Shipping lists" at bounding box center [958, 22] width 137 height 41
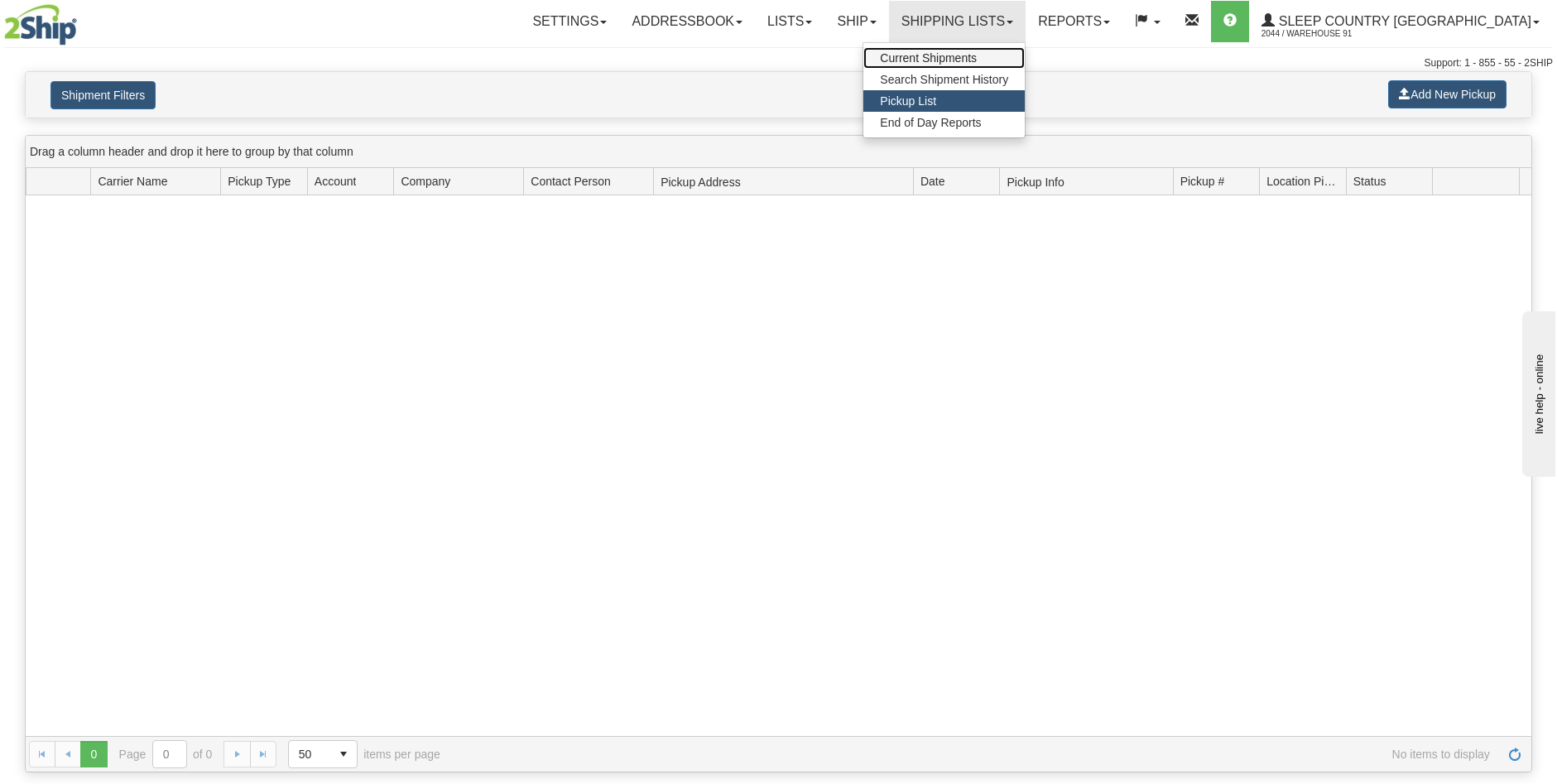
click at [977, 56] on span "Current Shipments" at bounding box center [928, 57] width 97 height 13
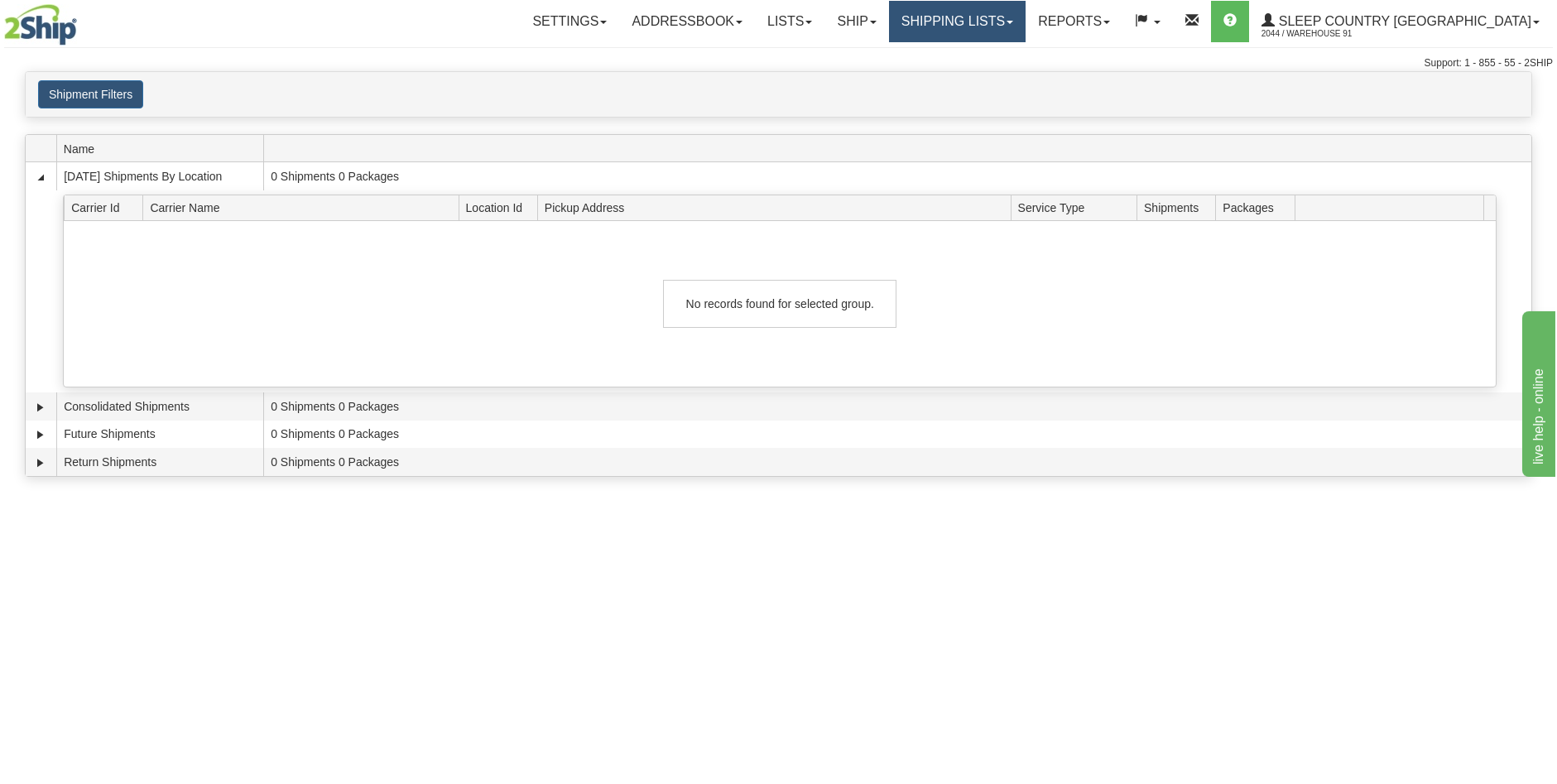
click at [1000, 26] on link "Shipping lists" at bounding box center [958, 22] width 137 height 41
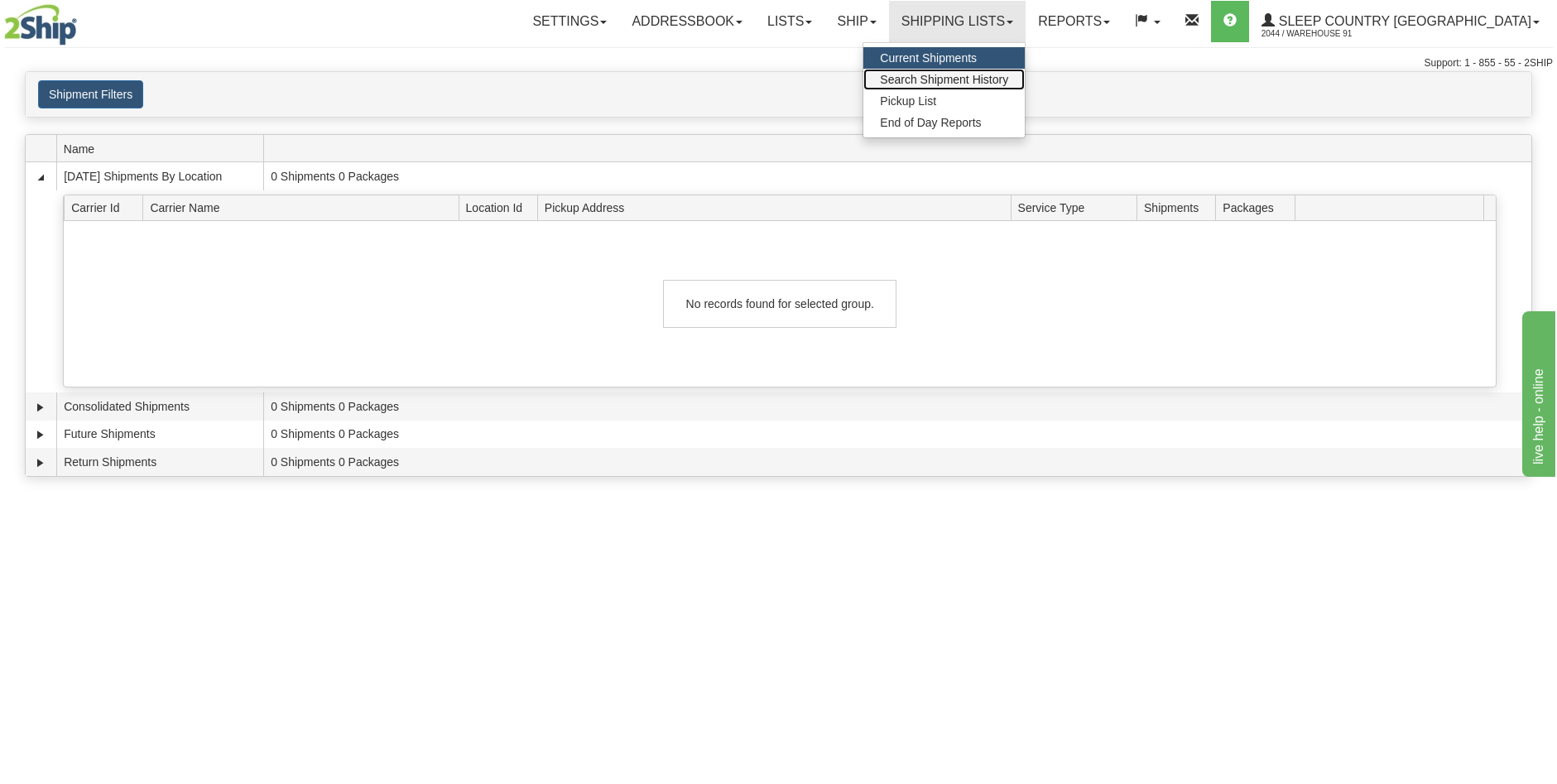
click at [1008, 85] on span "Search Shipment History" at bounding box center [944, 79] width 128 height 13
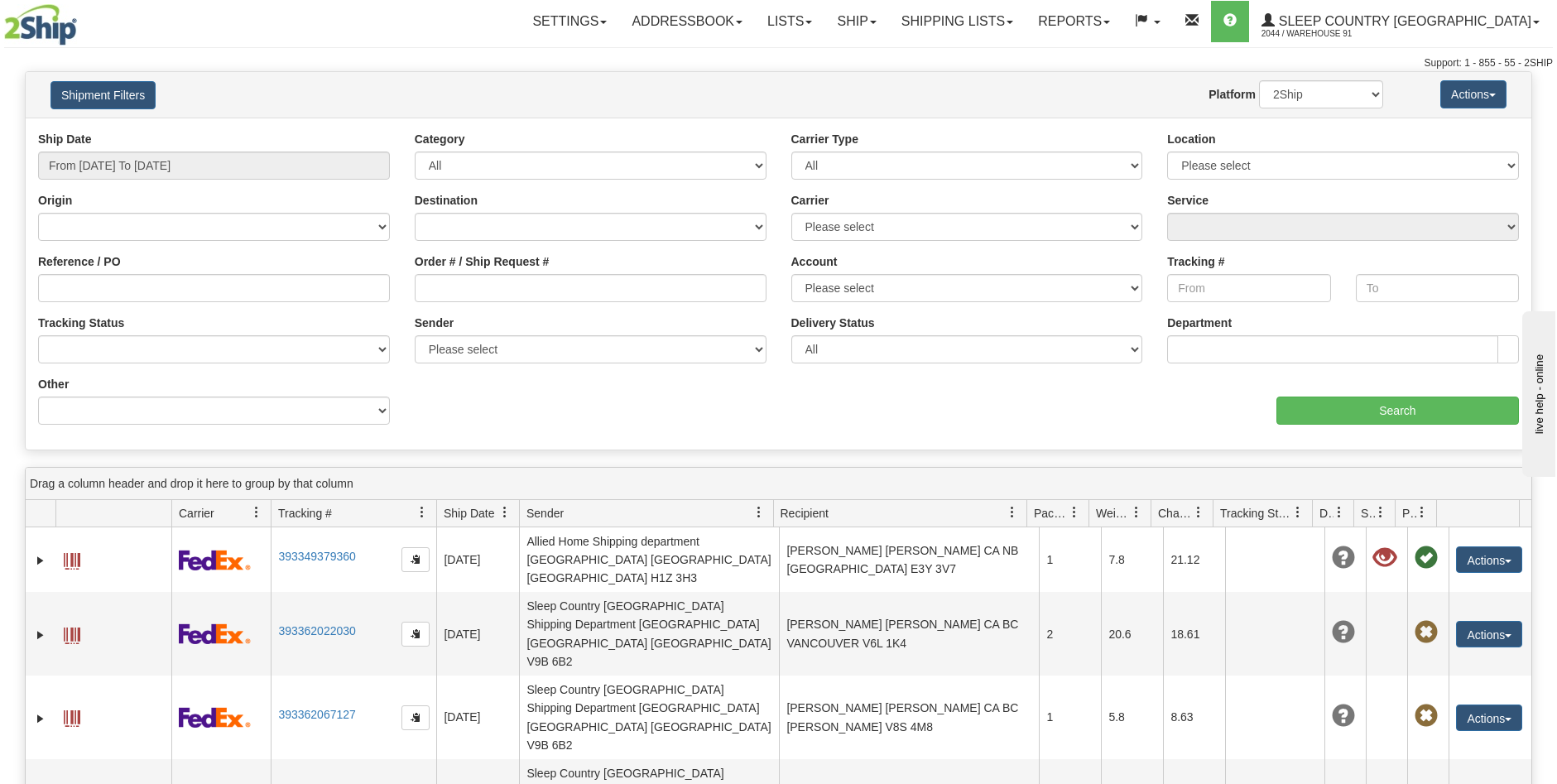
click at [501, 511] on span at bounding box center [505, 512] width 13 height 13
click at [493, 421] on div "Ship Date From 09/17/2025 To 09/18/2025 Category All Inbound Outbound Carrier T…" at bounding box center [779, 284] width 1506 height 306
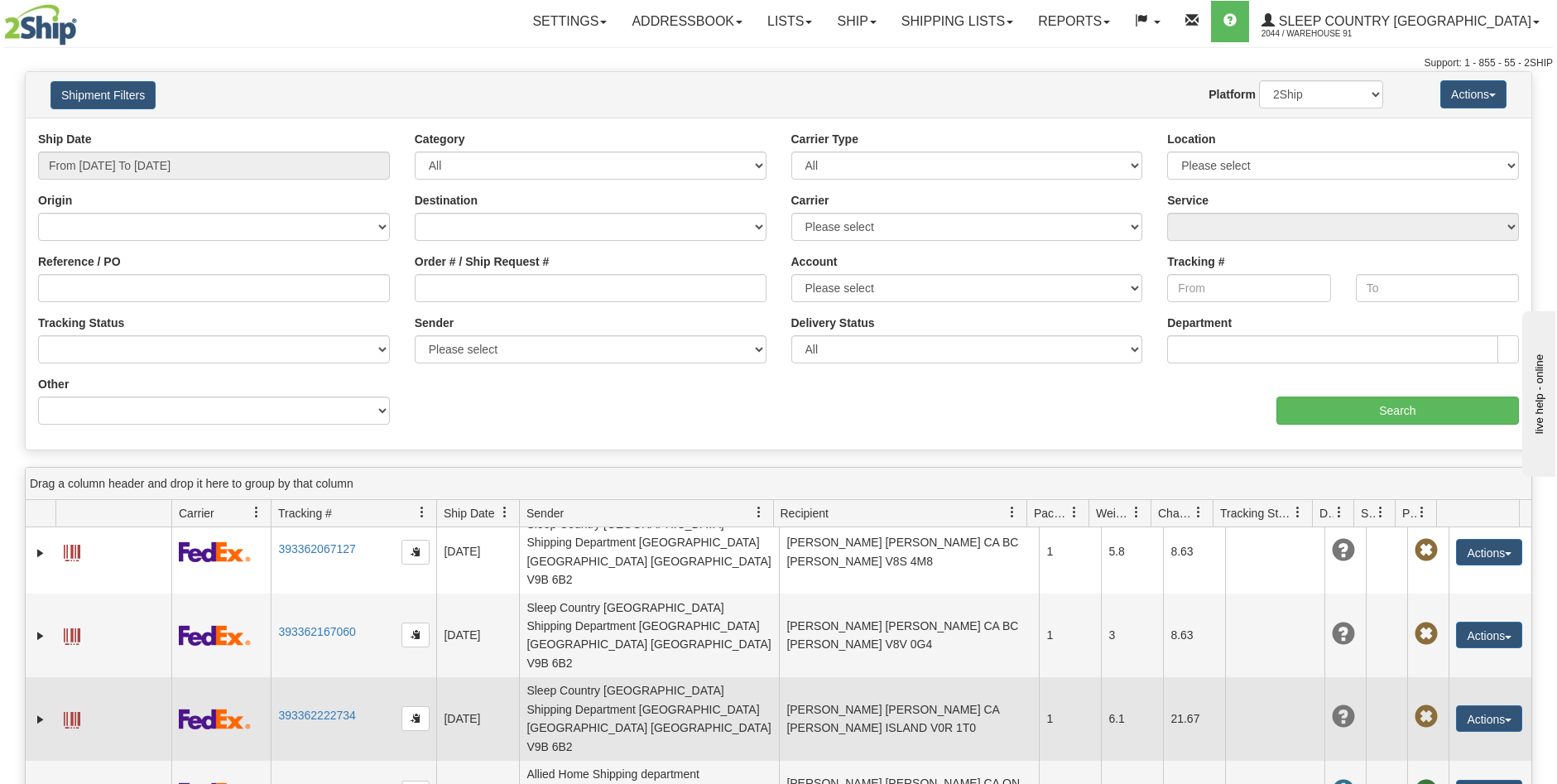
scroll to position [178, 0]
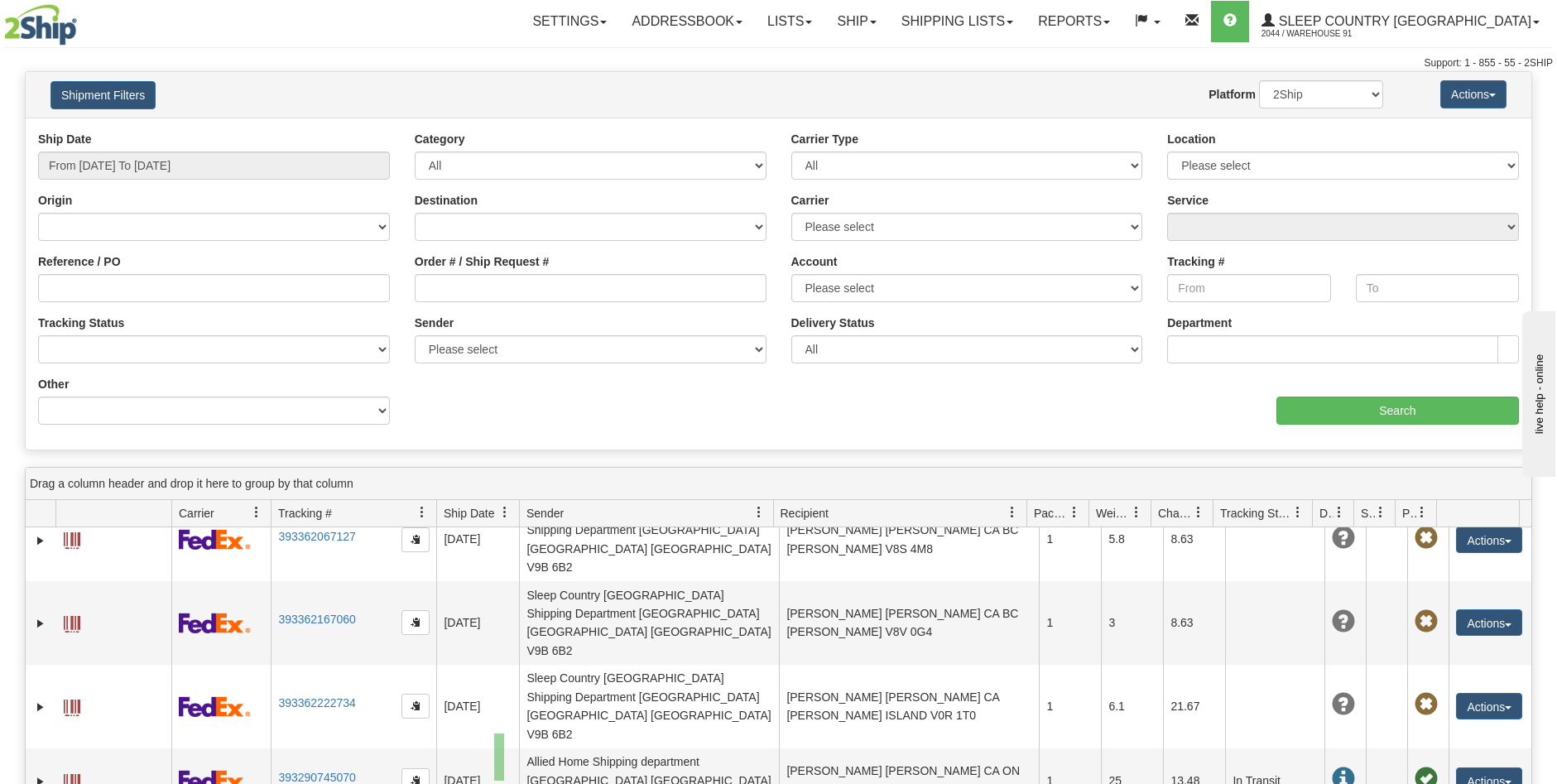
drag, startPoint x: 495, startPoint y: 734, endPoint x: 504, endPoint y: 781, distance: 47.9
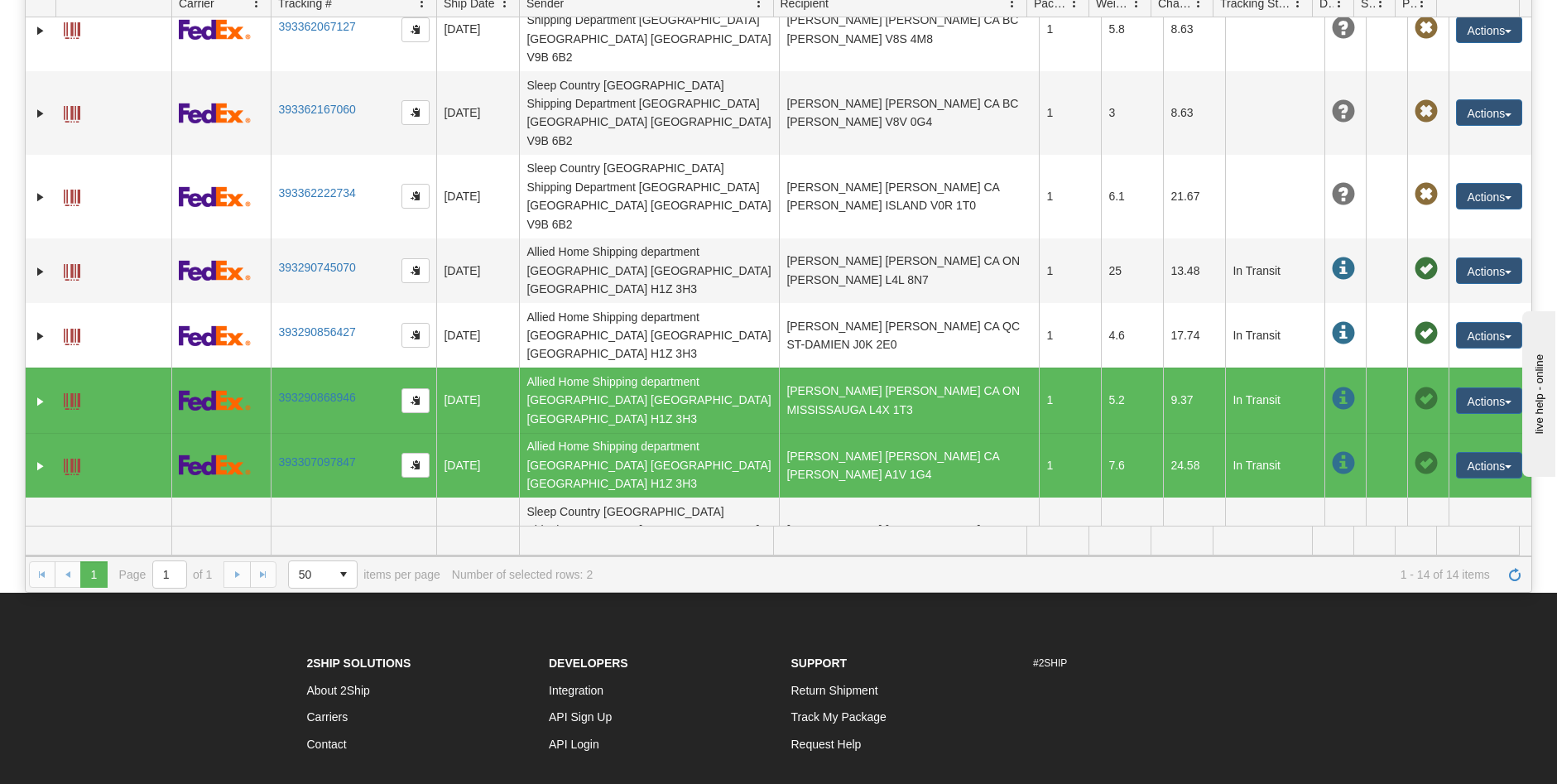
scroll to position [496, 0]
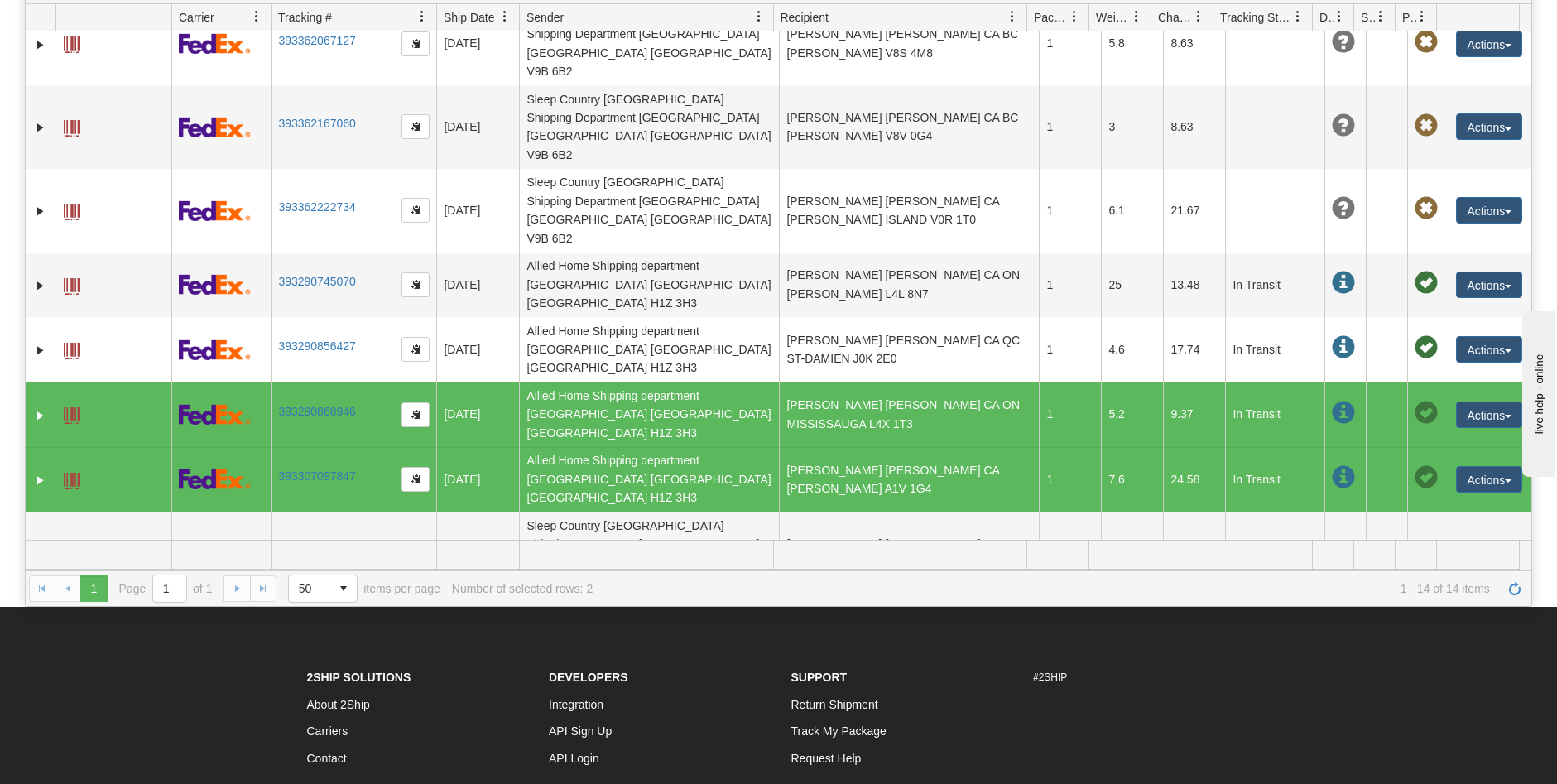
click at [233, 595] on div "1 1 Page 1 of 1 50 25 50 100 500 1000 items per page 1 - 14 of 14 items Number …" at bounding box center [779, 588] width 1506 height 35
click at [348, 588] on span "select" at bounding box center [343, 589] width 27 height 27
click at [306, 656] on span "100" at bounding box center [305, 661] width 19 height 16
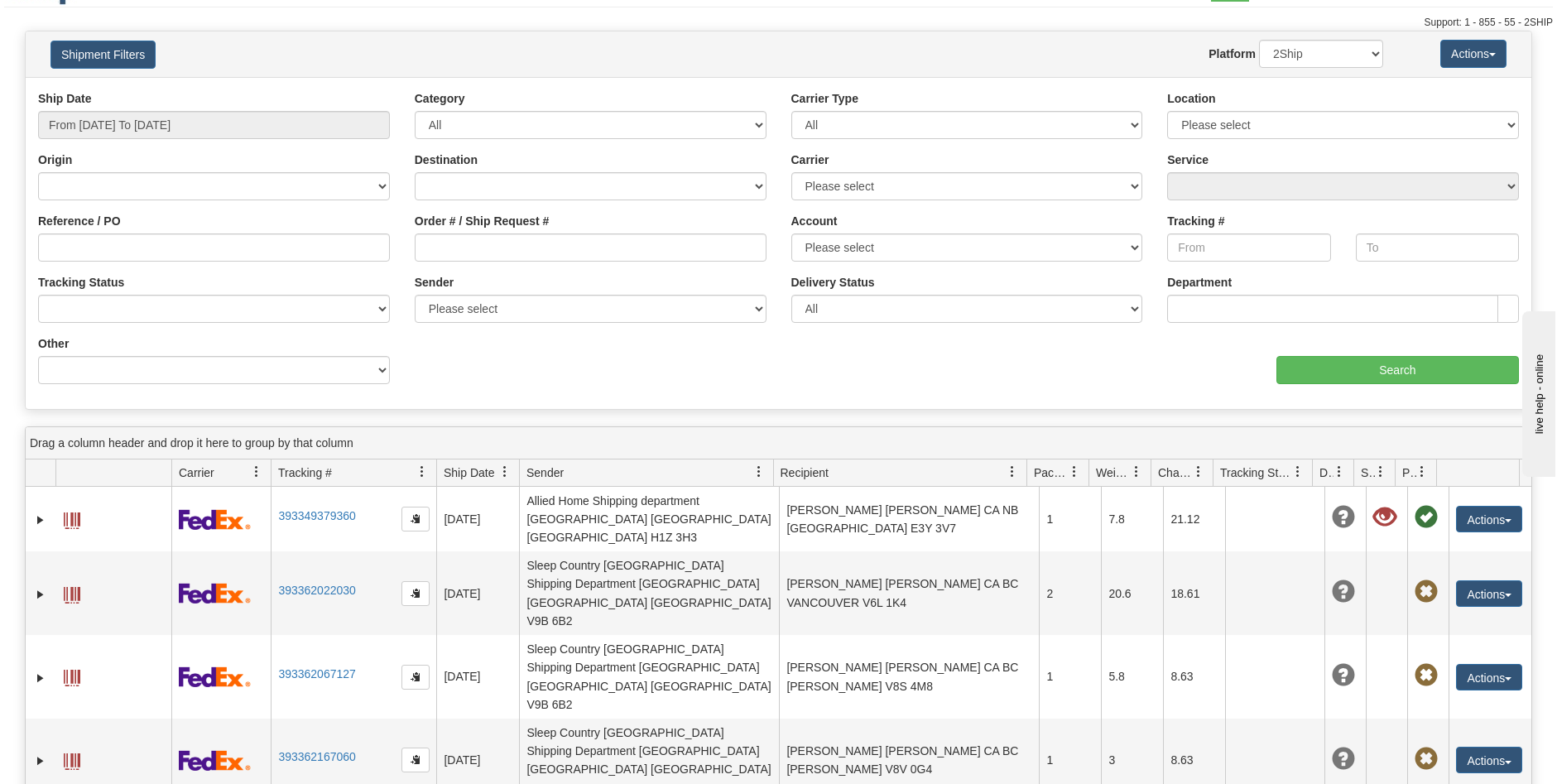
scroll to position [0, 0]
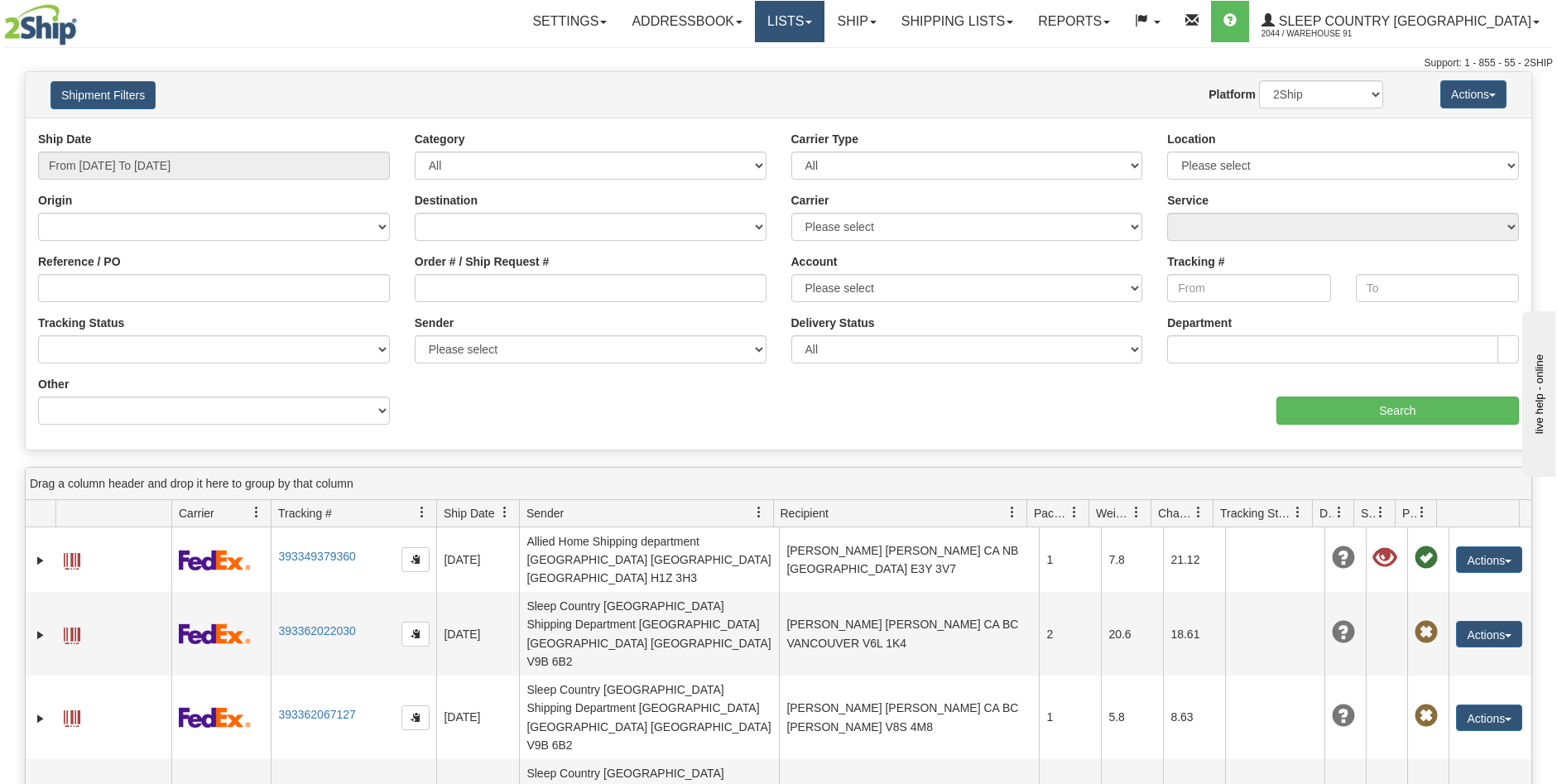
click at [825, 26] on link "Lists" at bounding box center [789, 22] width 69 height 41
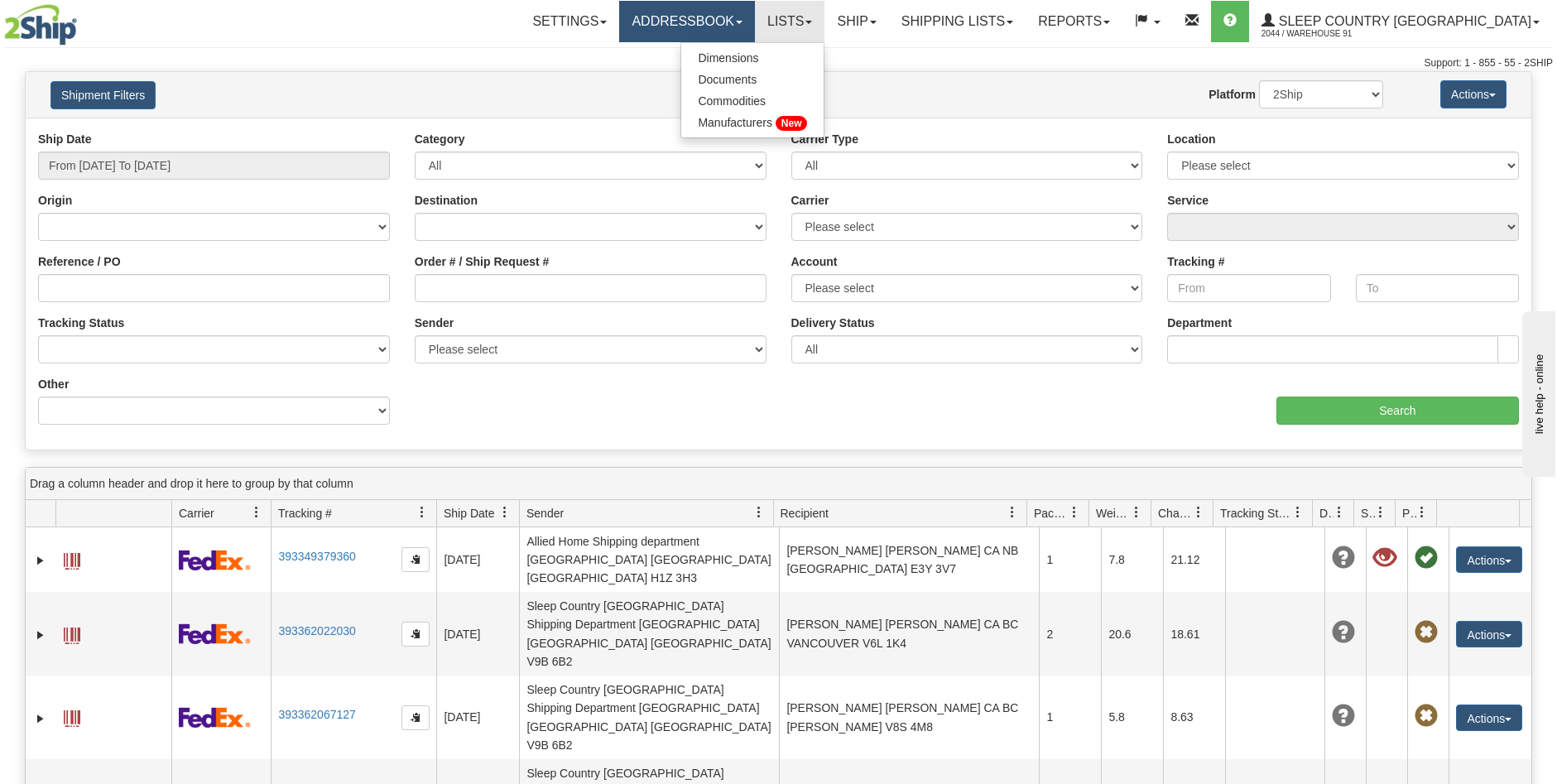
click at [755, 22] on link "Addressbook" at bounding box center [686, 22] width 136 height 41
click at [755, 17] on link "Addressbook" at bounding box center [686, 22] width 136 height 41
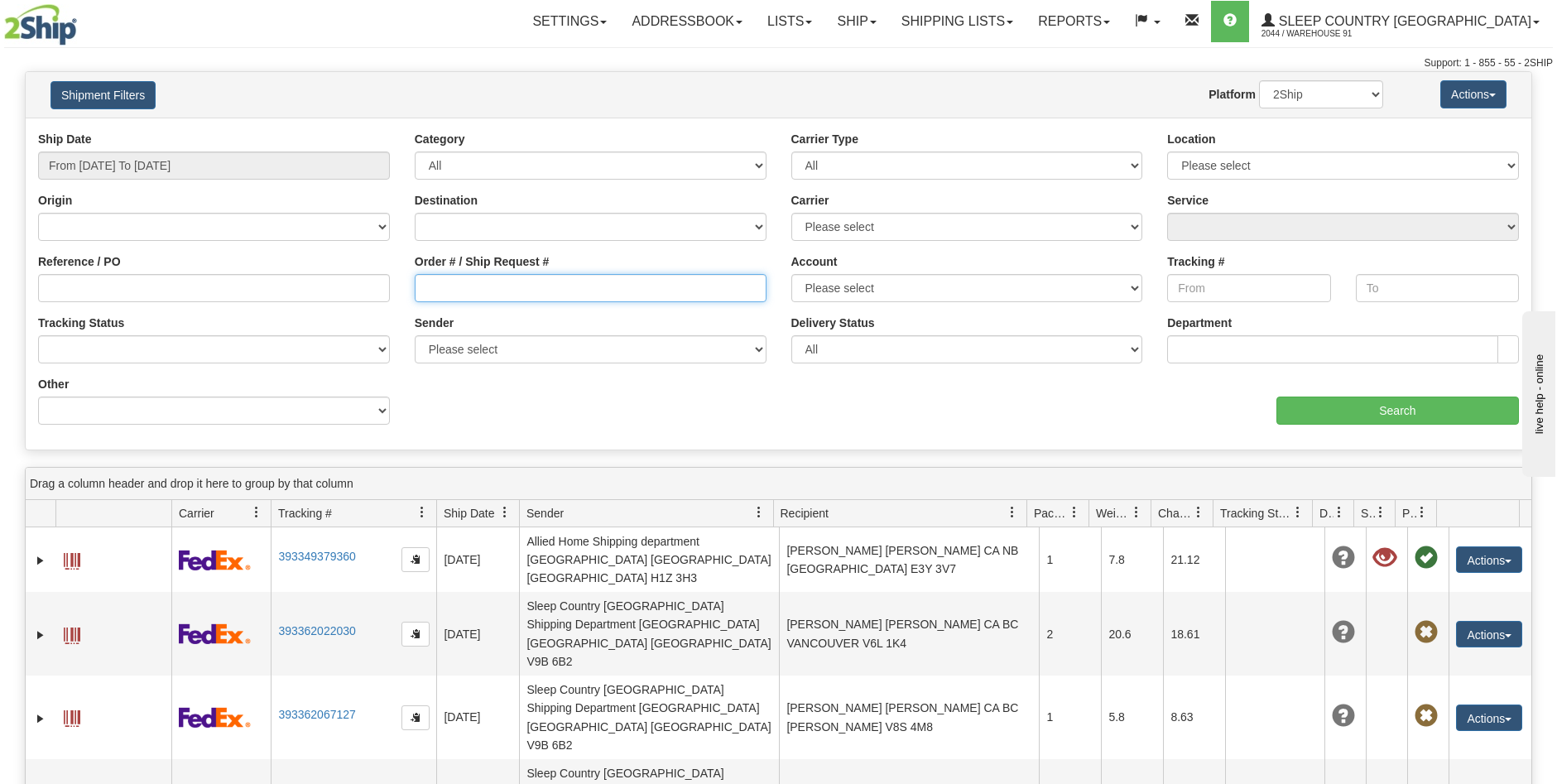
click at [499, 286] on input "Order # / Ship Request #" at bounding box center [590, 288] width 352 height 29
type input "2009479"
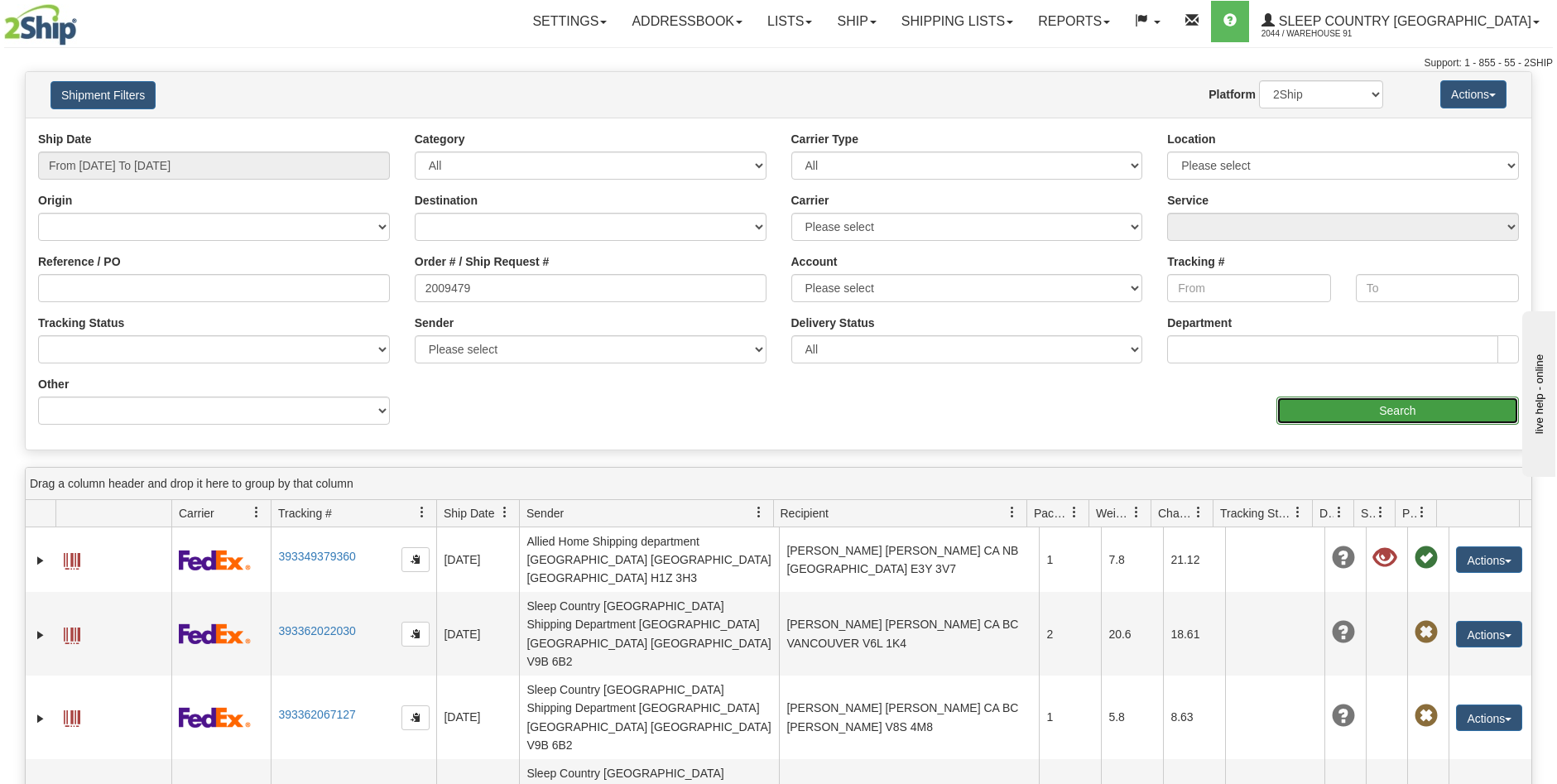
click at [1389, 401] on input "Search" at bounding box center [1398, 411] width 243 height 29
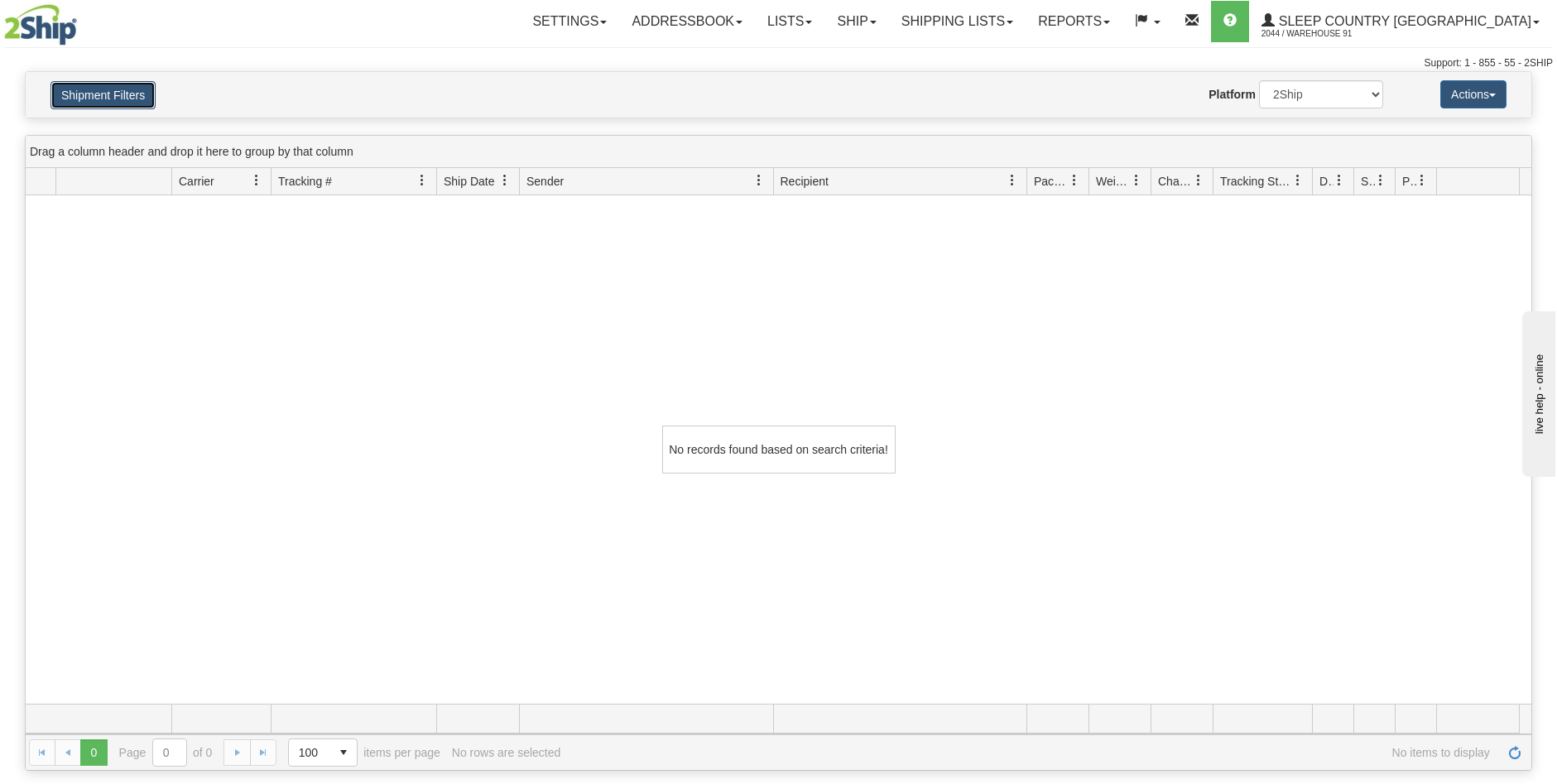
click at [113, 94] on button "Shipment Filters" at bounding box center [103, 95] width 105 height 29
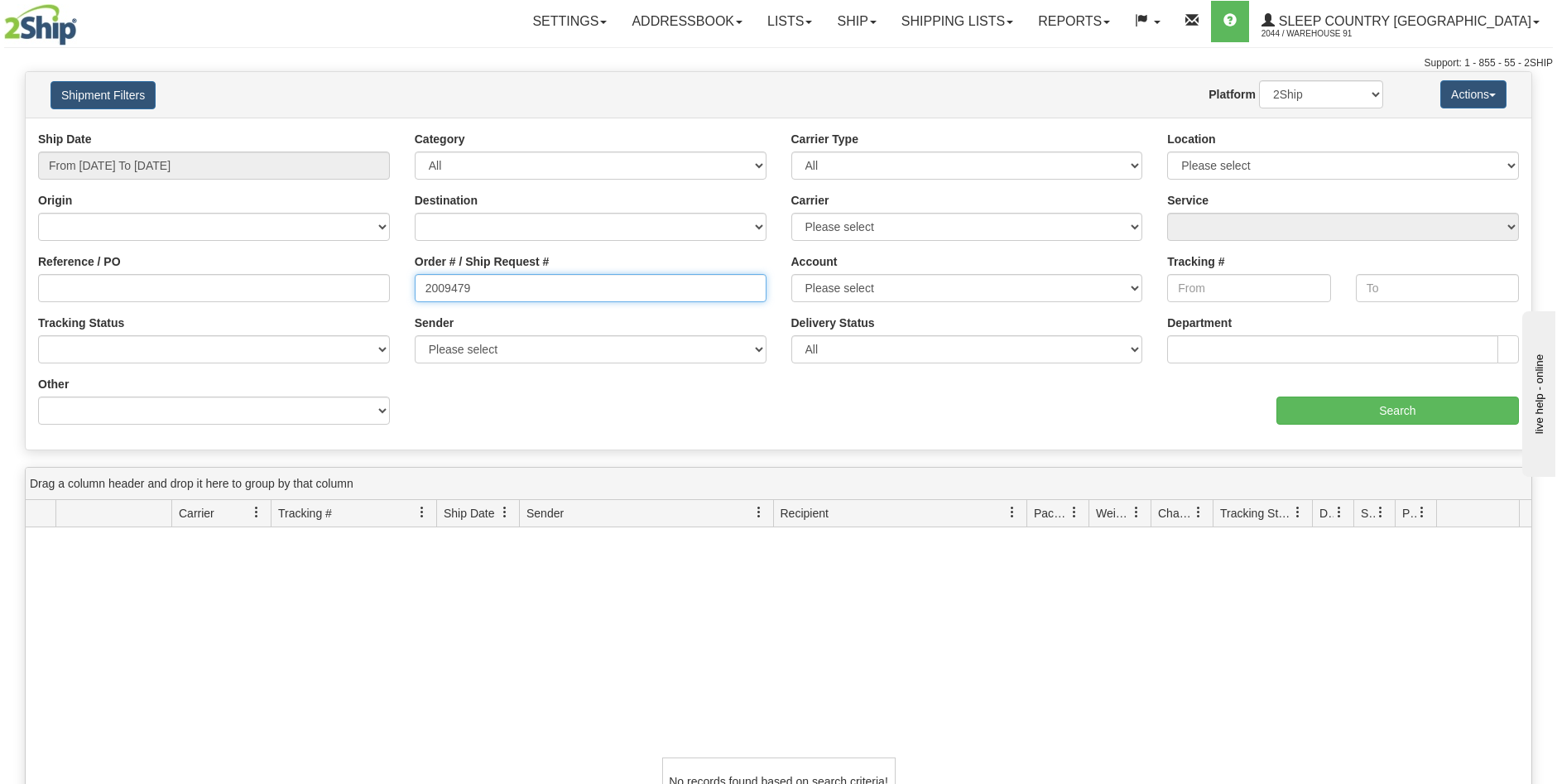
drag, startPoint x: 472, startPoint y: 303, endPoint x: 363, endPoint y: 302, distance: 109.0
click at [363, 131] on div "Reference / PO Order # / Ship Request # 2009479 Account Please select Purolator…" at bounding box center [779, 131] width 1506 height 0
click at [756, 226] on select "Canada United States Mexico Puerto Rico Romania Australia New Zealand SouthAfri…" at bounding box center [590, 226] width 352 height 29
select select "CA"
click at [415, 213] on select "Canada United States Mexico Puerto Rico Romania Australia New Zealand SouthAfri…" at bounding box center [590, 226] width 352 height 29
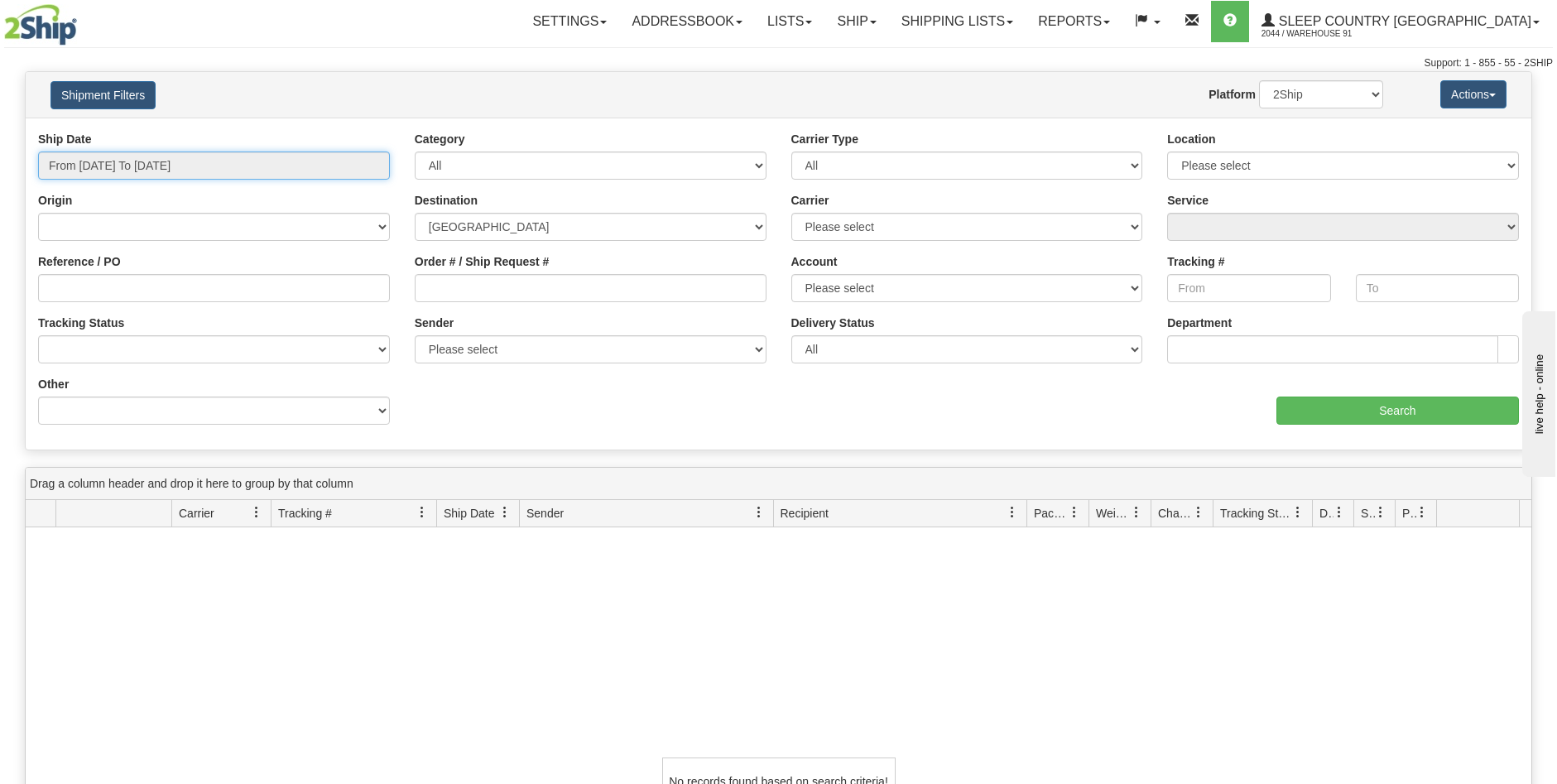
click at [236, 177] on input "From 09/17/2025 To 09/18/2025" at bounding box center [214, 165] width 352 height 29
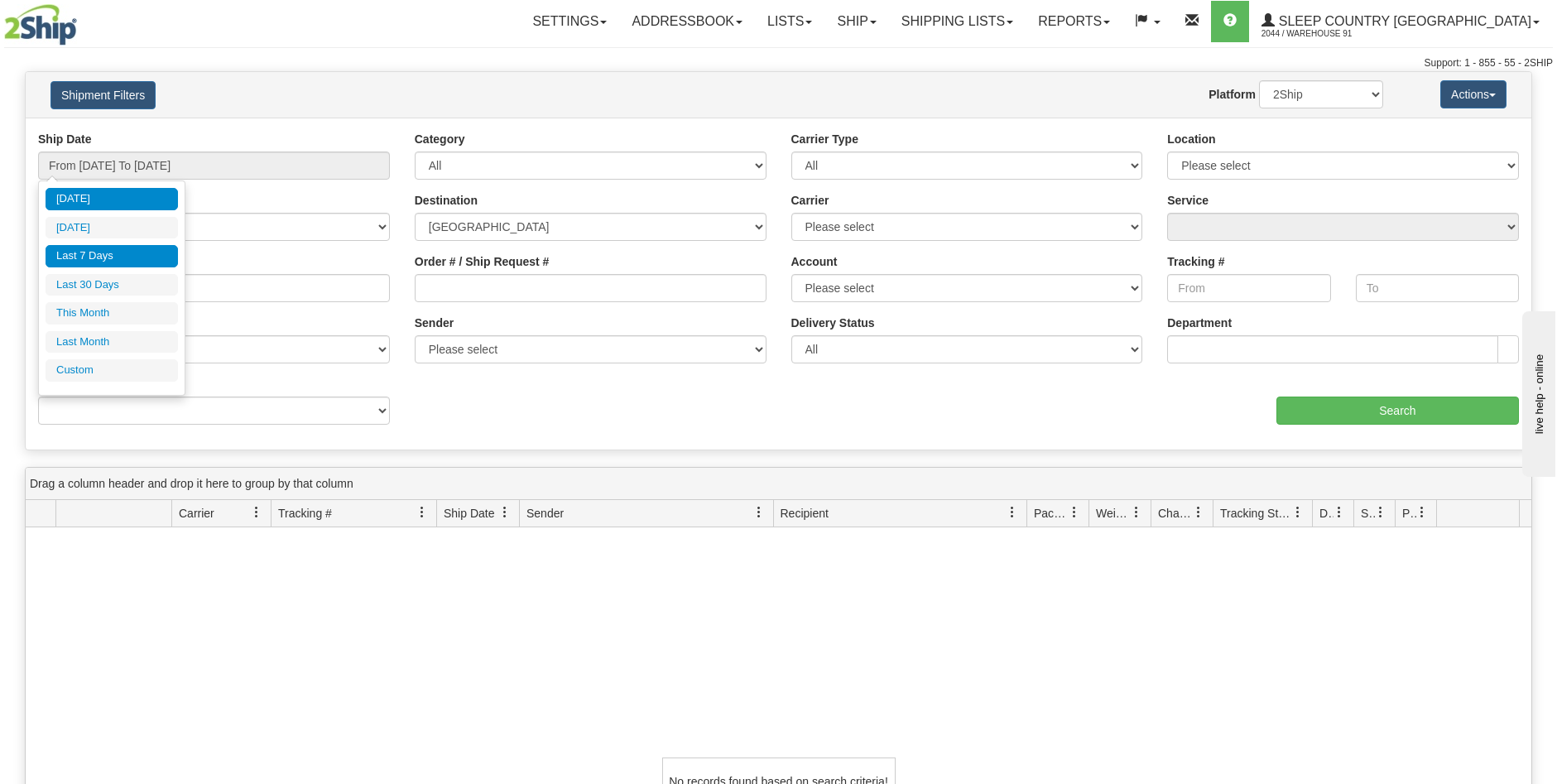
click at [143, 252] on li "Last 7 Days" at bounding box center [112, 256] width 132 height 22
type input "From 09/12/2025 To 09/18/2025"
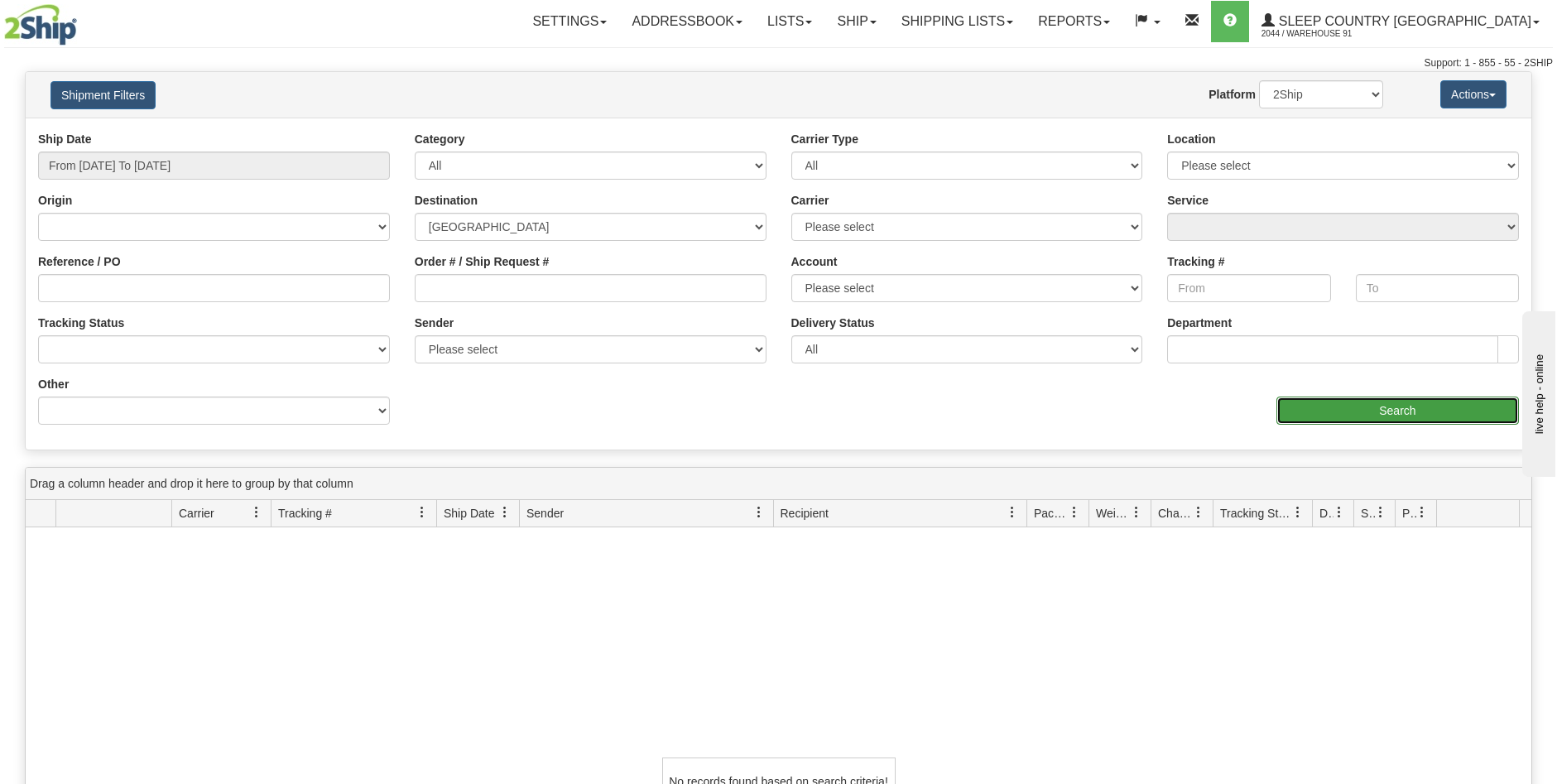
click at [1339, 419] on input "Search" at bounding box center [1398, 411] width 243 height 29
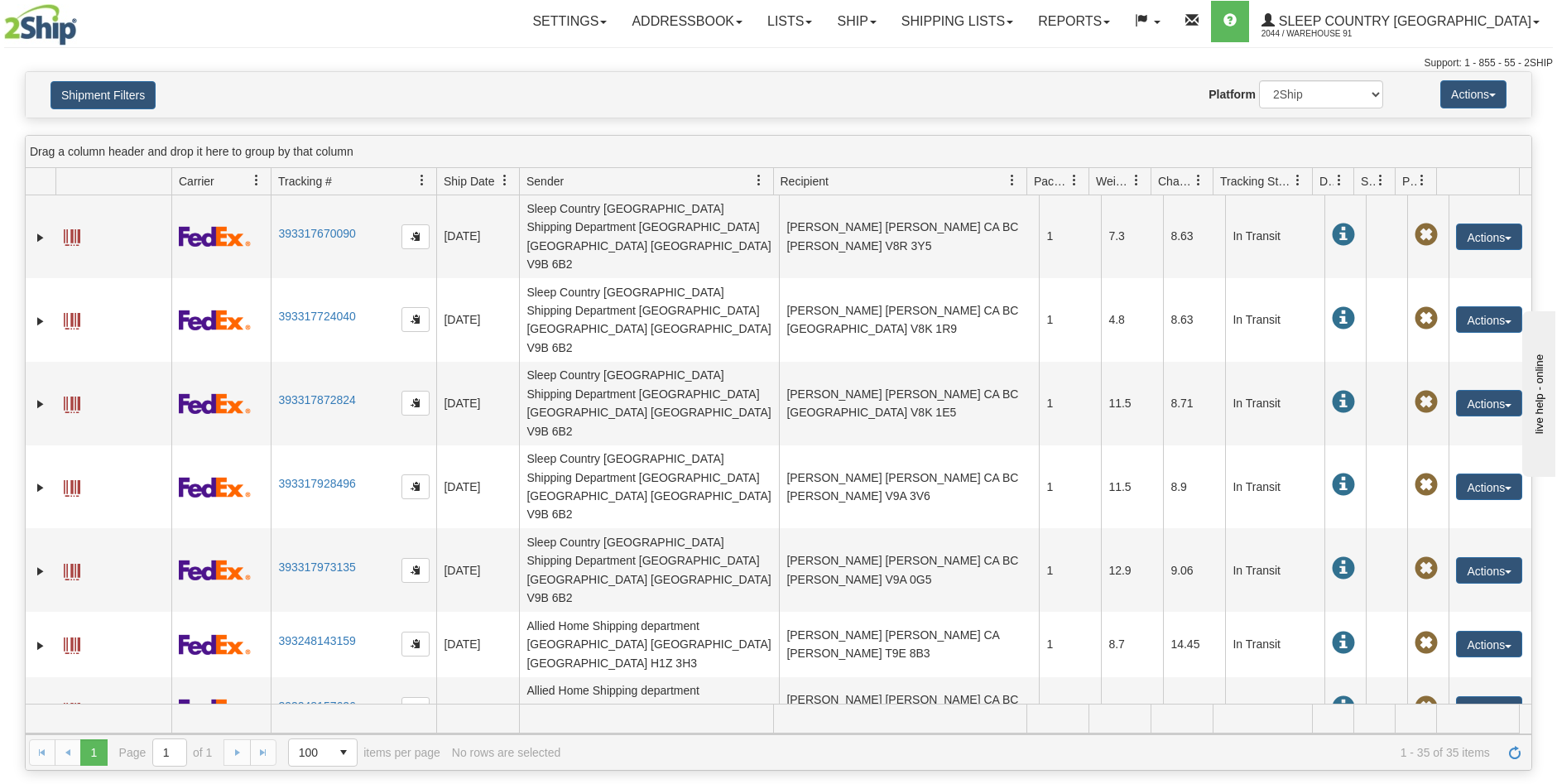
scroll to position [579, 0]
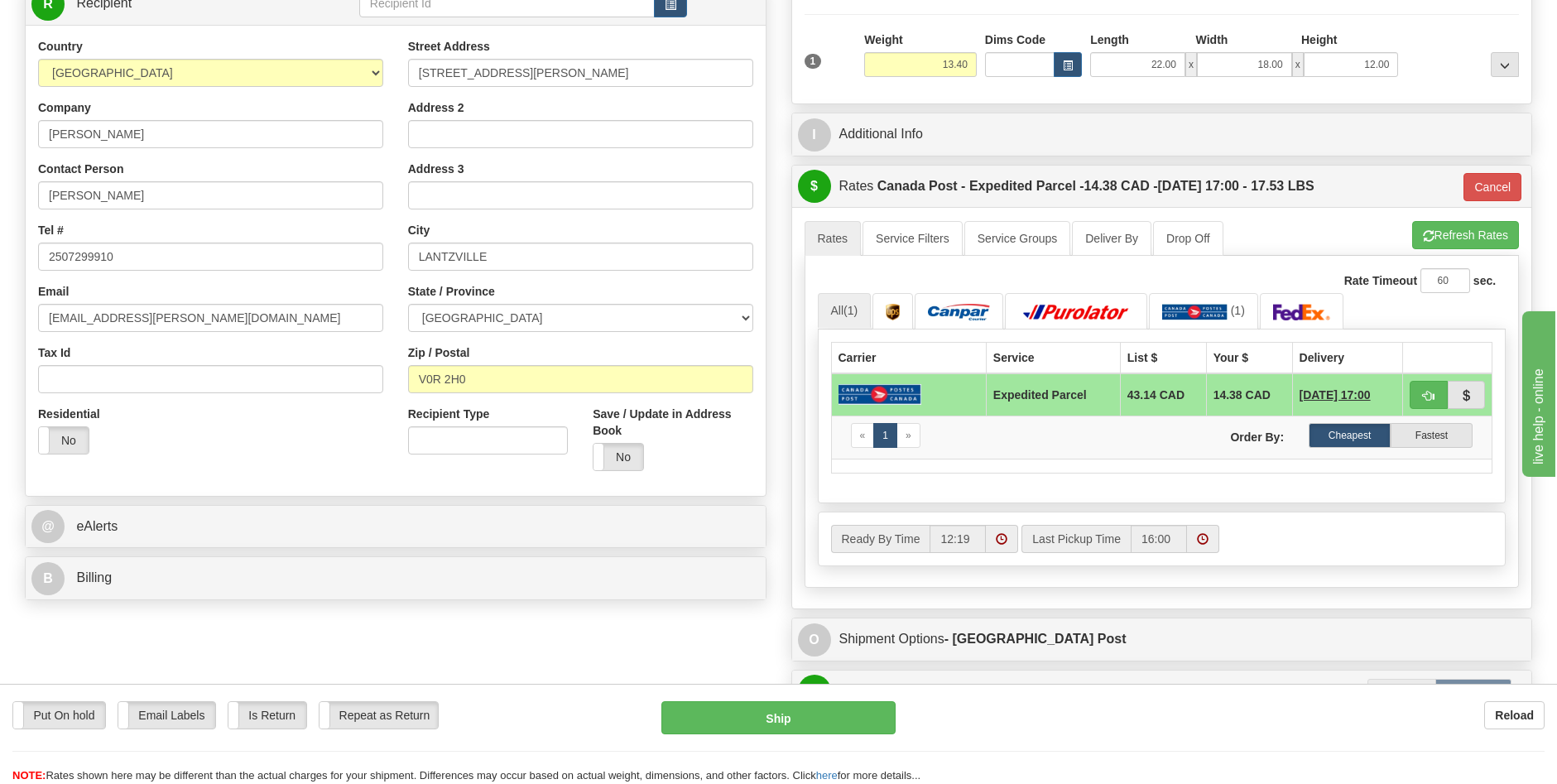
scroll to position [248, 0]
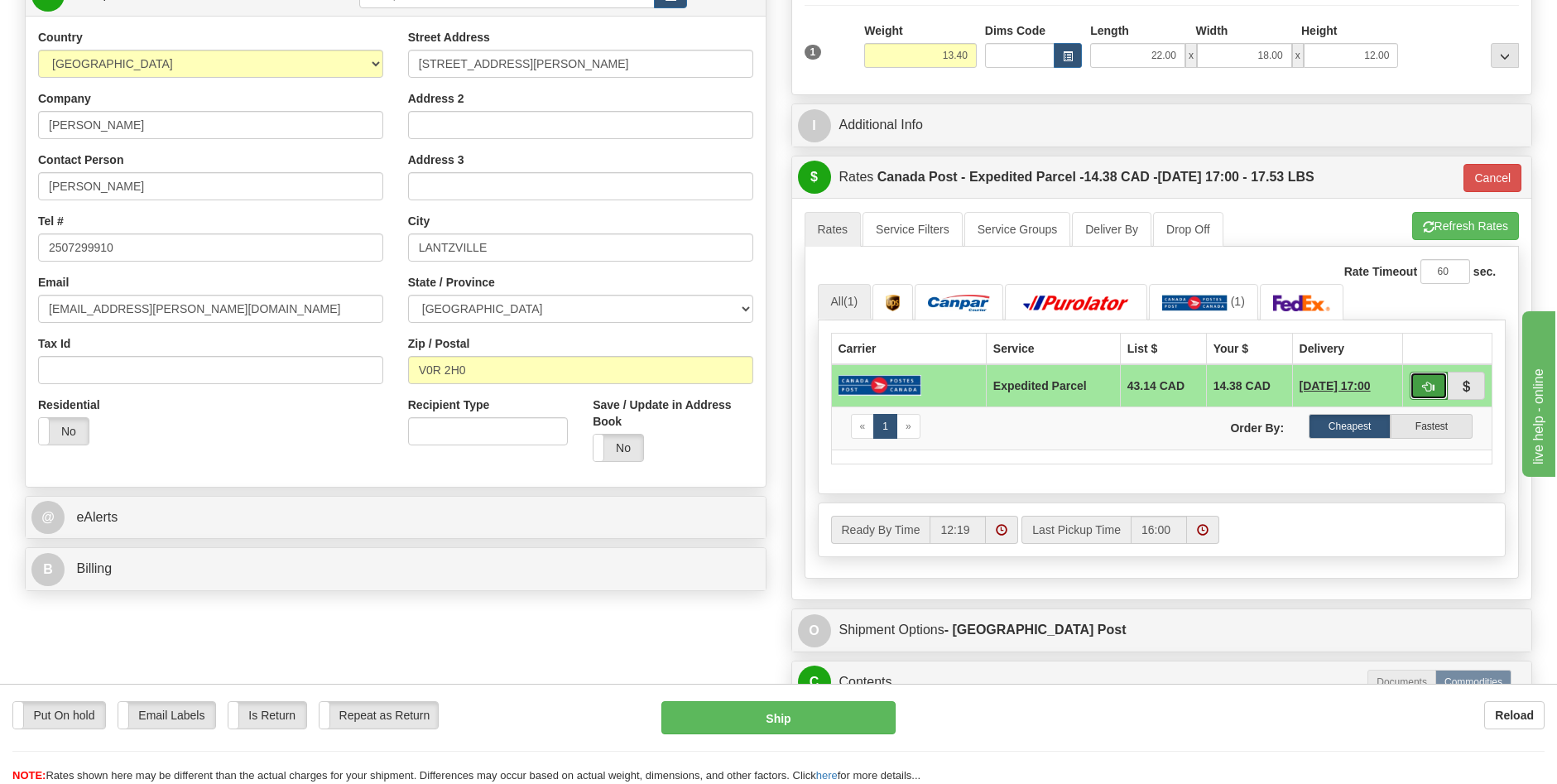
click at [1423, 385] on span "button" at bounding box center [1428, 387] width 11 height 10
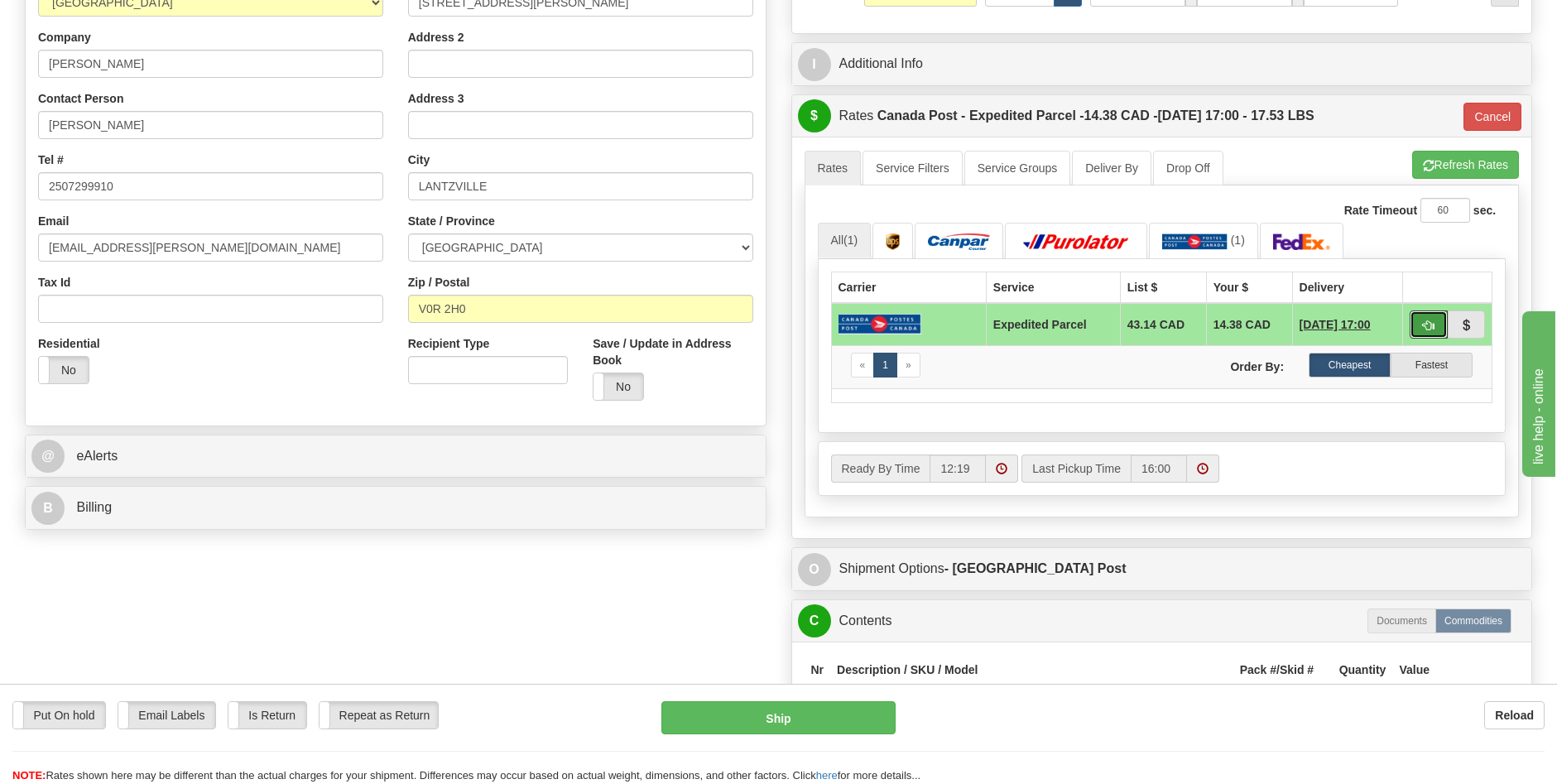
scroll to position [497, 0]
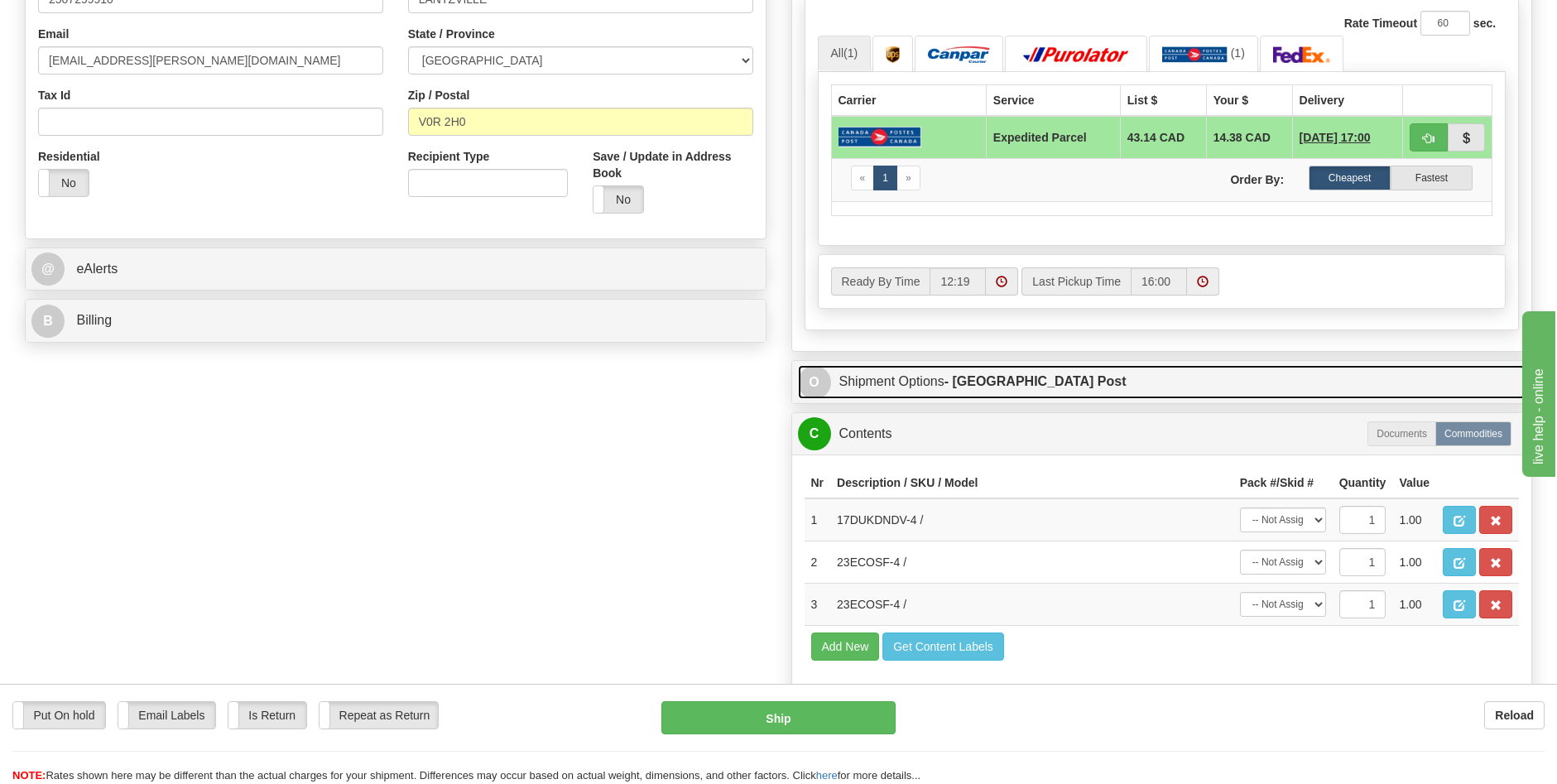
click at [902, 386] on link "O Shipment Options - [GEOGRAPHIC_DATA] Post" at bounding box center [1162, 381] width 729 height 34
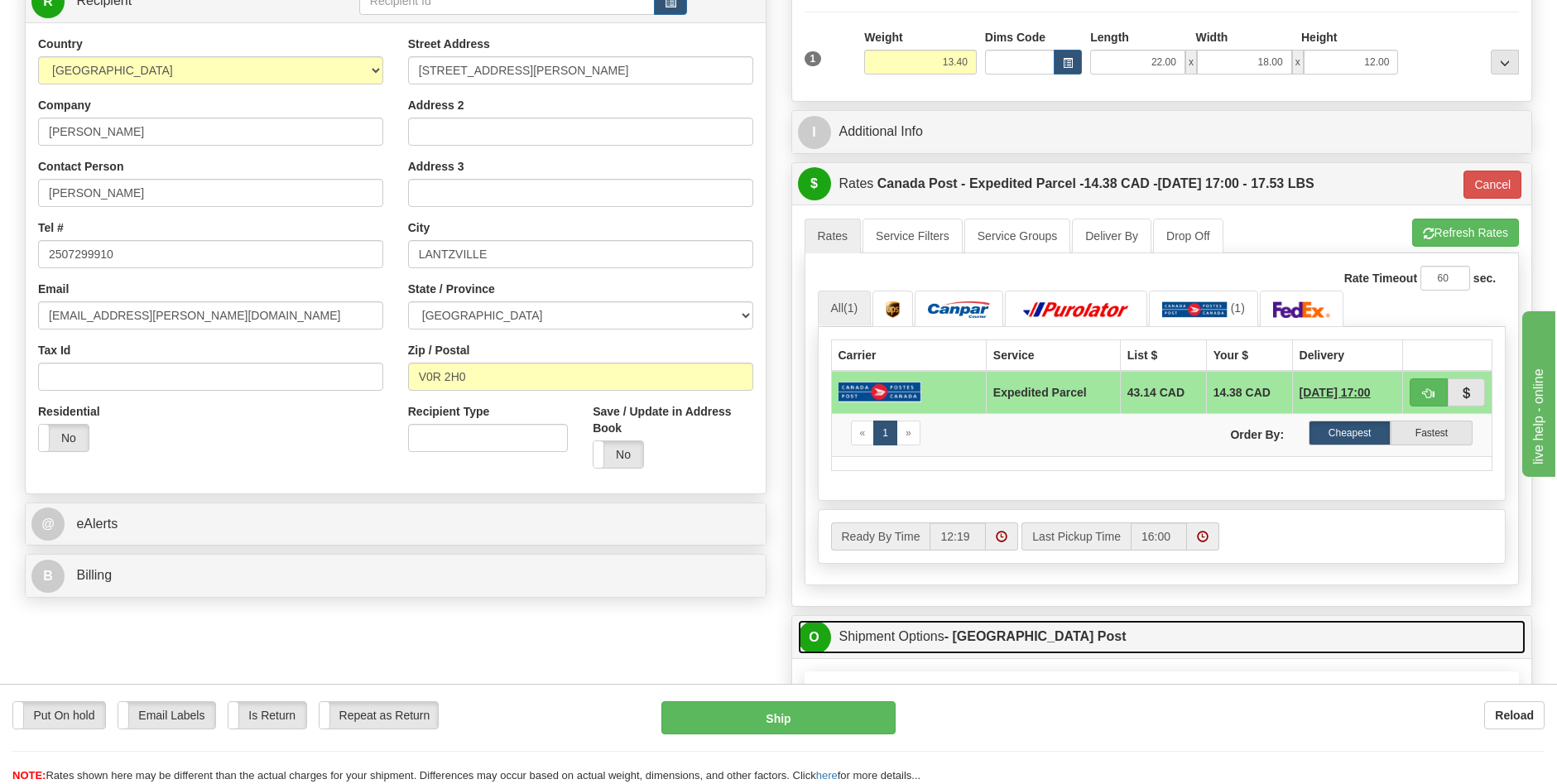
scroll to position [248, 0]
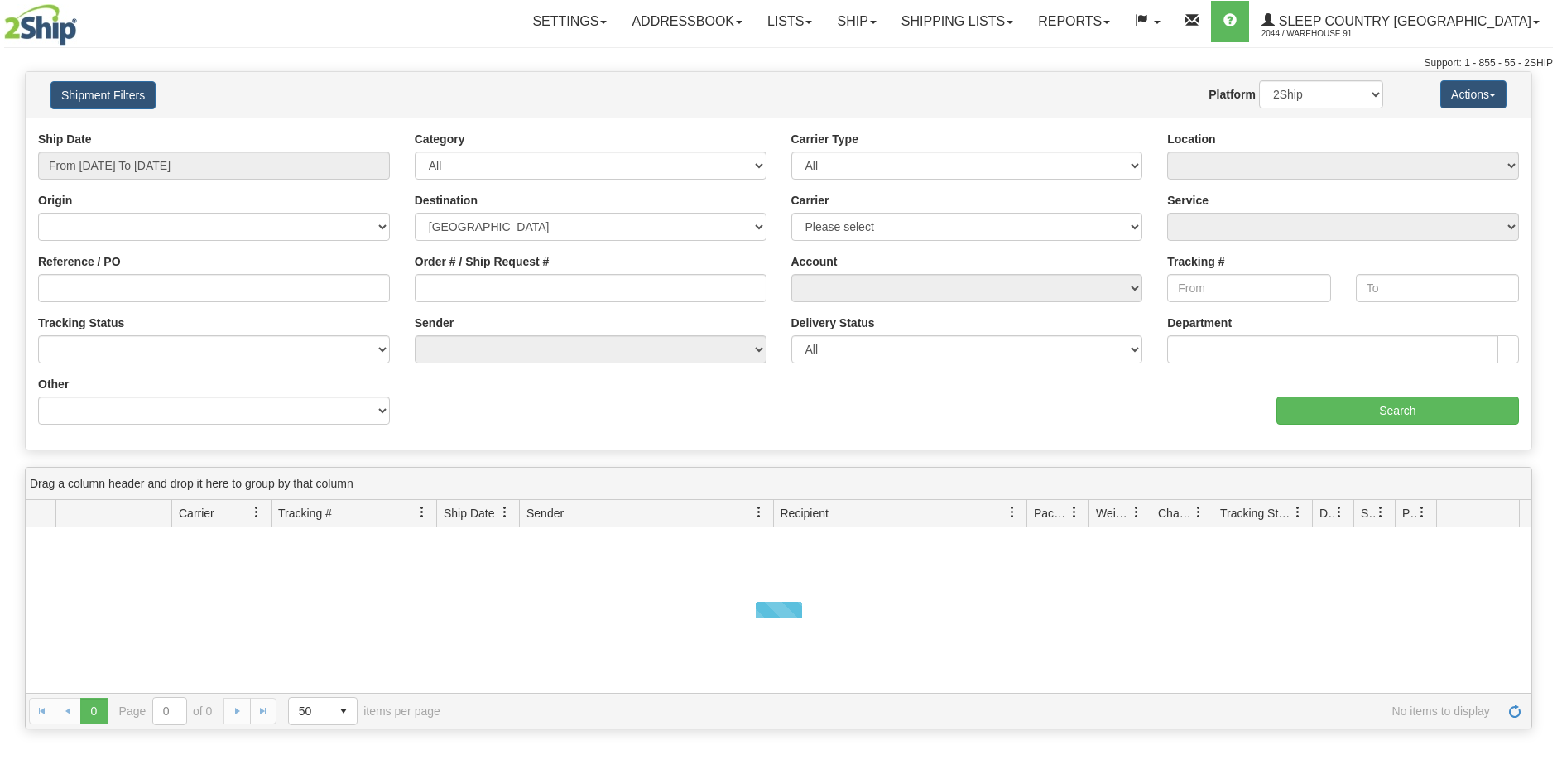
select select "CA"
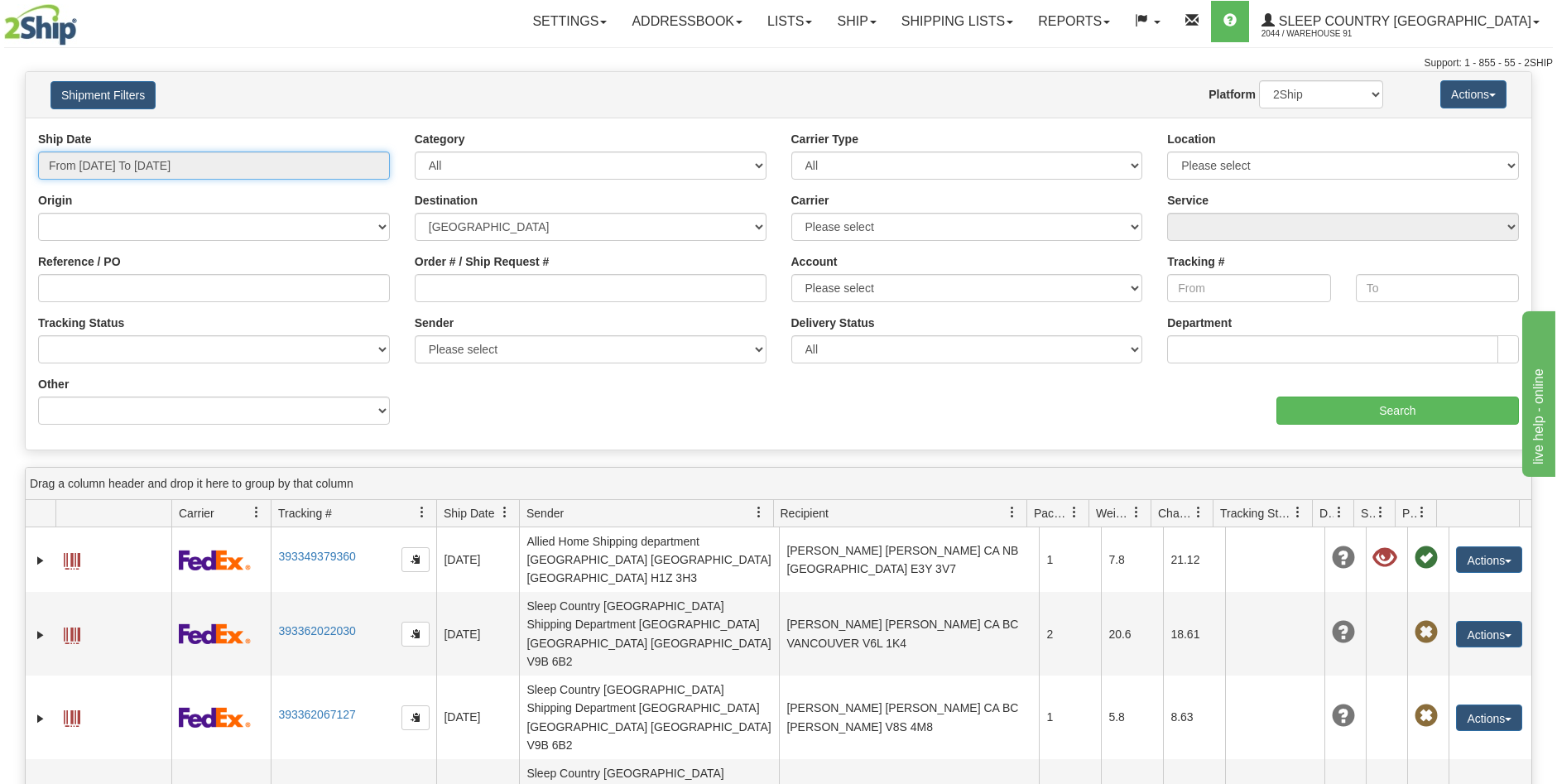
drag, startPoint x: 378, startPoint y: 164, endPoint x: 371, endPoint y: 175, distance: 13.0
click at [376, 164] on input "From 09/17/2025 To 09/18/2025" at bounding box center [214, 165] width 352 height 29
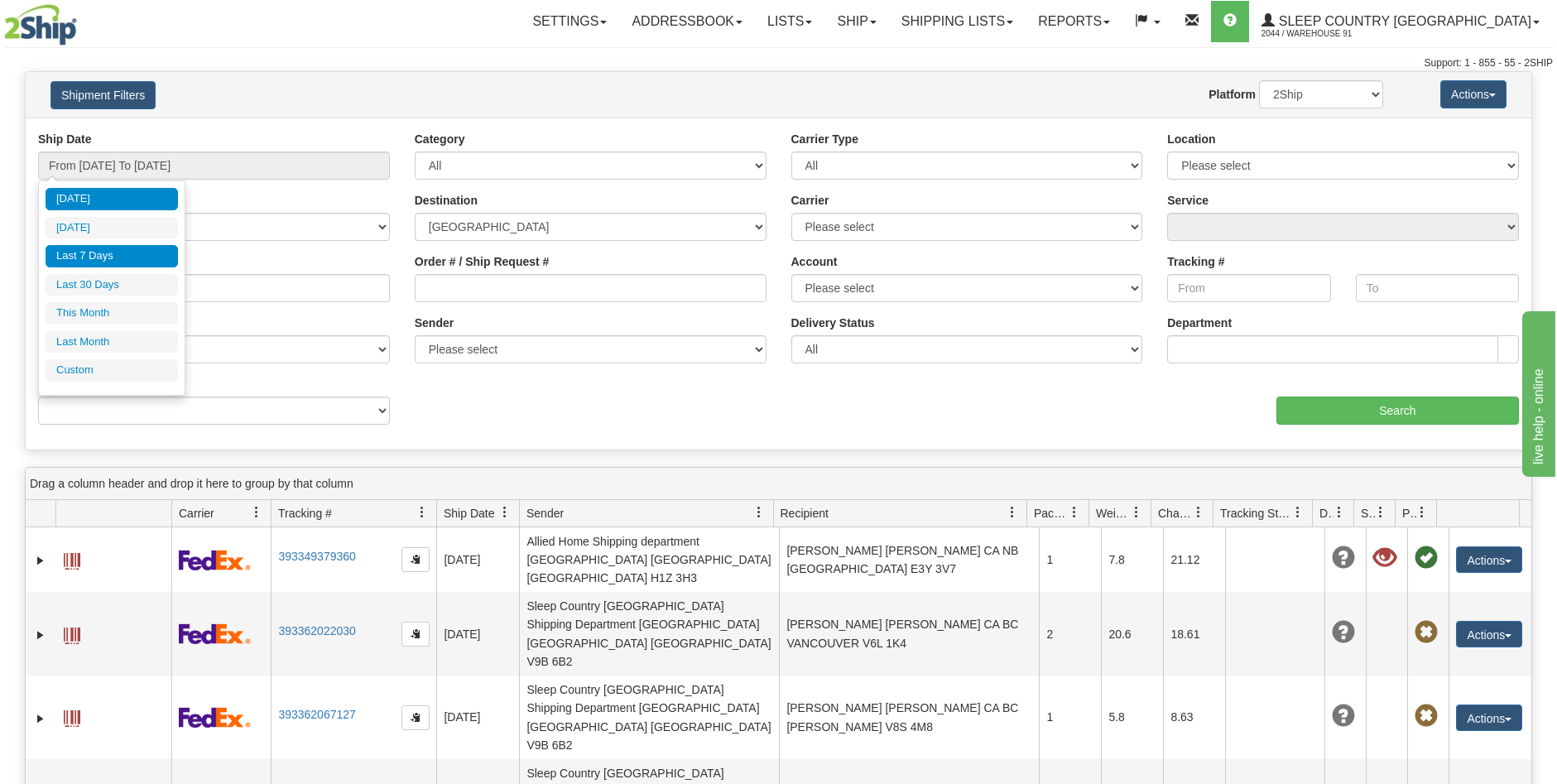
click at [124, 256] on li "Last 7 Days" at bounding box center [112, 256] width 132 height 22
type input "From 09/12/2025 To 09/18/2025"
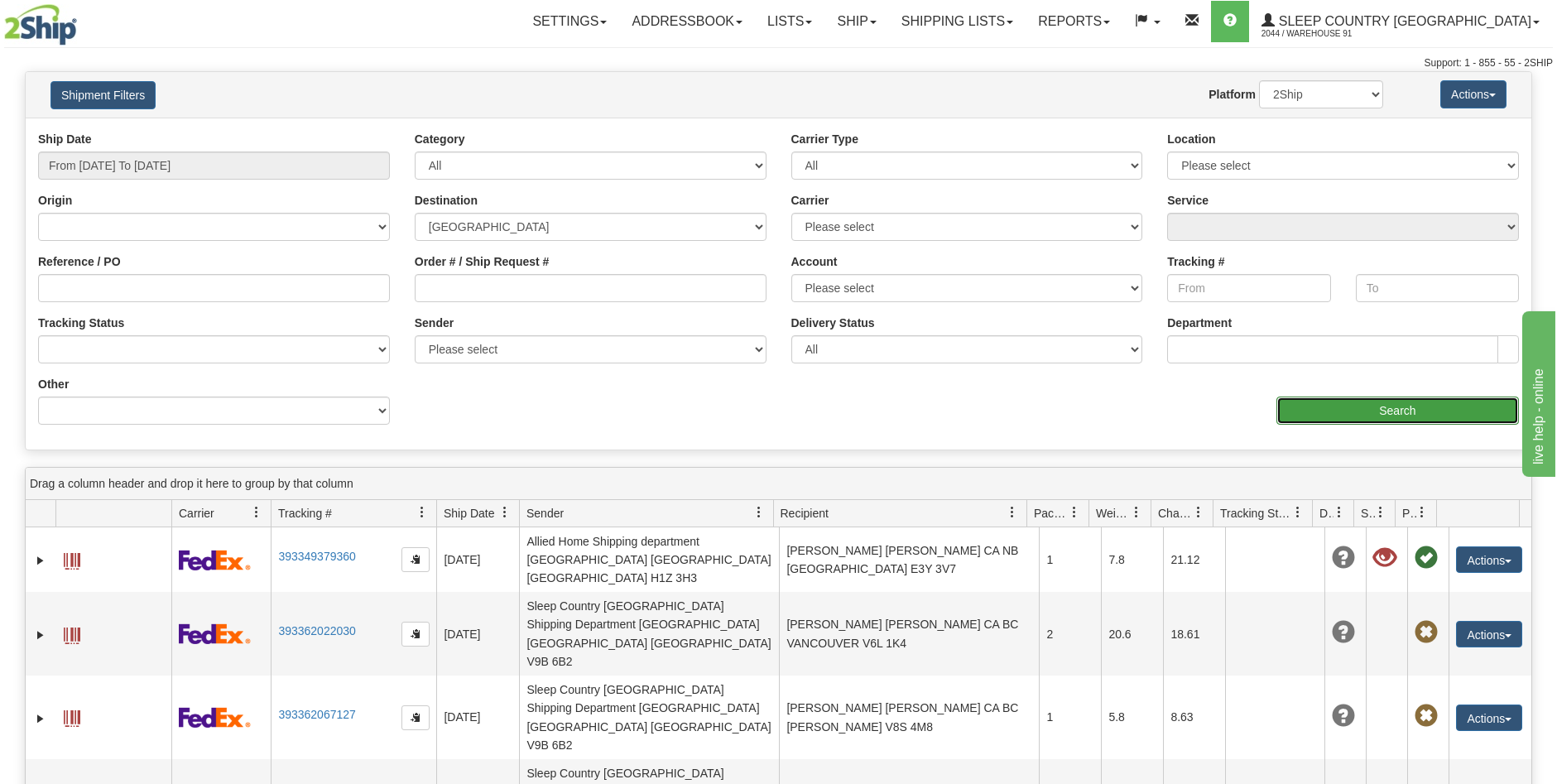
click at [1354, 411] on input "Search" at bounding box center [1398, 411] width 243 height 29
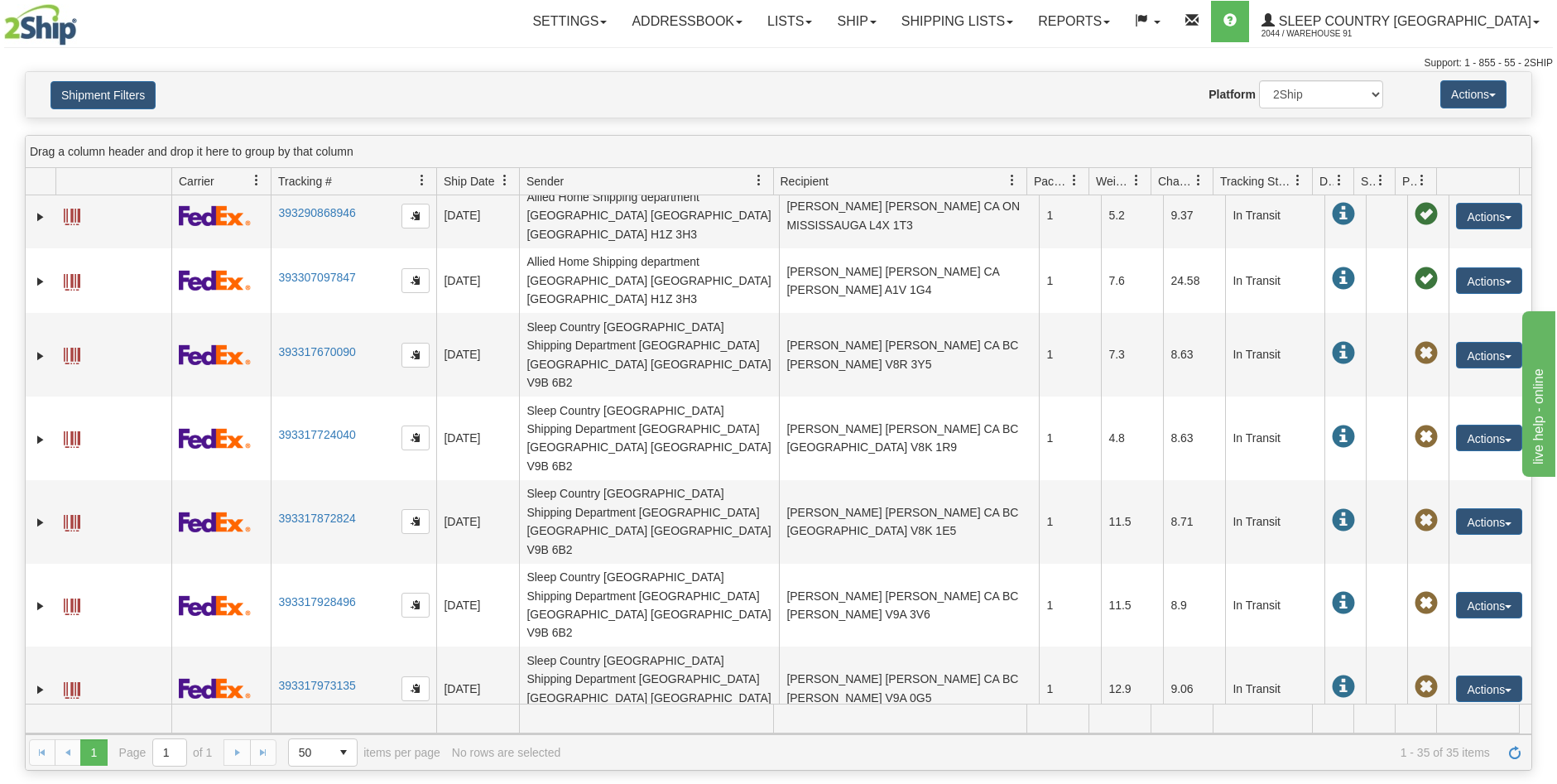
scroll to position [579, 0]
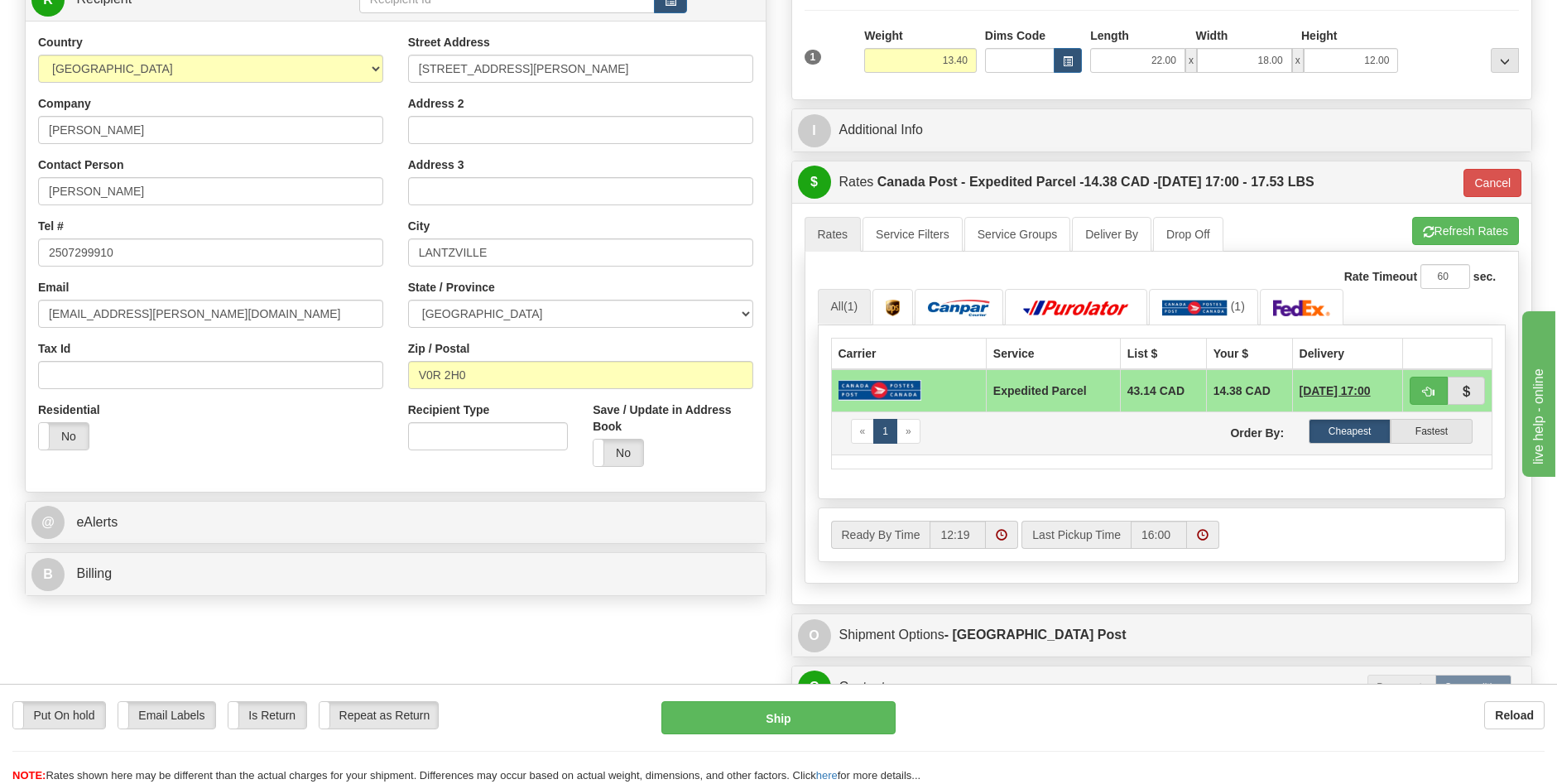
scroll to position [248, 0]
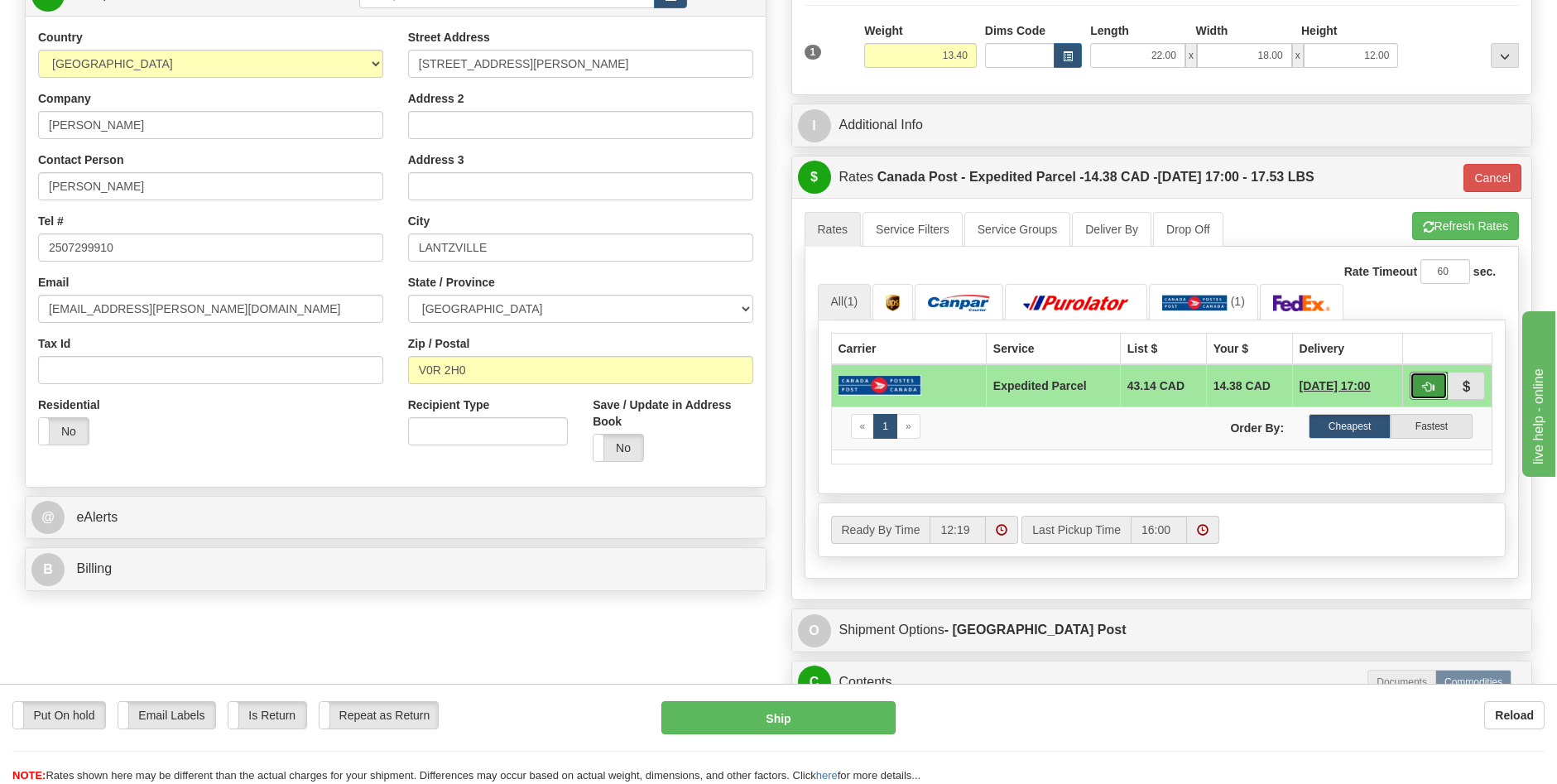
click at [1424, 384] on span "button" at bounding box center [1428, 387] width 11 height 10
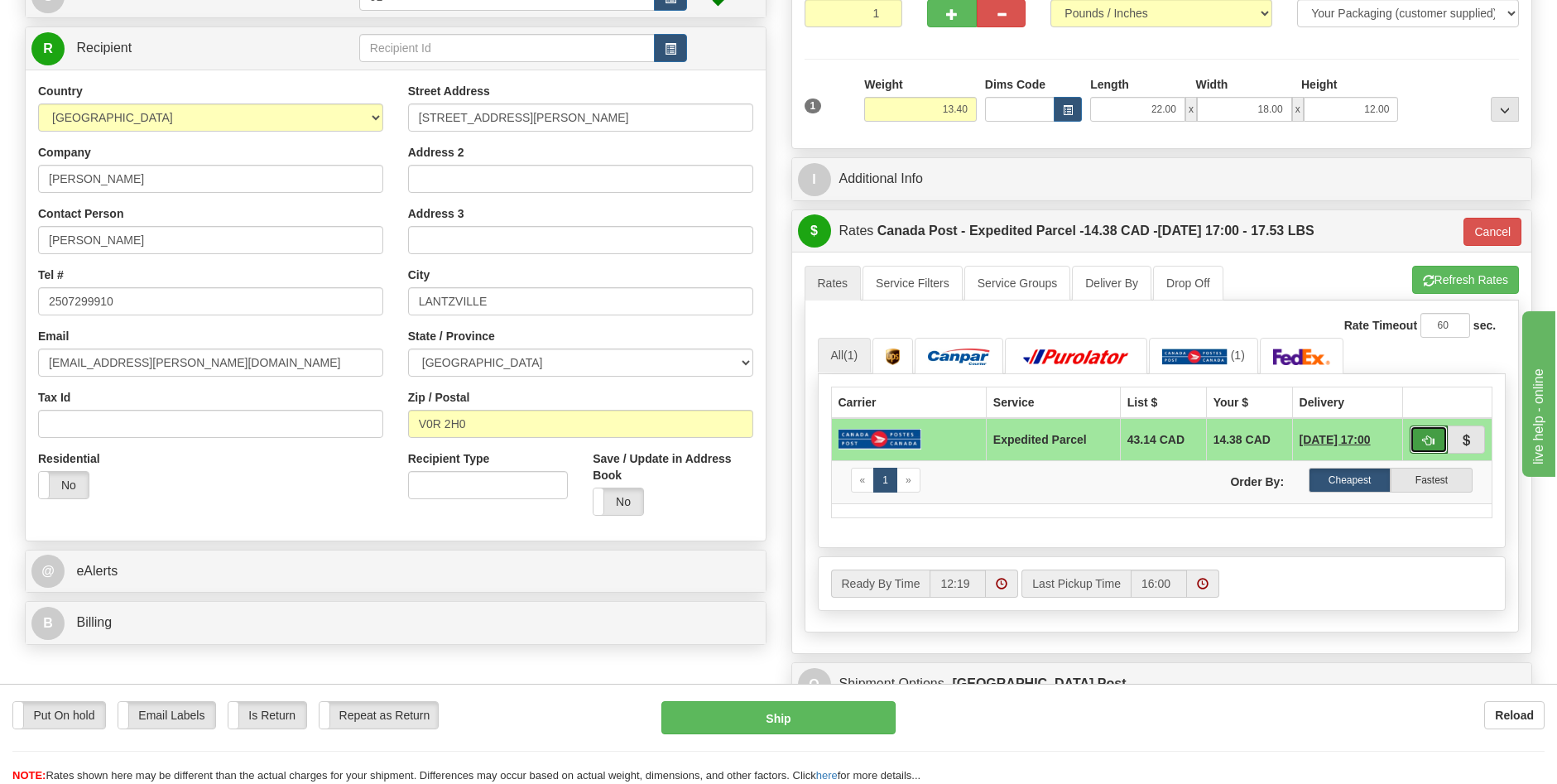
scroll to position [166, 0]
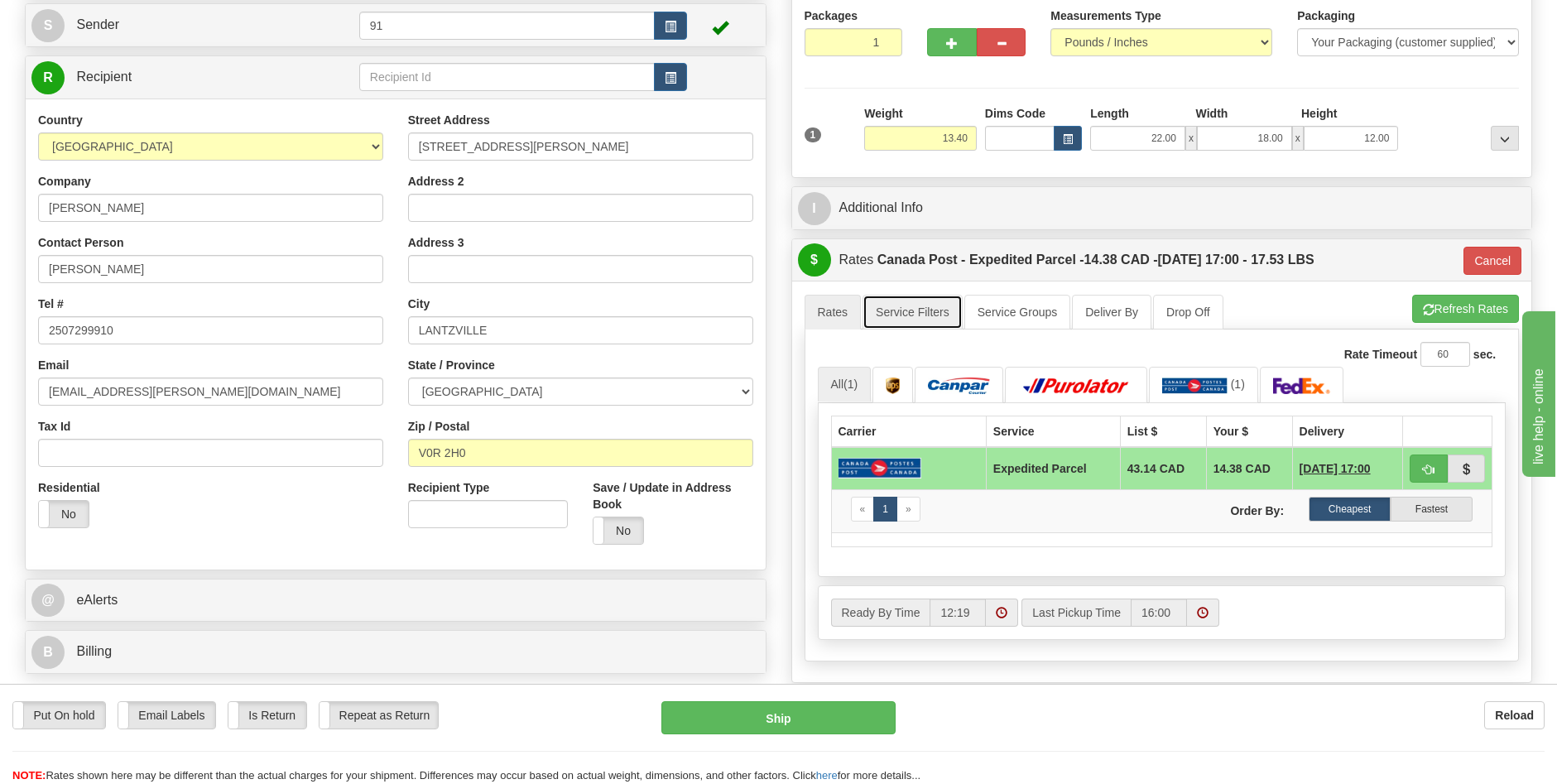
click at [920, 310] on link "Service Filters" at bounding box center [913, 312] width 100 height 35
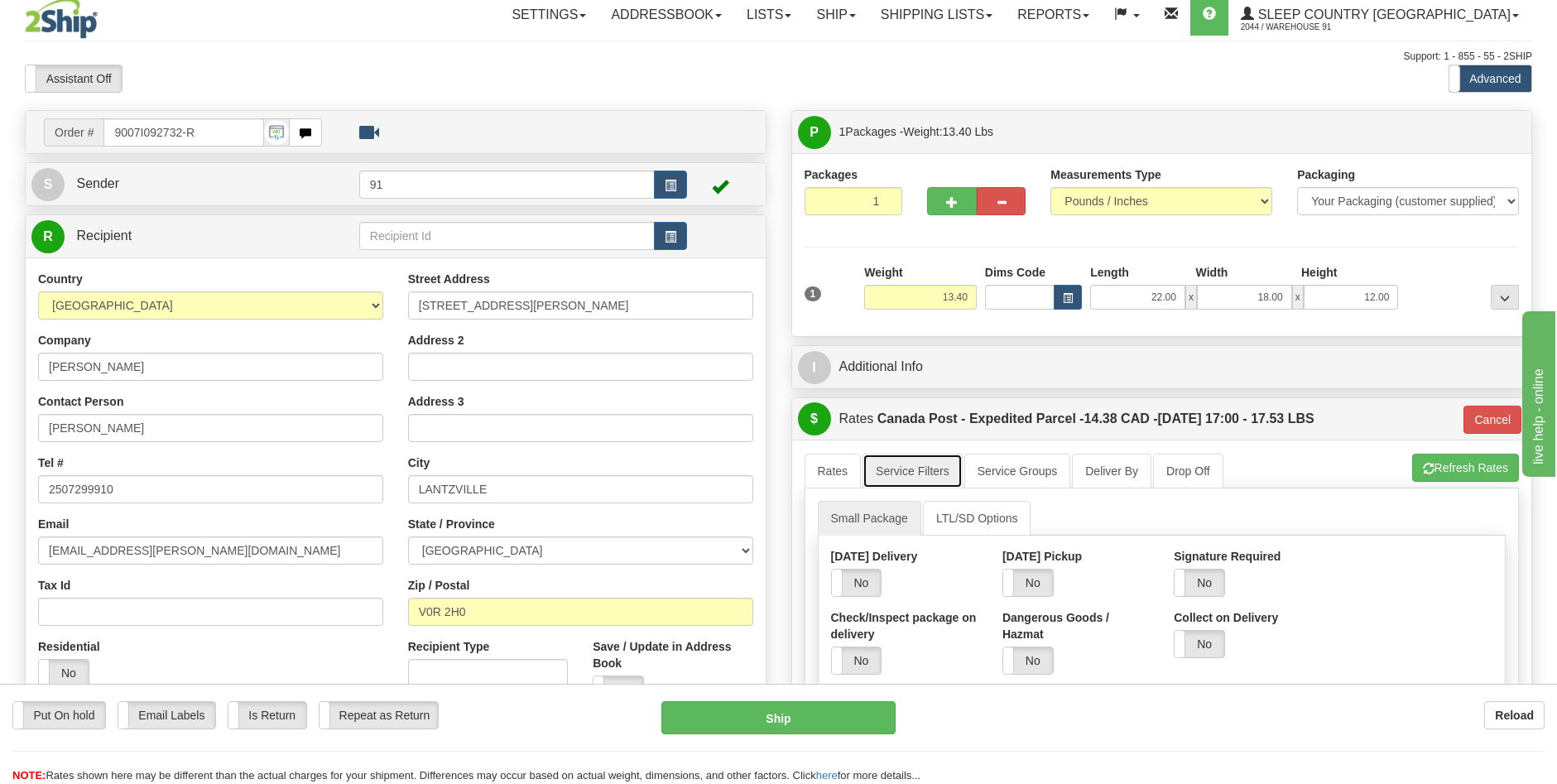
scroll to position [0, 0]
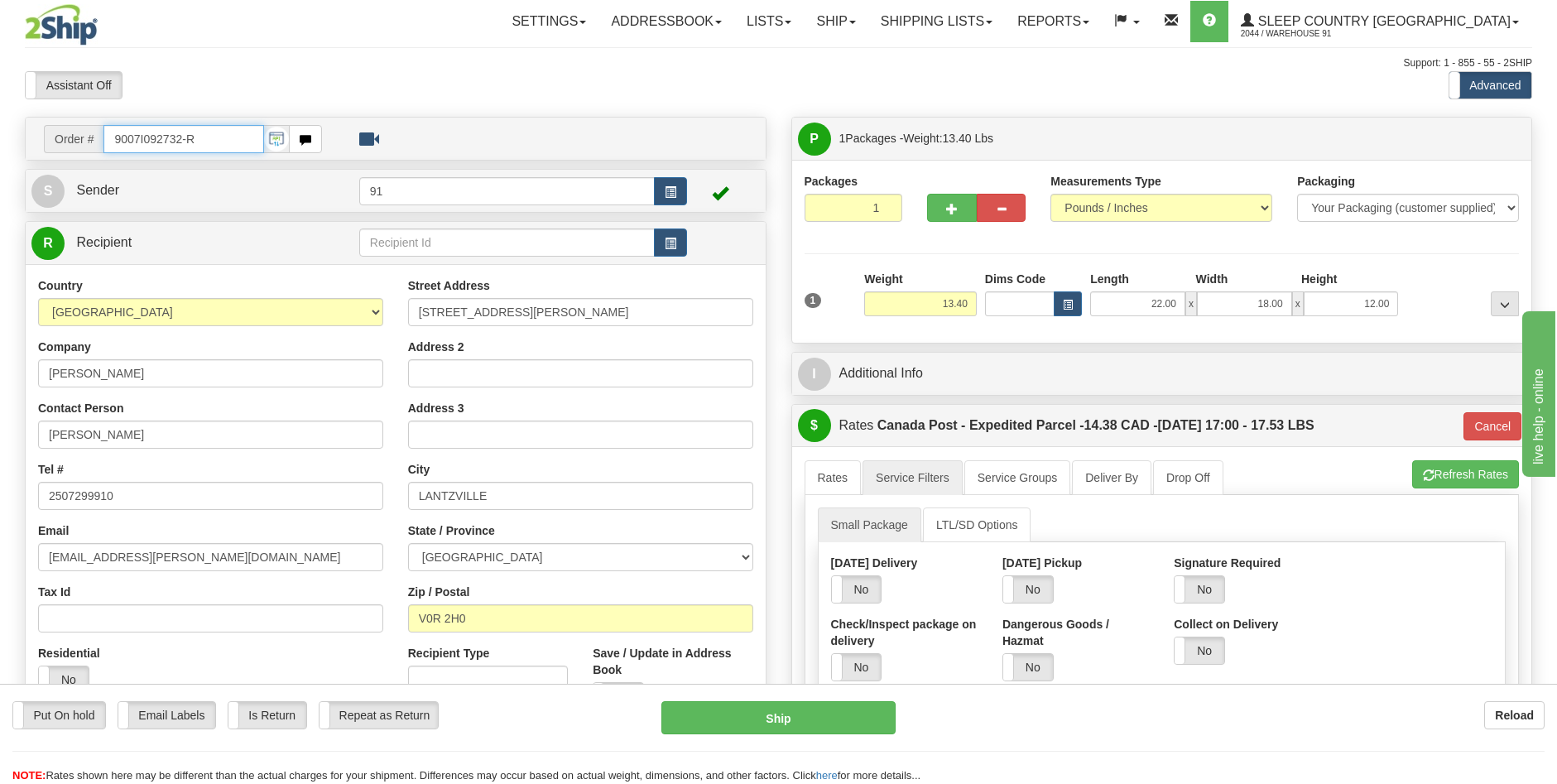
click at [223, 138] on input "9007I092732-R" at bounding box center [184, 139] width 161 height 29
click at [1008, 530] on link "LTL/SD Options" at bounding box center [977, 525] width 108 height 35
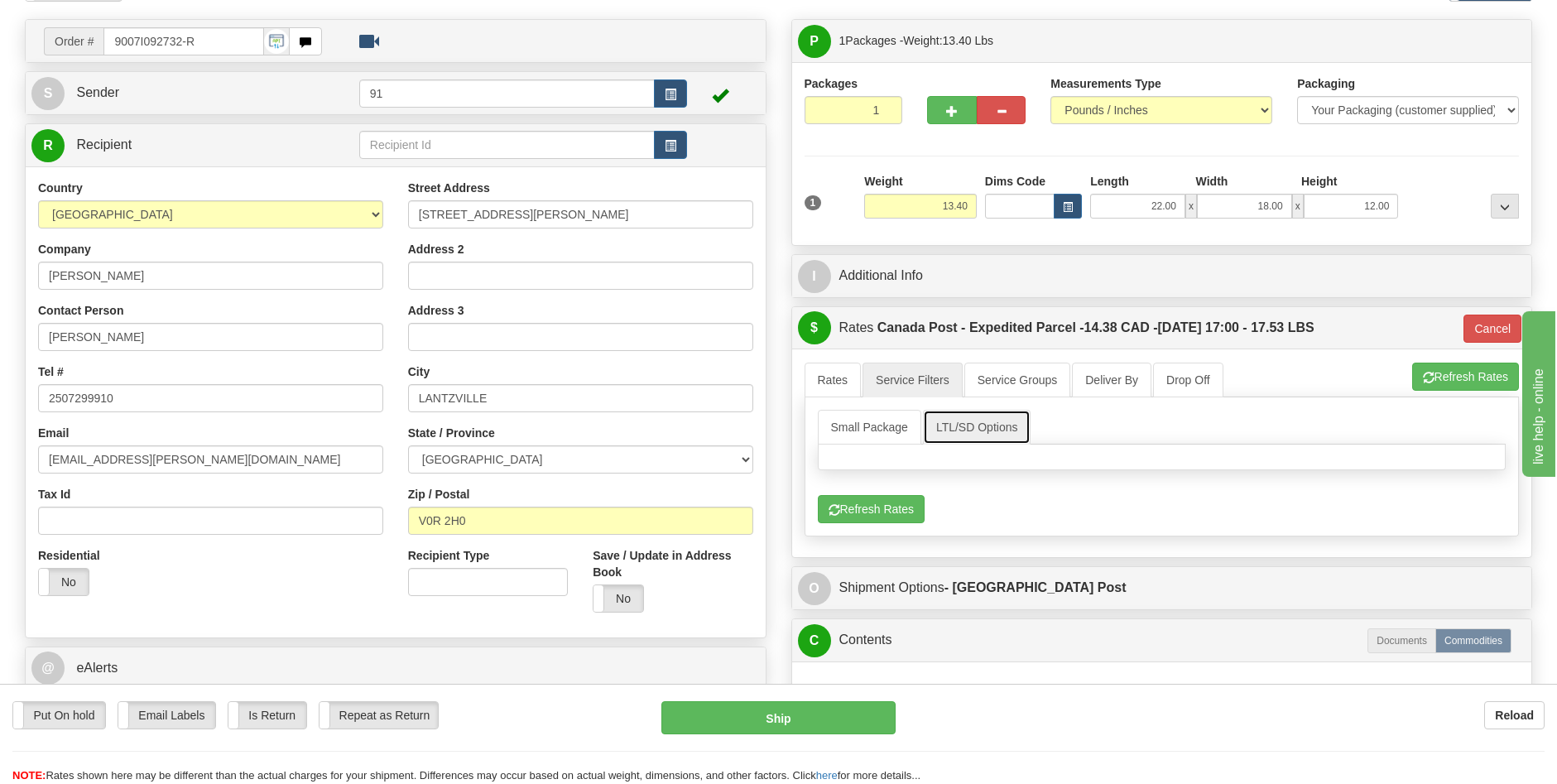
scroll to position [248, 0]
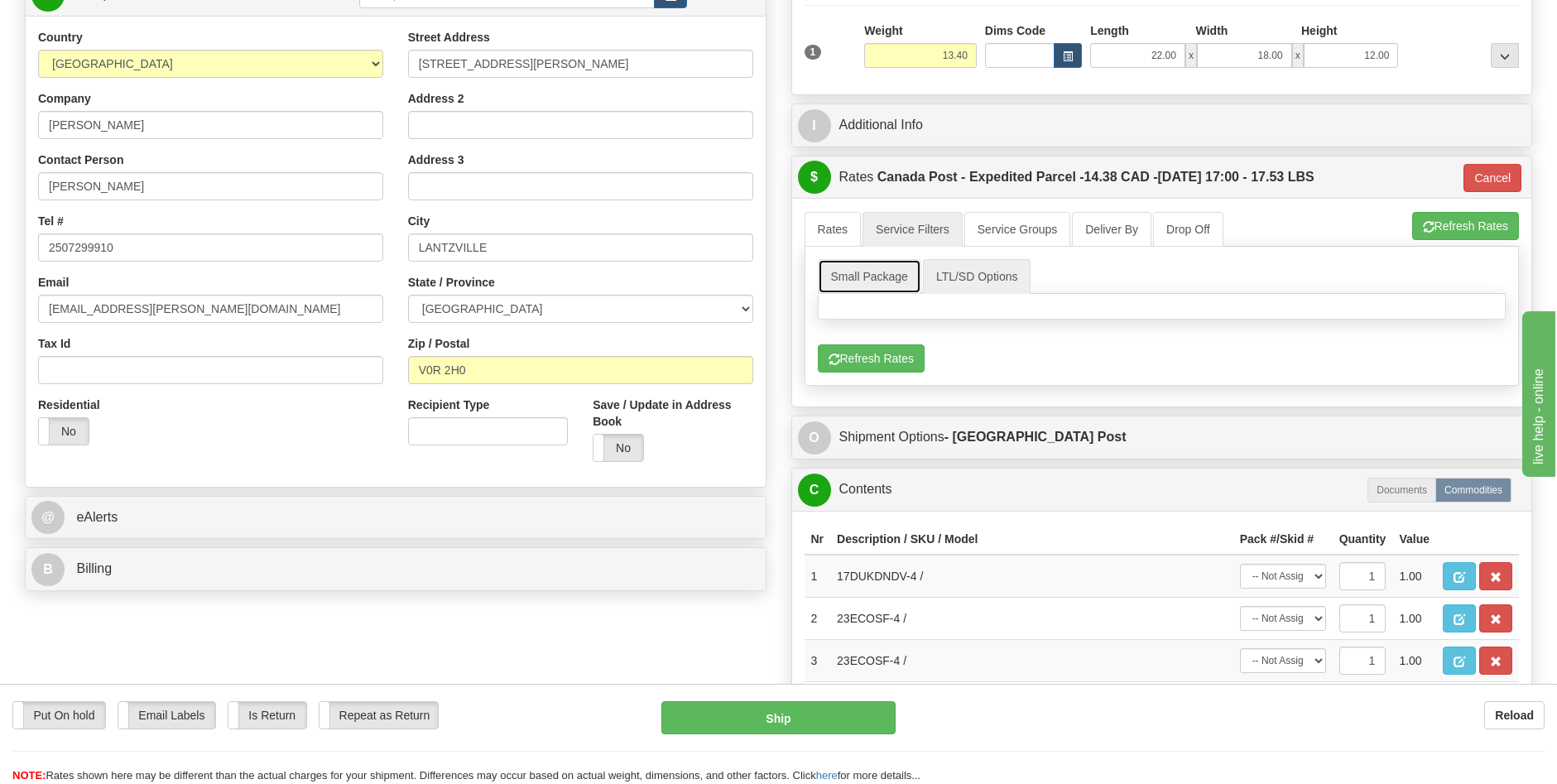
click at [877, 277] on link "Small Package" at bounding box center [870, 277] width 104 height 35
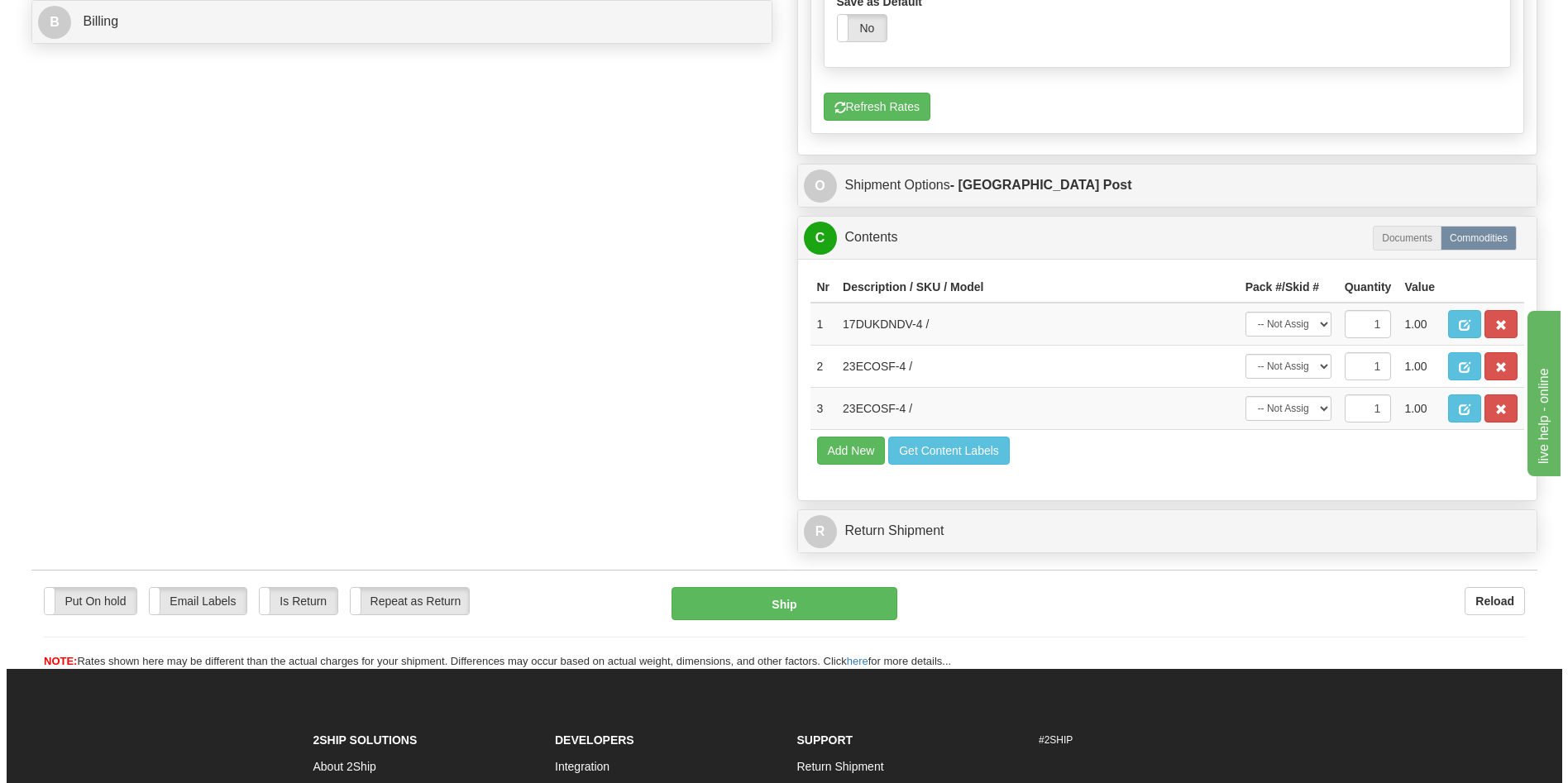
scroll to position [827, 0]
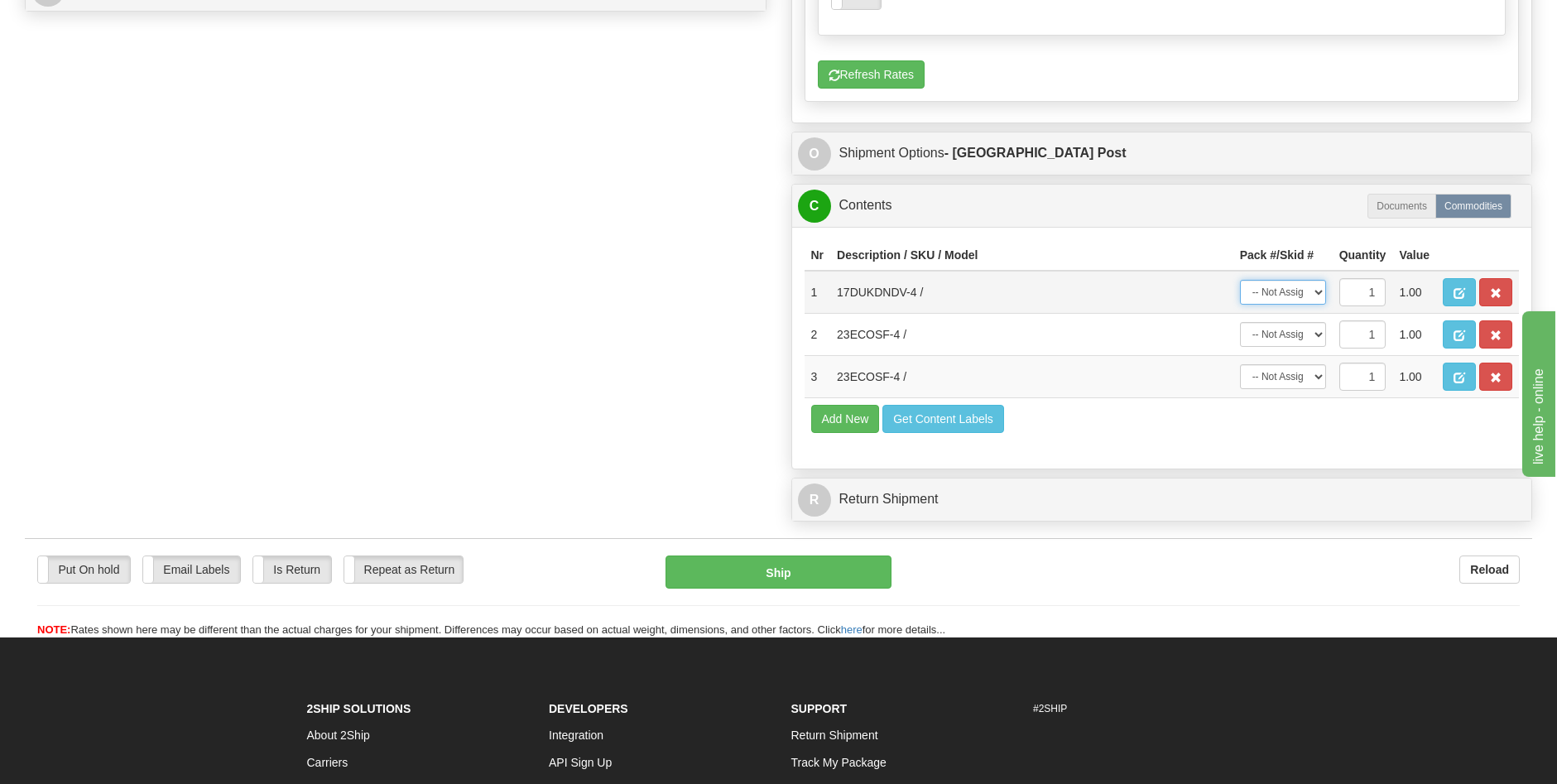
click at [1316, 292] on select "-- Not Assigned -- Package 1" at bounding box center [1284, 292] width 86 height 25
select select "0"
click at [1241, 280] on select "-- Not Assigned -- Package 1" at bounding box center [1284, 292] width 86 height 25
click at [1317, 325] on select "-- Not Assigned -- Package 1" at bounding box center [1284, 335] width 86 height 25
select select "0"
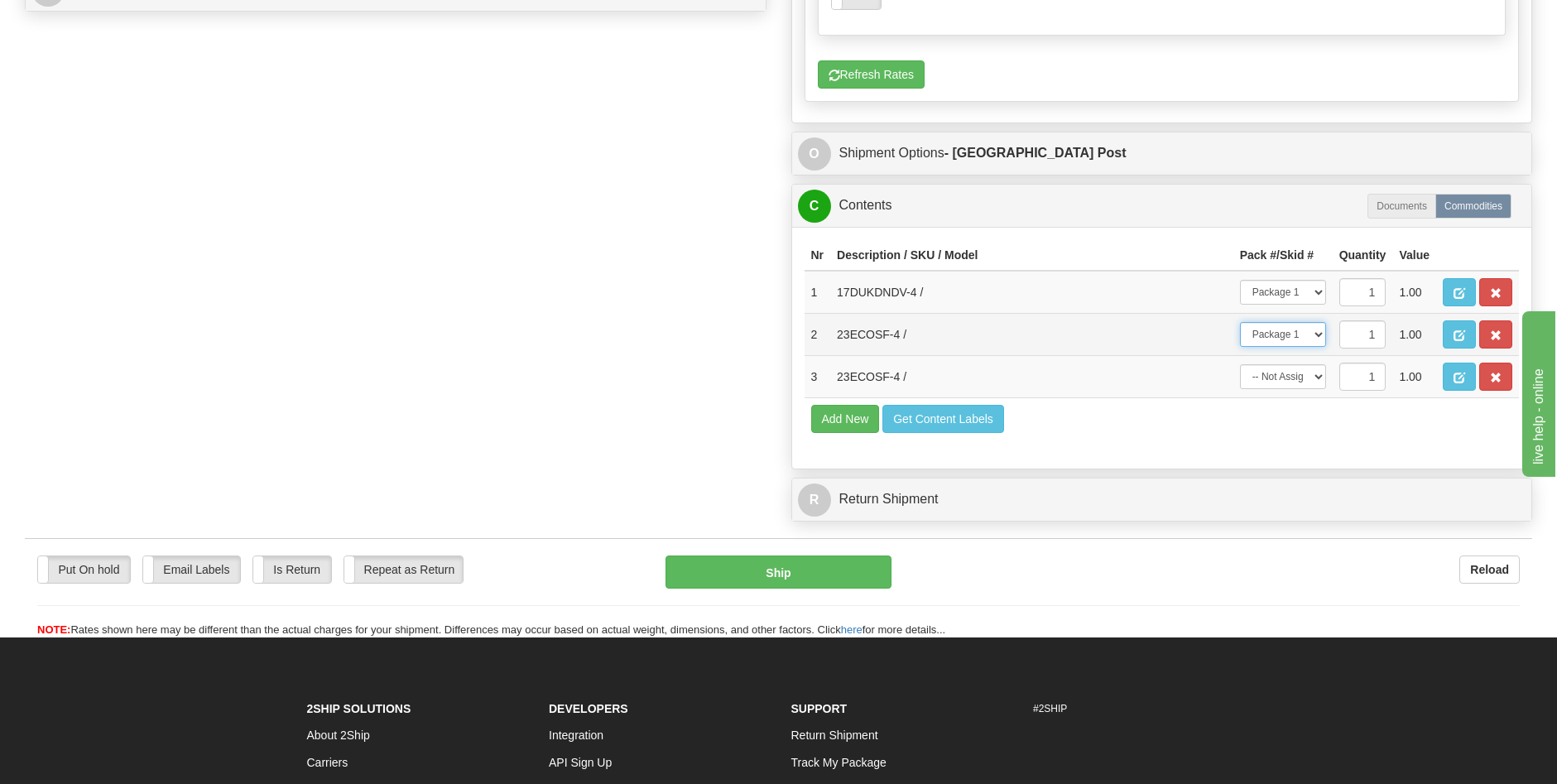
click at [1241, 322] on select "-- Not Assigned -- Package 1" at bounding box center [1284, 335] width 86 height 25
click at [1324, 373] on select "-- Not Assigned -- Package 1" at bounding box center [1284, 376] width 86 height 25
select select "0"
click at [1241, 364] on select "-- Not Assigned -- Package 1" at bounding box center [1284, 376] width 86 height 25
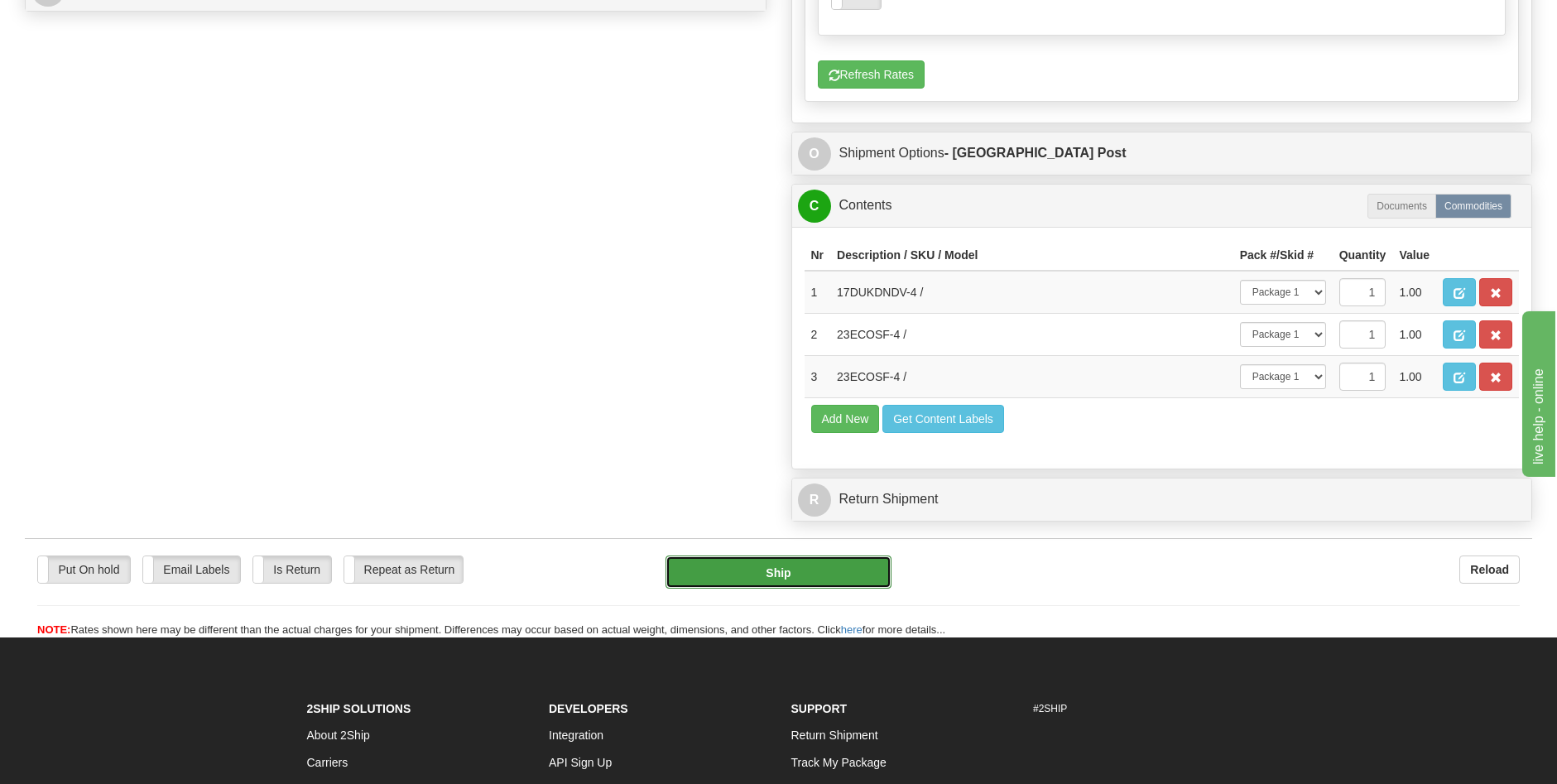
click at [792, 567] on button "Ship" at bounding box center [778, 572] width 226 height 33
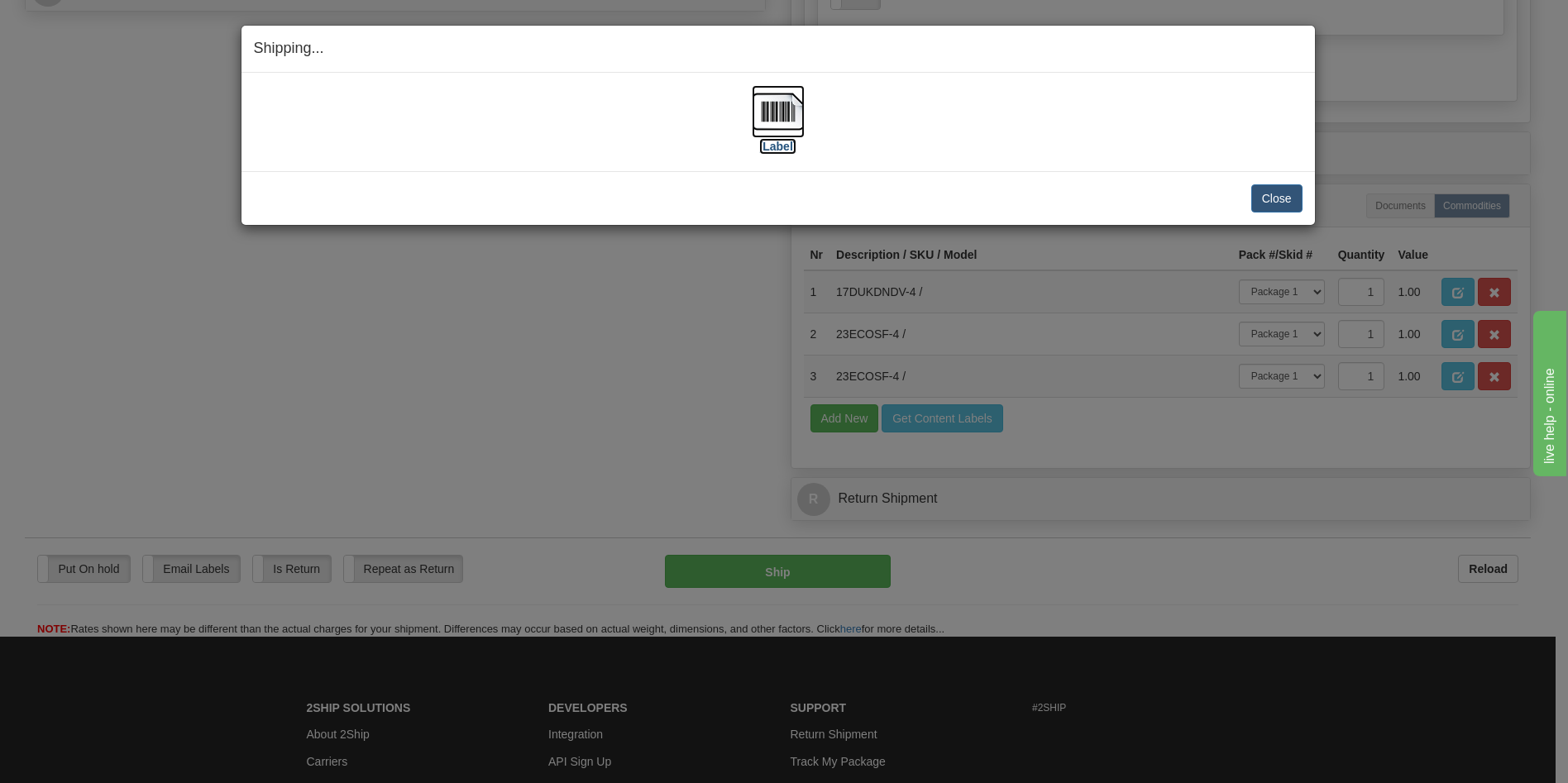
click at [774, 149] on label "[Label]" at bounding box center [778, 146] width 38 height 16
click at [1268, 199] on button "Close" at bounding box center [1276, 199] width 51 height 28
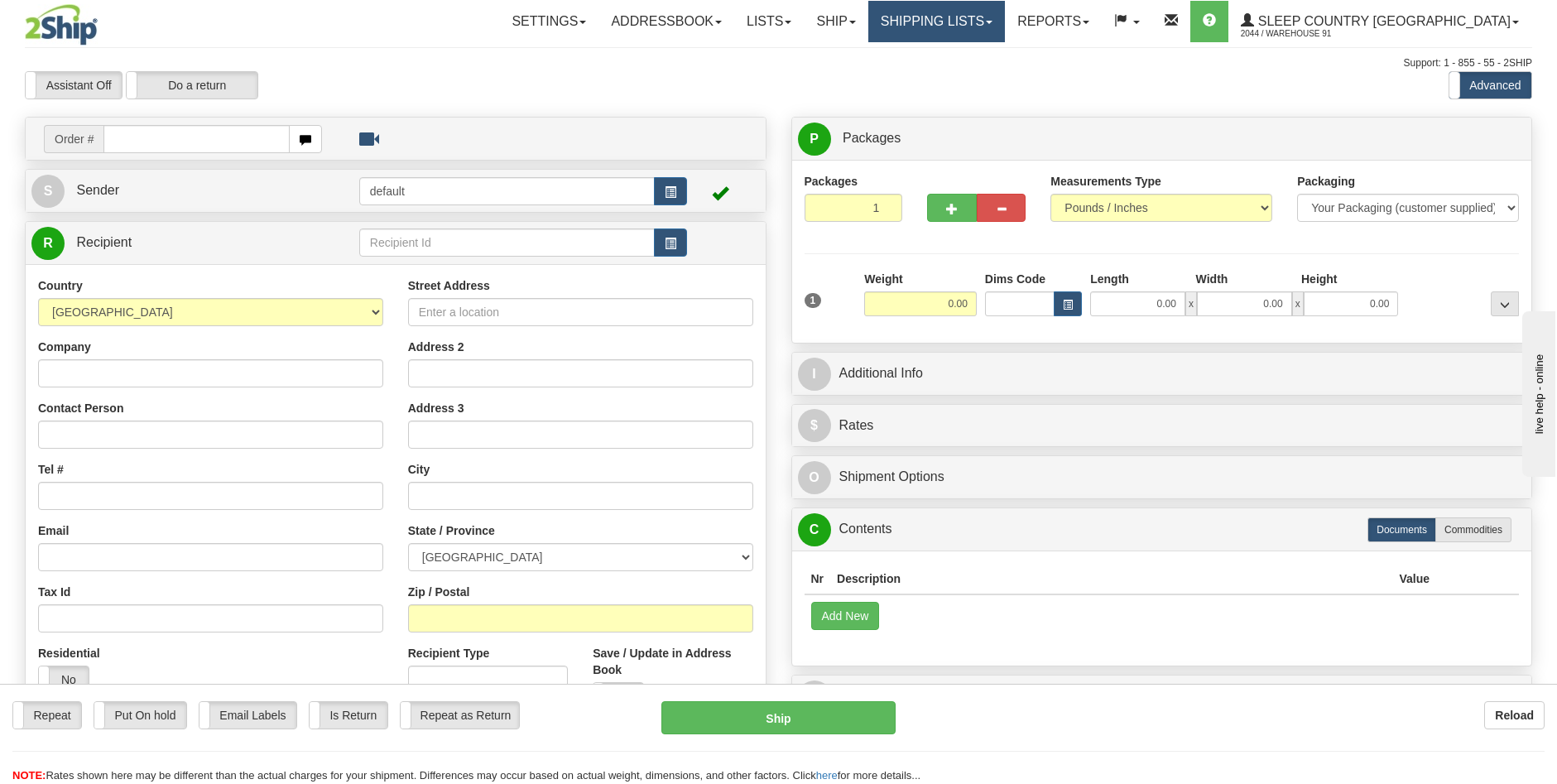
click at [999, 21] on link "Shipping lists" at bounding box center [937, 22] width 137 height 41
drag, startPoint x: 890, startPoint y: 81, endPoint x: 873, endPoint y: 79, distance: 17.1
click at [890, 81] on div "Assistant On Assistant Off Do a return Do a return Previous Next Standard Advan…" at bounding box center [778, 85] width 1533 height 29
